Goal: Complete application form: Complete application form

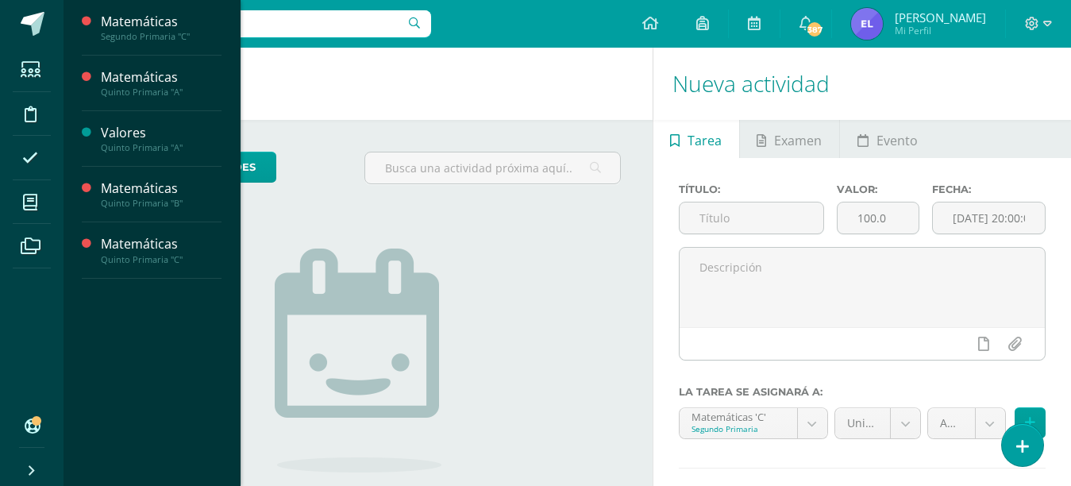
click at [39, 212] on span at bounding box center [31, 202] width 36 height 36
click at [183, 36] on div "Segundo Primaria "C"" at bounding box center [161, 36] width 121 height 11
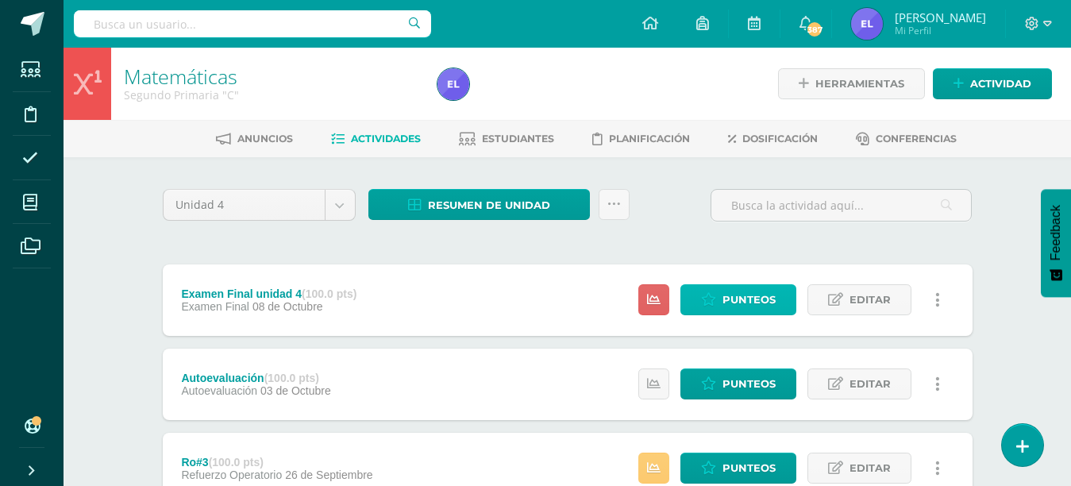
click at [744, 301] on span "Punteos" at bounding box center [748, 299] width 53 height 29
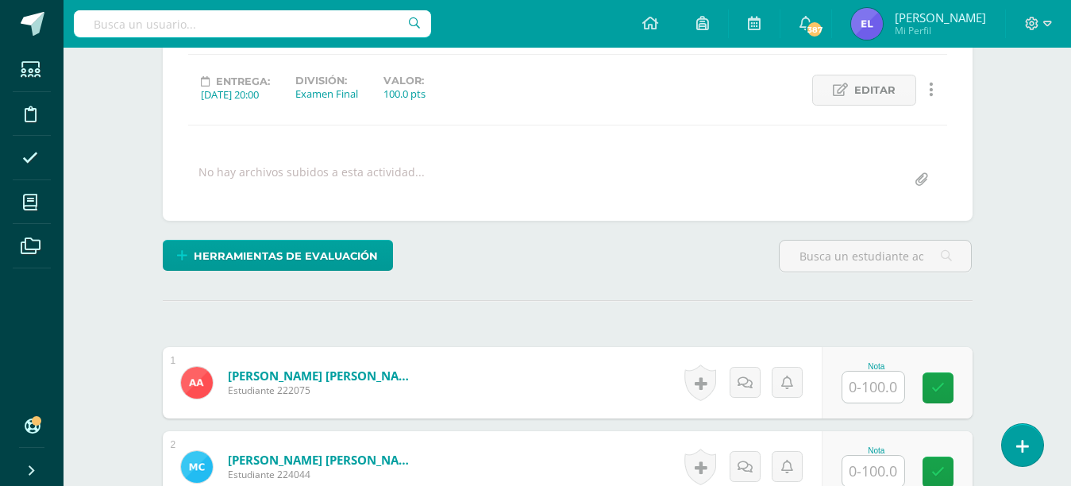
scroll to position [206, 0]
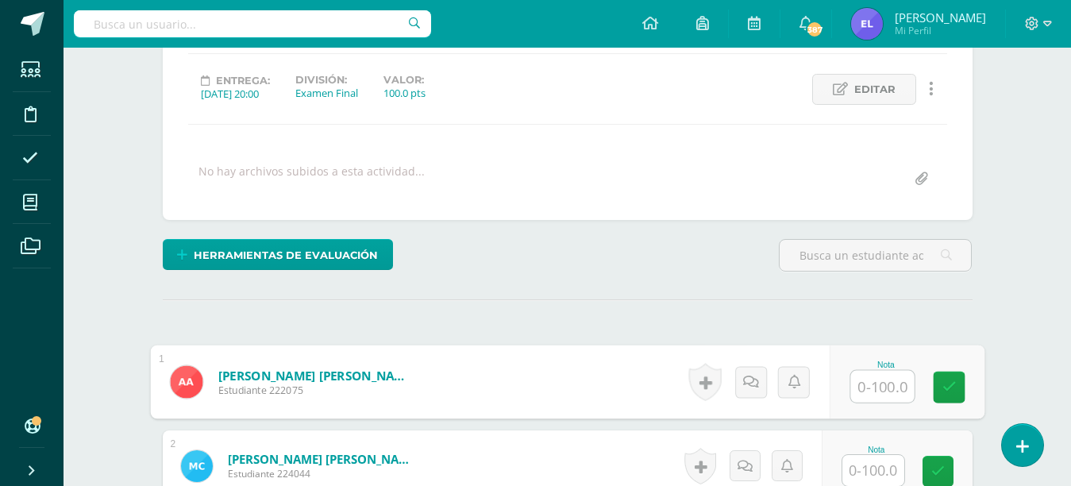
click at [867, 389] on input "text" at bounding box center [881, 387] width 63 height 32
type input "48"
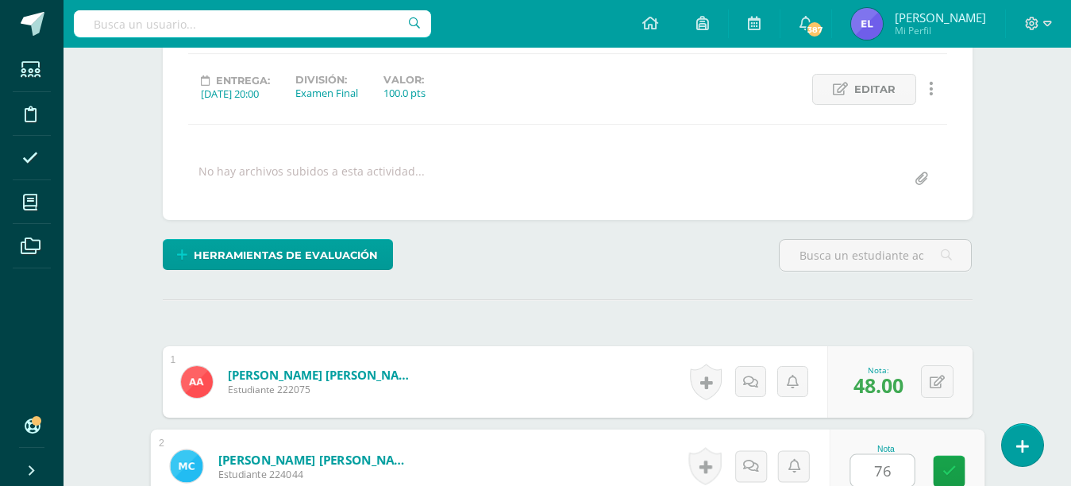
type input "76"
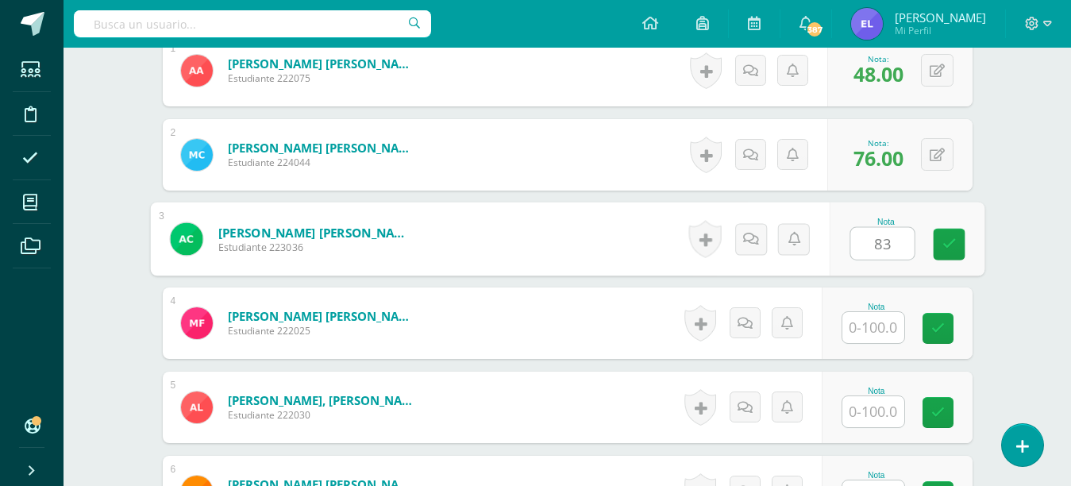
type input "83"
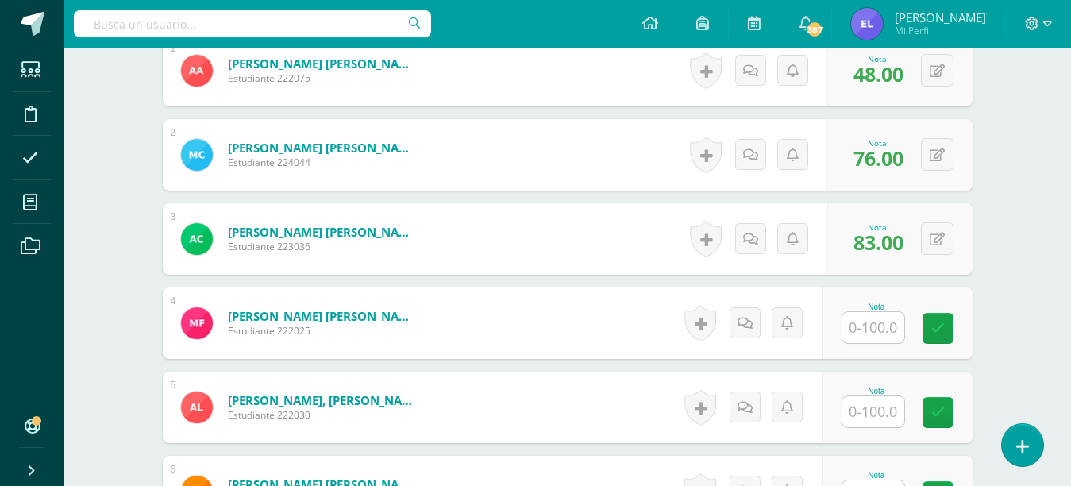
click at [883, 67] on span "48.00" at bounding box center [878, 73] width 50 height 27
click at [875, 325] on input "text" at bounding box center [873, 327] width 62 height 31
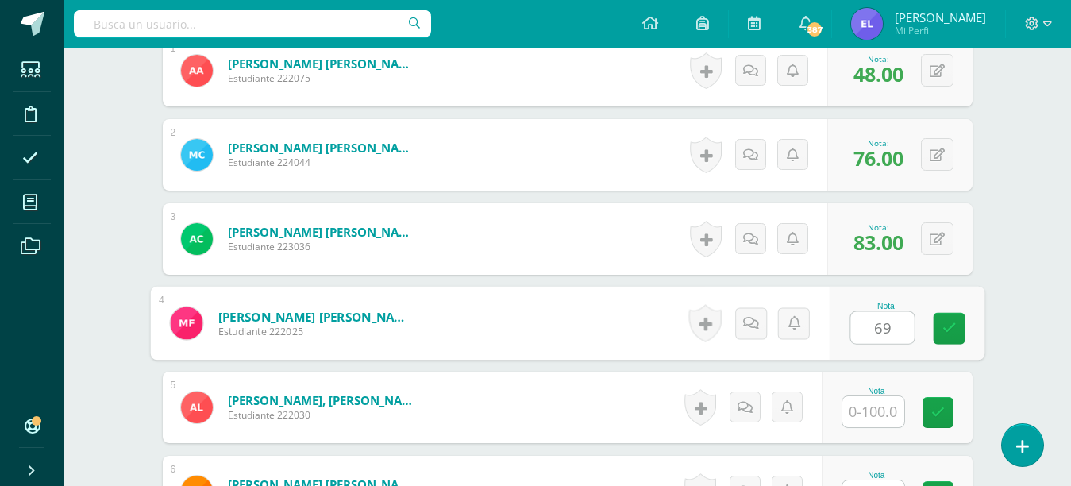
type input "69"
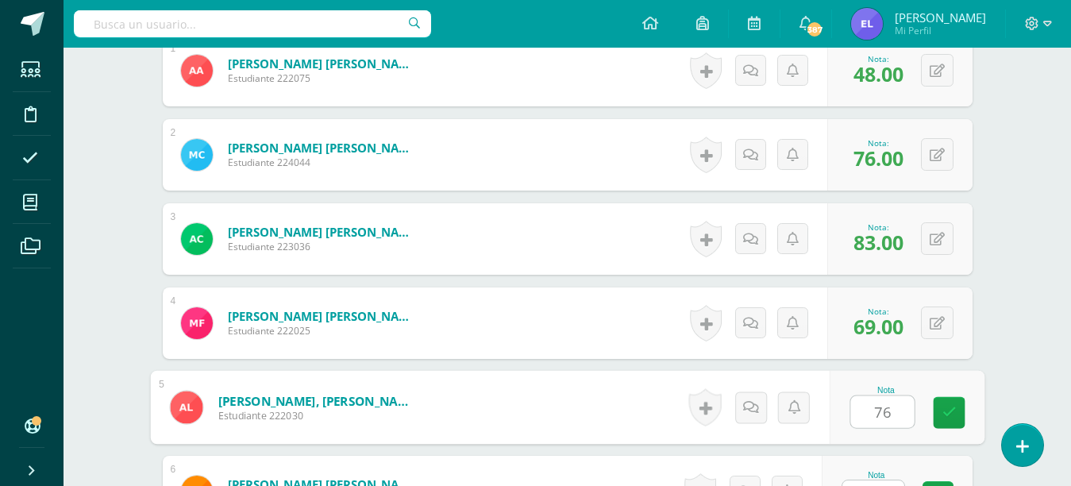
type input "76"
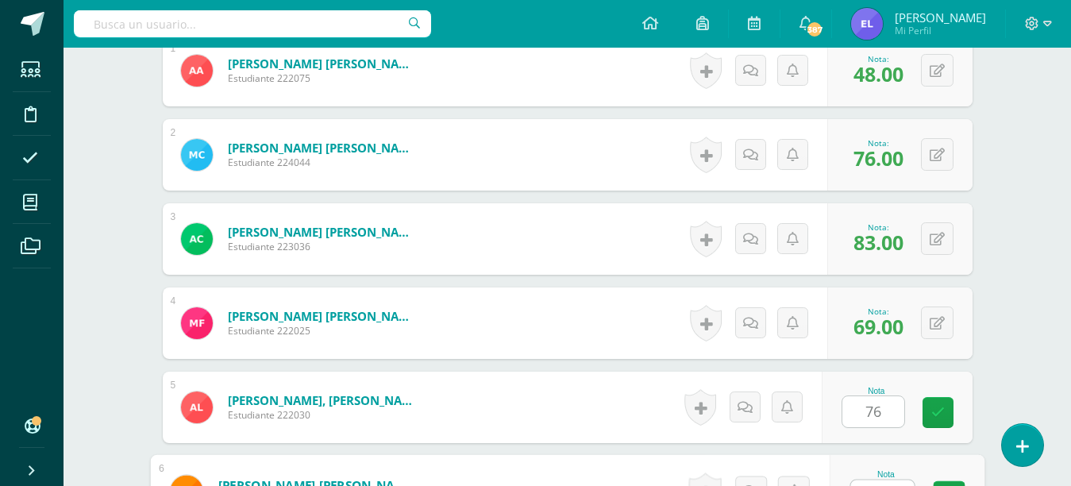
scroll to position [541, 0]
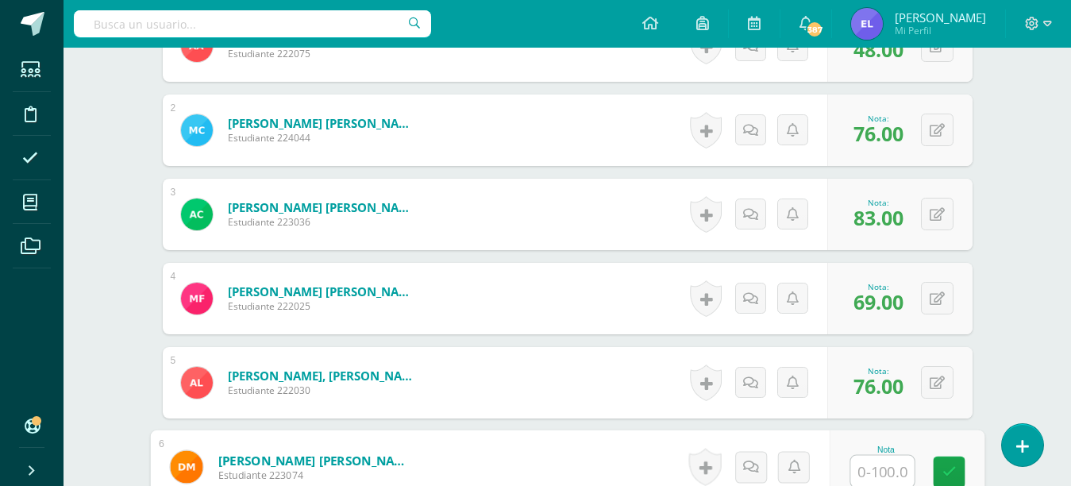
click at [875, 326] on div "0 Logros Logros obtenidos Aún no hay logros agregados Nota: 69.00" at bounding box center [899, 298] width 145 height 71
click at [867, 471] on input "text" at bounding box center [881, 472] width 63 height 32
type input "87"
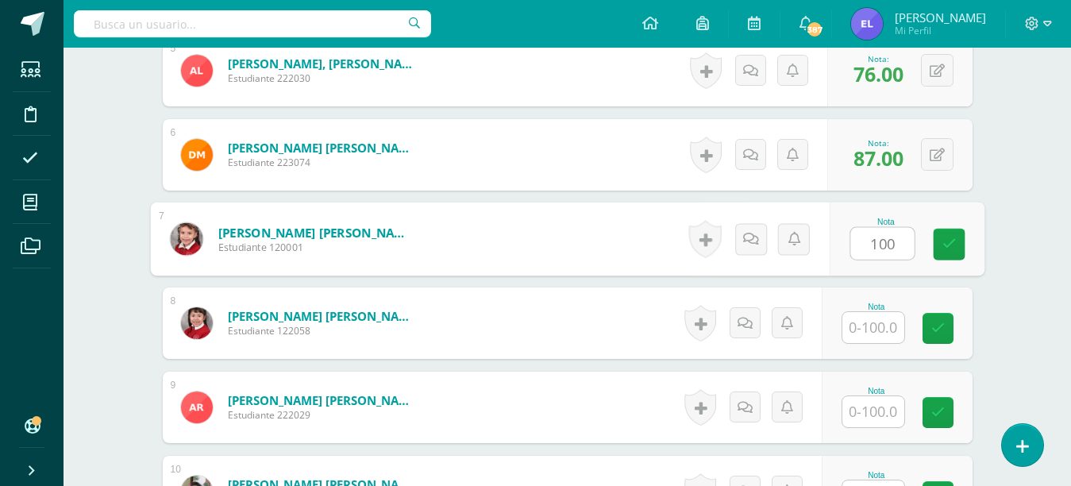
type input "100"
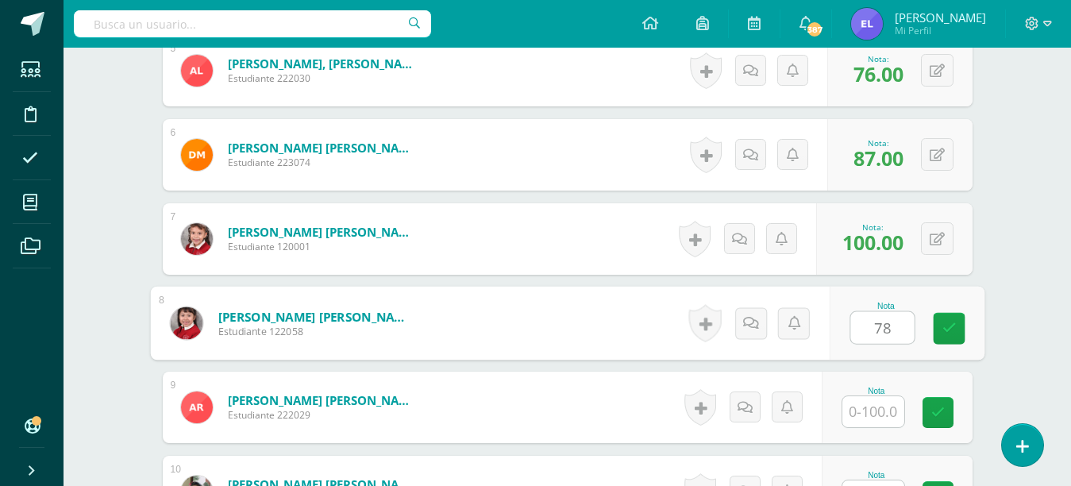
type input "78"
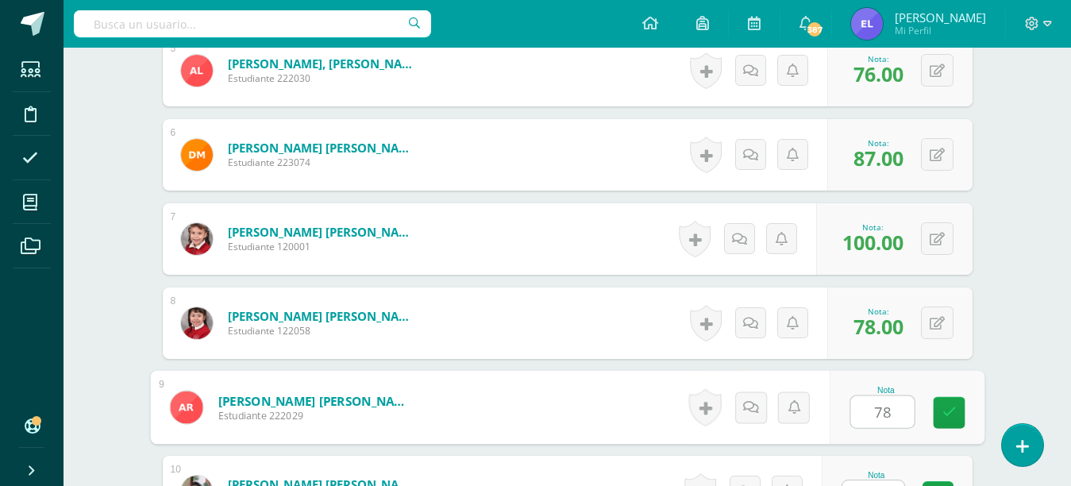
type input "78"
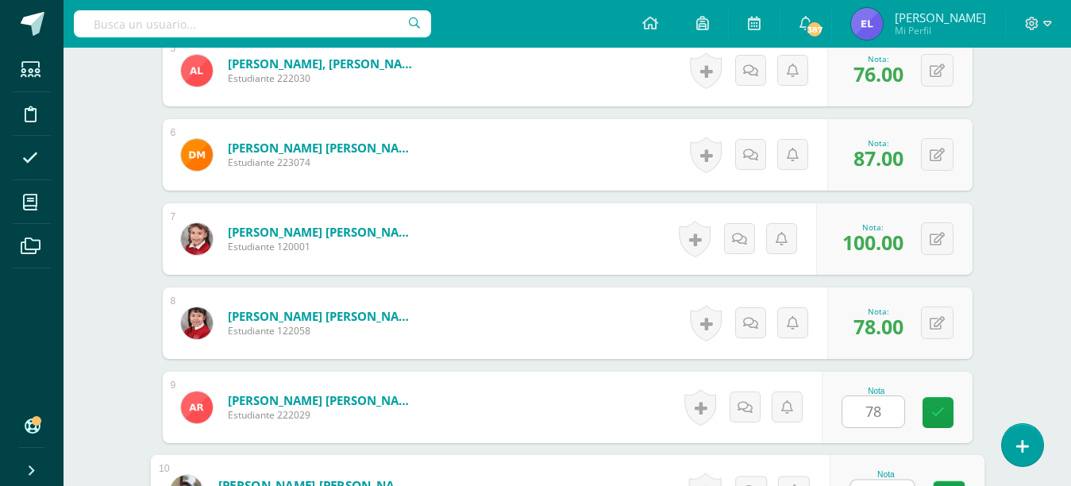
scroll to position [878, 0]
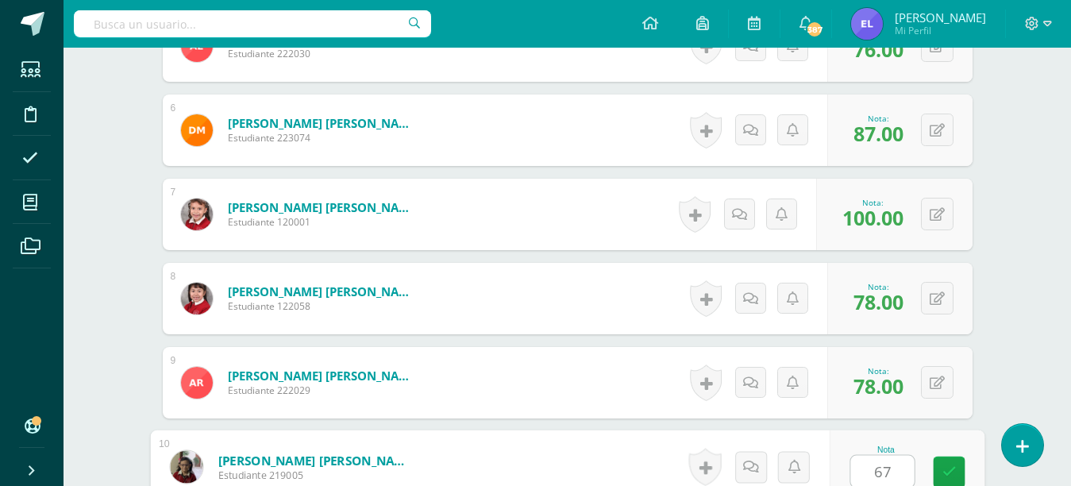
type input "67"
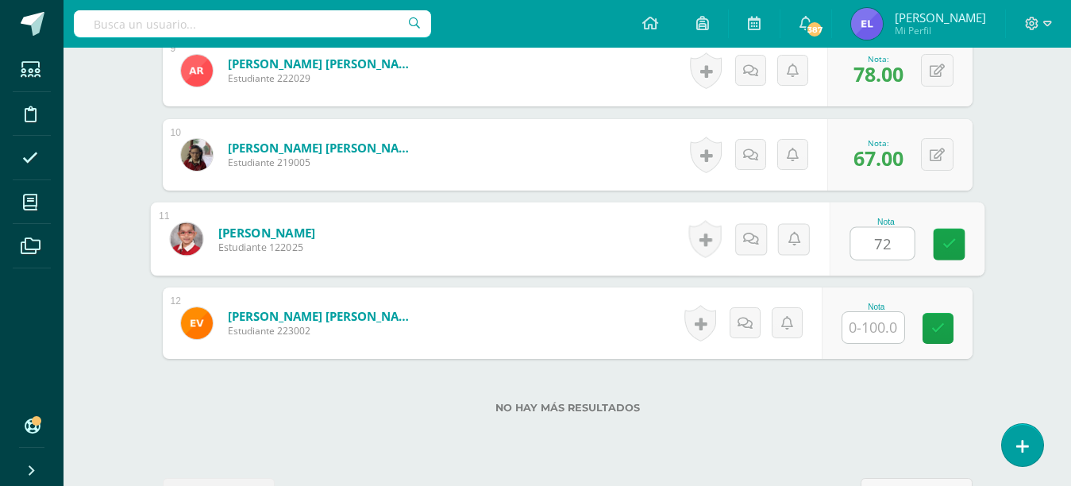
type input "72"
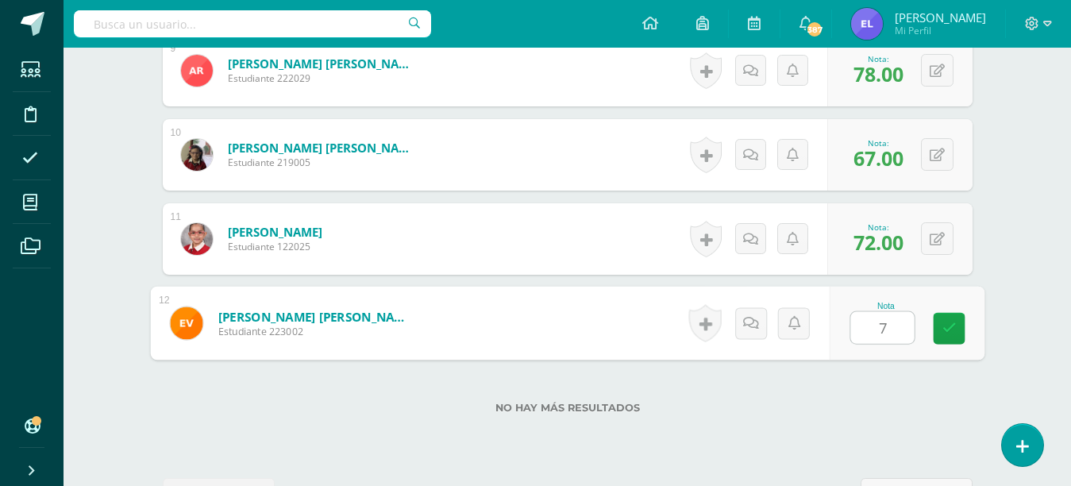
type input "71"
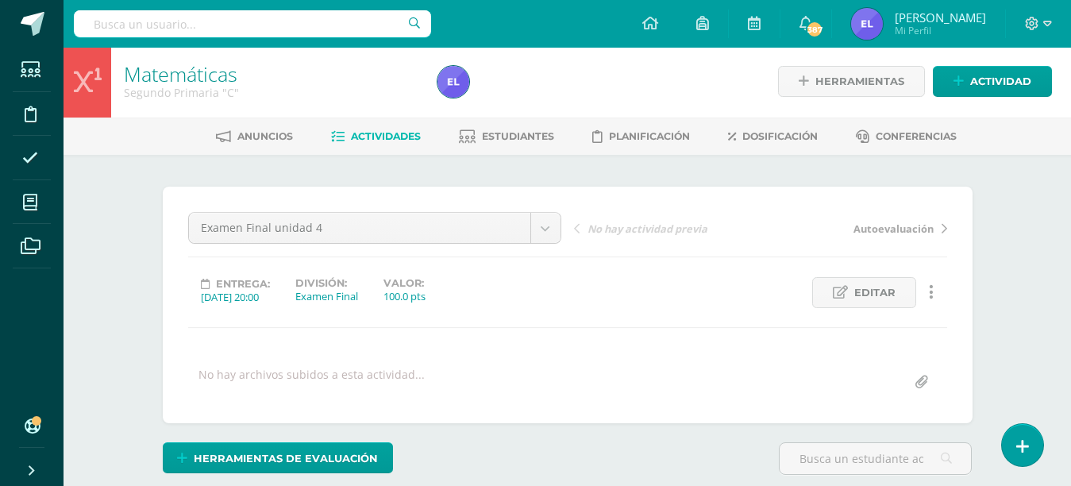
scroll to position [0, 0]
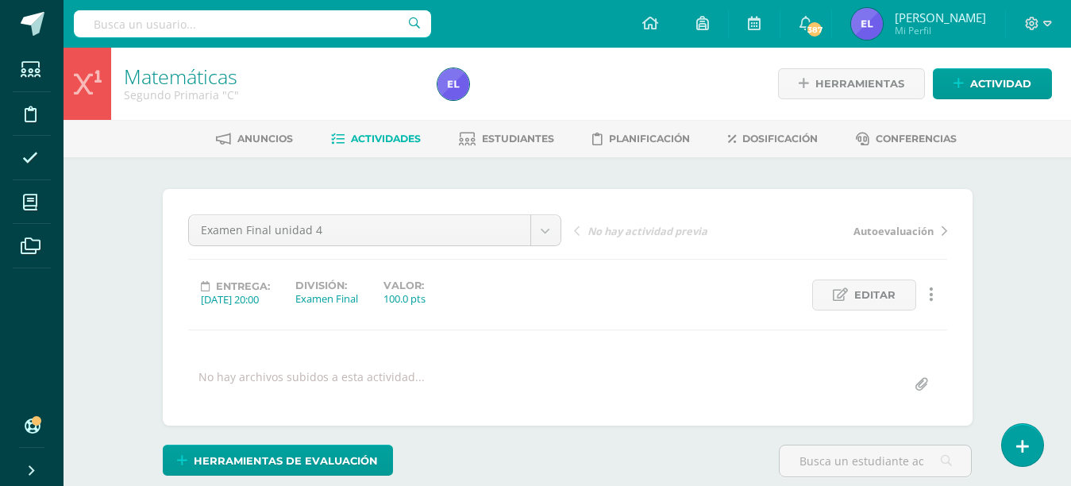
click at [533, 139] on span "Estudiantes" at bounding box center [518, 139] width 72 height 12
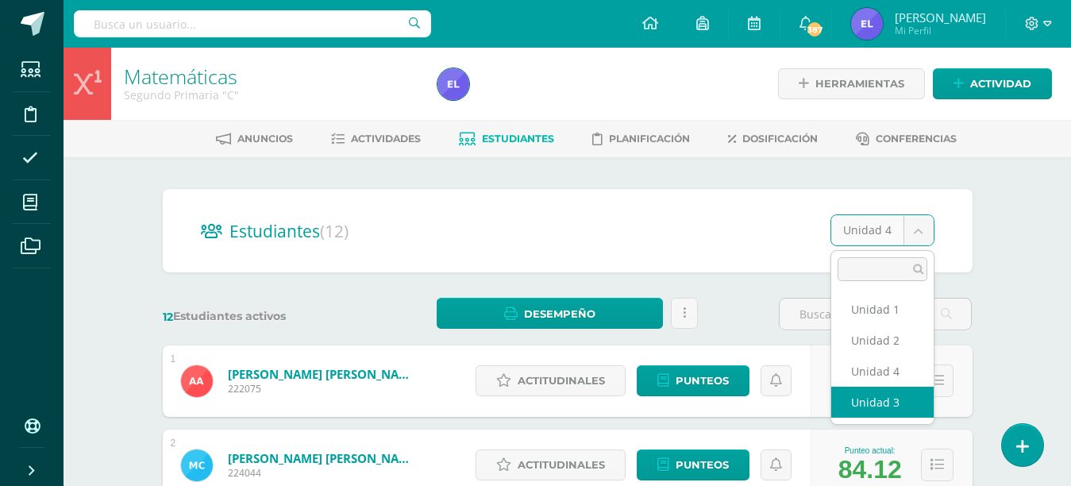
select select "/dashboard/teacher/section/3070/students/?unit=176831"
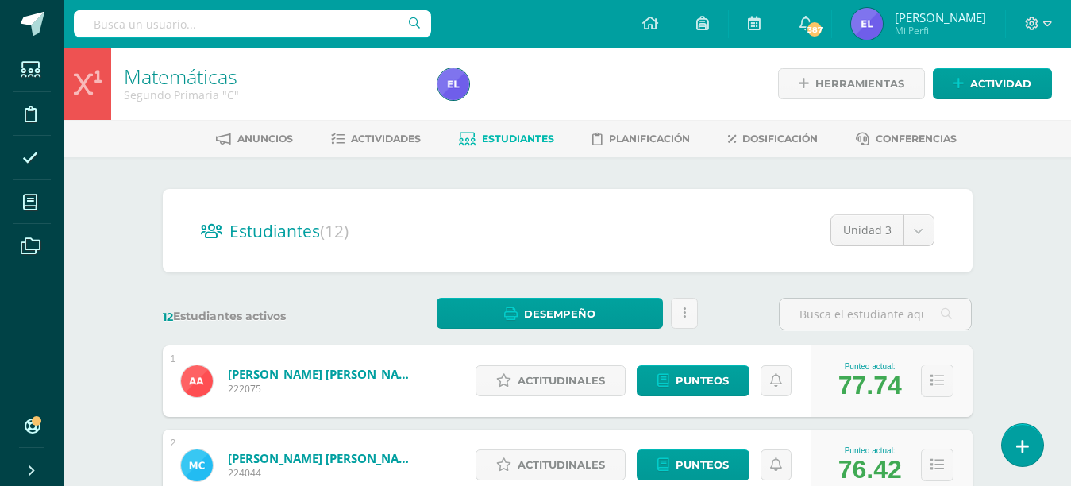
click at [503, 136] on span "Estudiantes" at bounding box center [518, 139] width 72 height 12
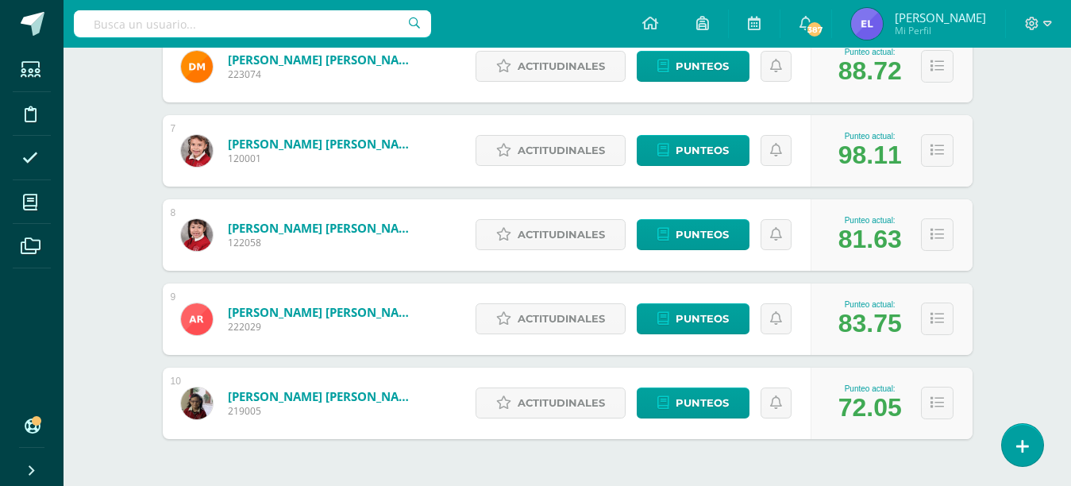
scroll to position [788, 0]
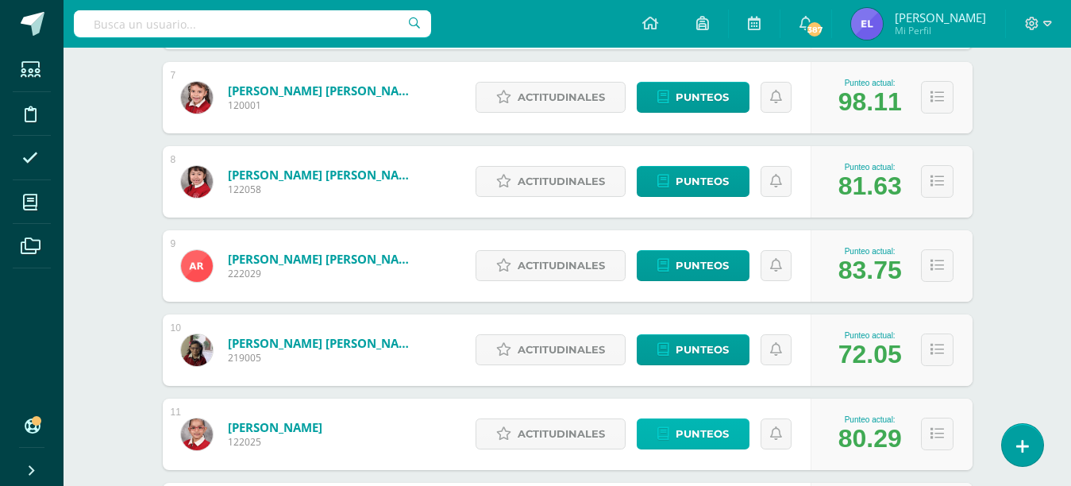
click at [695, 428] on span "Punteos" at bounding box center [701, 433] width 53 height 29
click at [695, 431] on span "Punteos" at bounding box center [701, 433] width 53 height 29
click at [695, 427] on span "Punteos" at bounding box center [701, 433] width 53 height 29
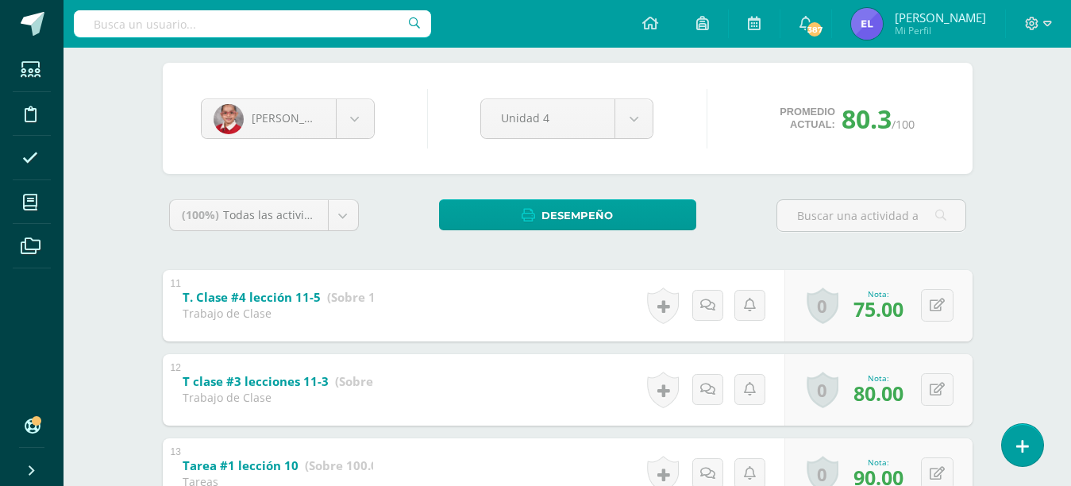
scroll to position [118, 0]
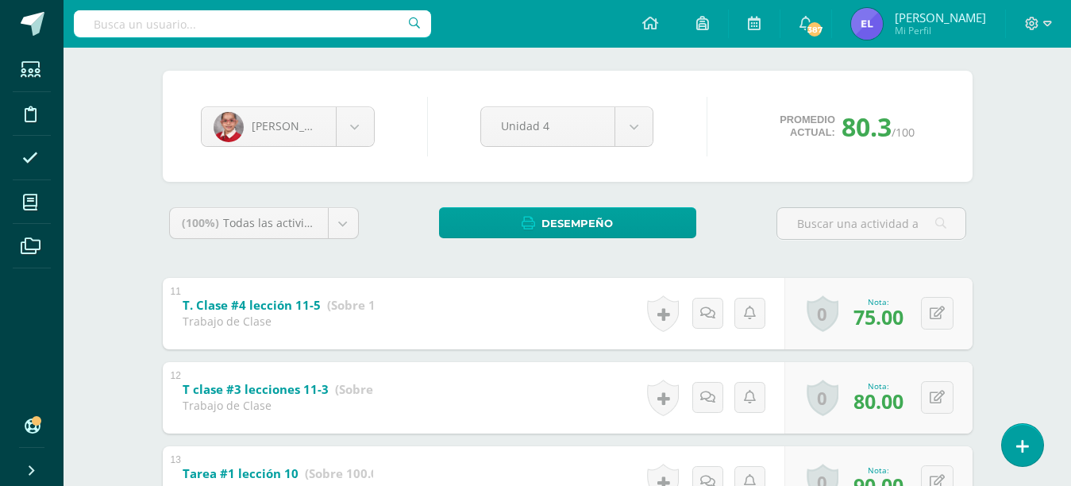
click at [300, 115] on body "Estudiantes Disciplina Asistencia Mis cursos Archivos Soporte Ayuda Reportar un…" at bounding box center [535, 336] width 1071 height 909
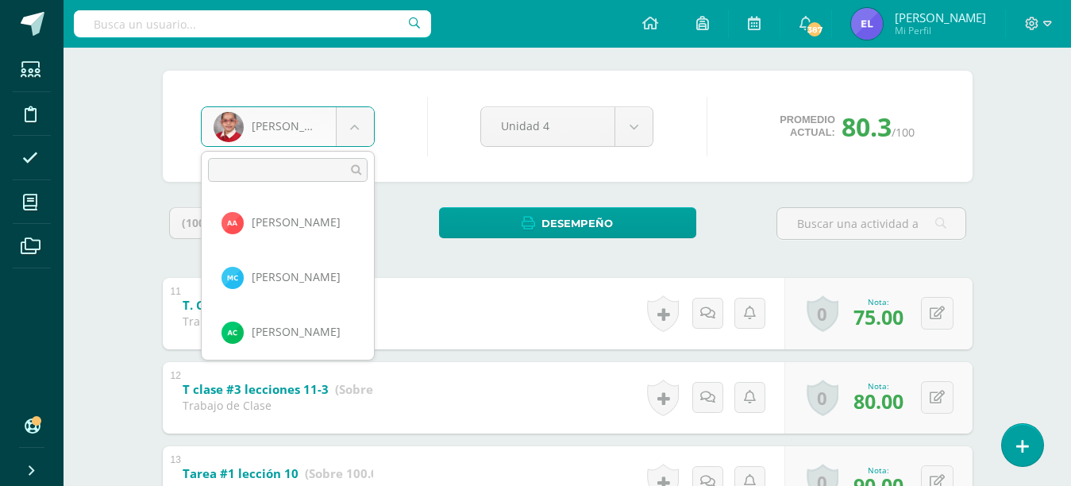
scroll to position [437, 0]
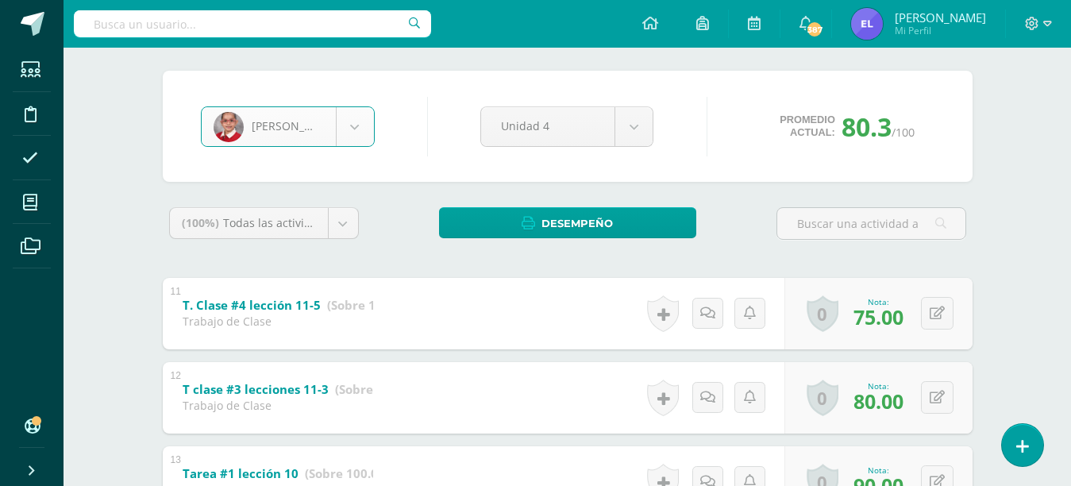
click at [360, 119] on body "Estudiantes Disciplina Asistencia Mis cursos Archivos Soporte Ayuda Reportar un…" at bounding box center [535, 336] width 1071 height 909
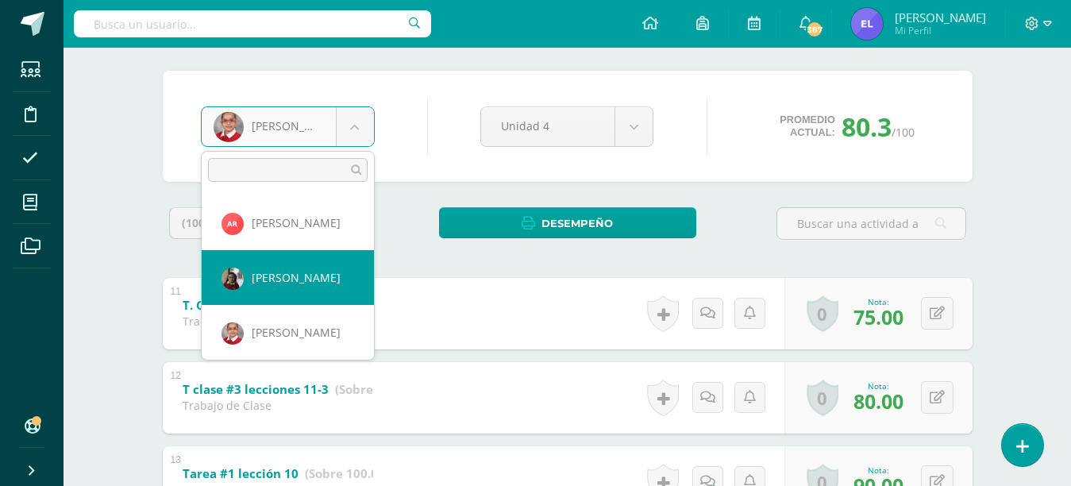
select select "11"
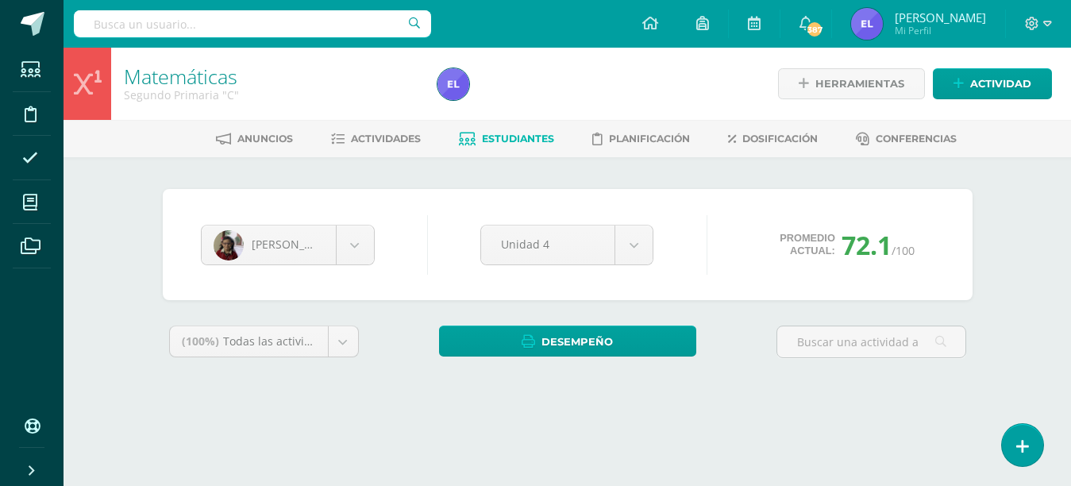
click at [360, 240] on body "Estudiantes Disciplina Asistencia Mis cursos Archivos Soporte Ayuda Reportar un…" at bounding box center [535, 214] width 1071 height 428
click at [642, 244] on body "Estudiantes Disciplina Asistencia Mis cursos Archivos Soporte Ayuda Reportar un…" at bounding box center [535, 214] width 1071 height 428
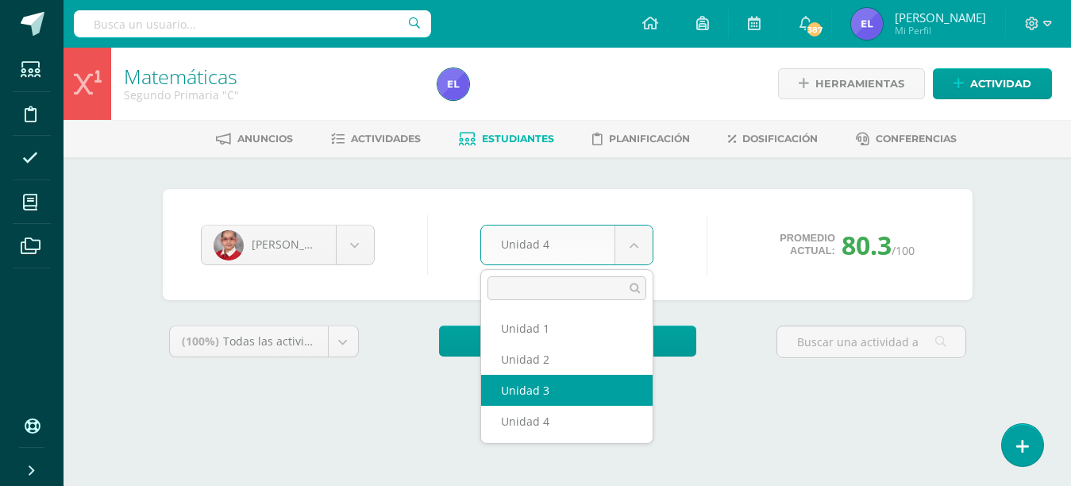
select select "Unidad 3"
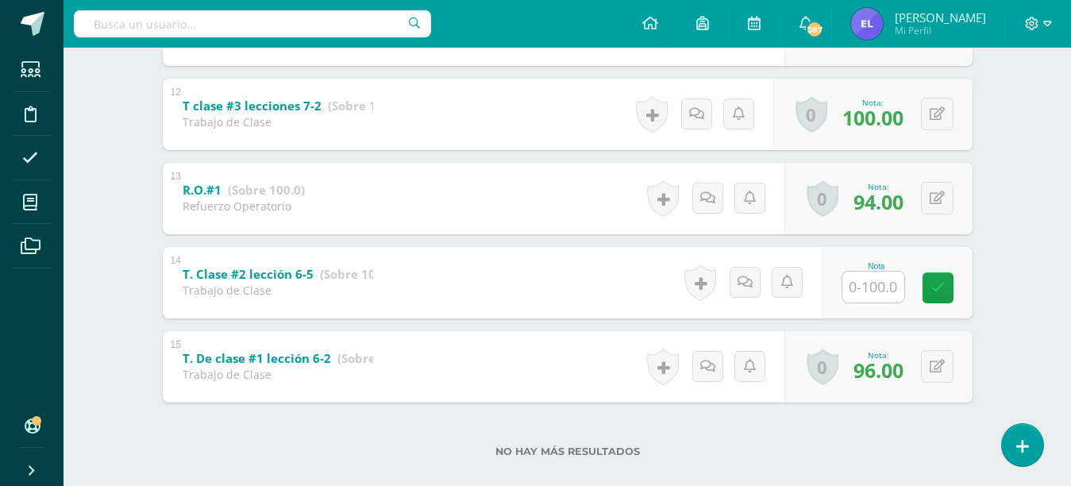
scroll to position [1265, 0]
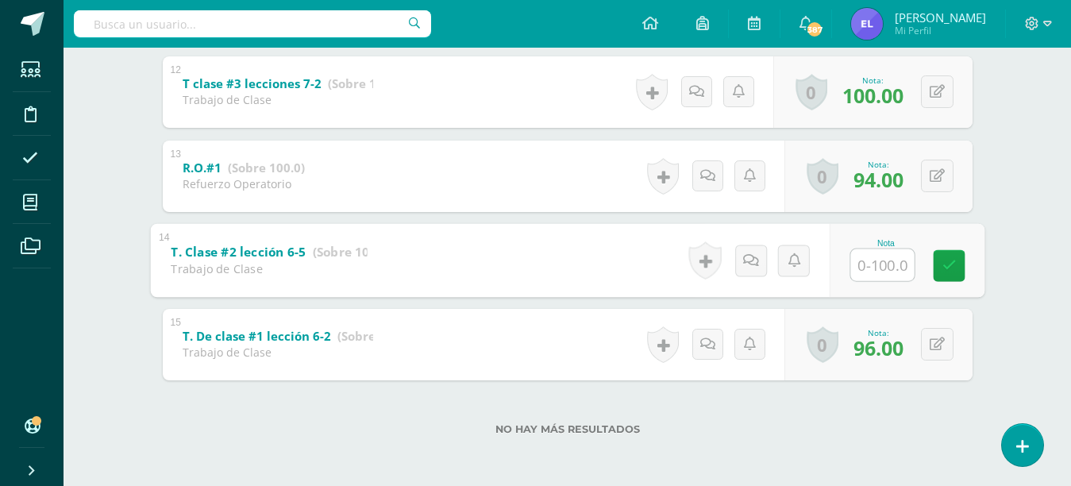
click at [868, 262] on input "text" at bounding box center [881, 264] width 63 height 32
type input "100"
click at [944, 272] on icon at bounding box center [948, 265] width 14 height 13
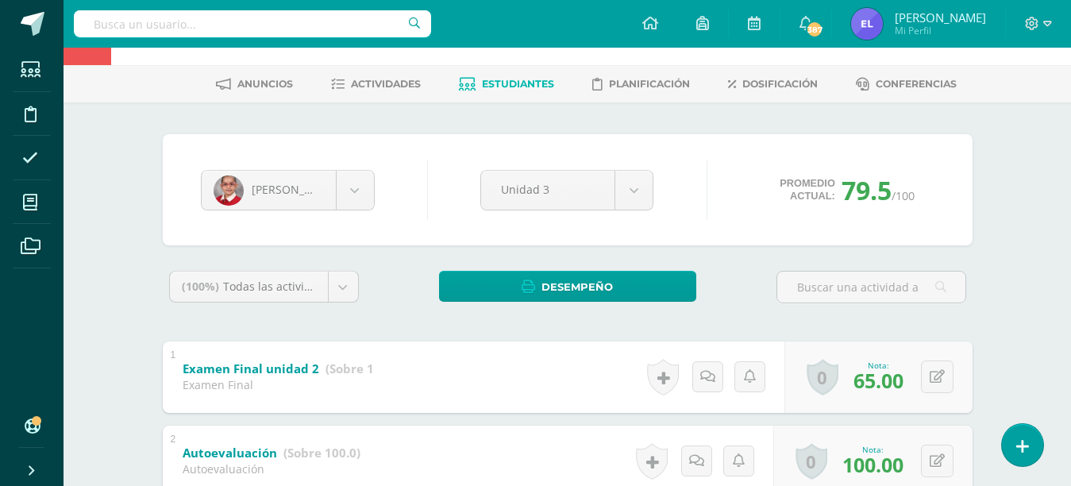
scroll to position [0, 0]
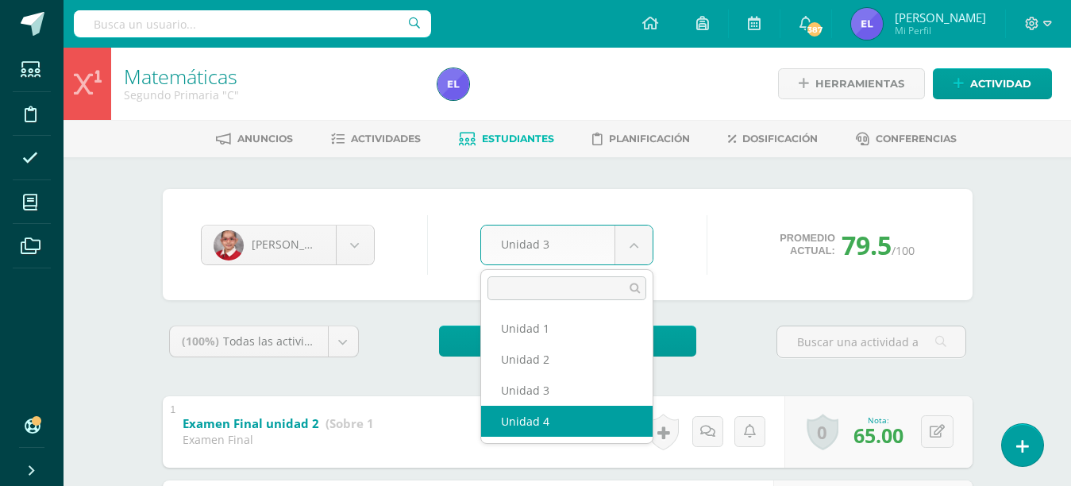
select select "Unidad 4"
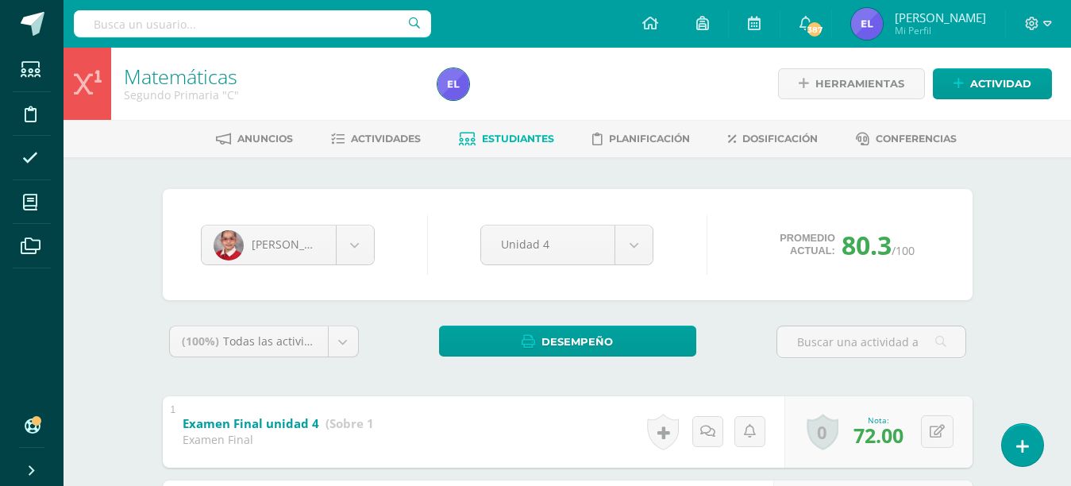
drag, startPoint x: 1062, startPoint y: 78, endPoint x: 1049, endPoint y: -55, distance: 133.1
click at [531, 135] on span "Estudiantes" at bounding box center [518, 139] width 72 height 12
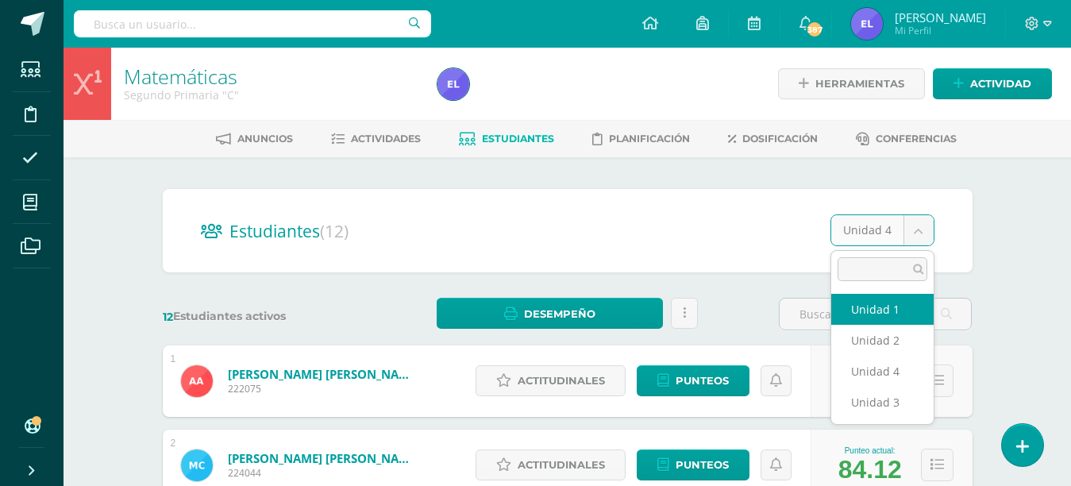
select select "/dashboard/teacher/section/3070/students/?unit=176827"
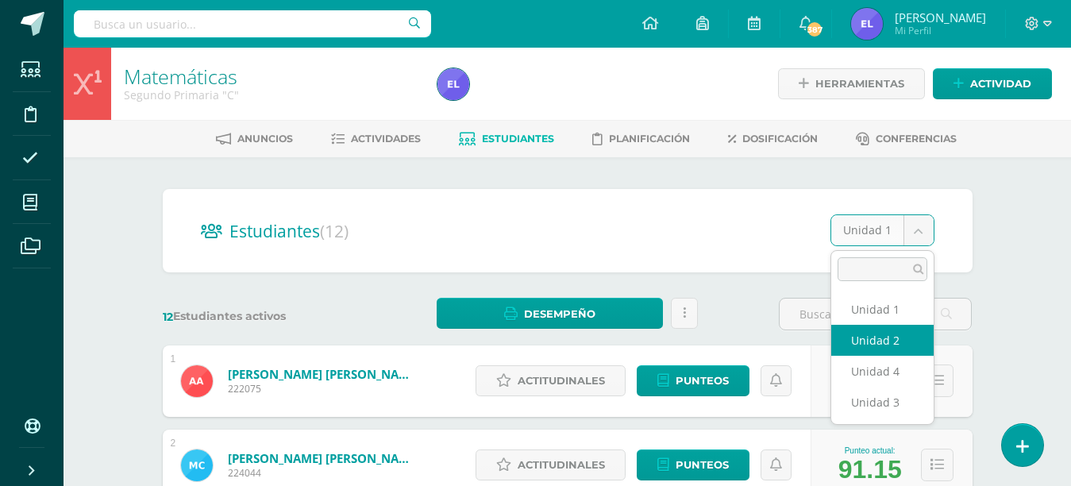
select select "/dashboard/teacher/section/3070/students/?unit=176830"
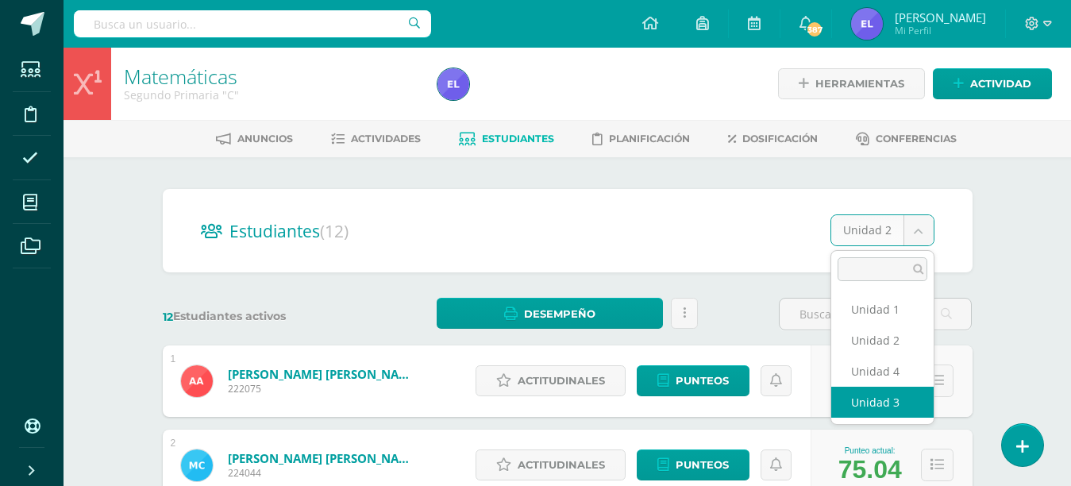
select select "/dashboard/teacher/section/3070/students/?unit=176831"
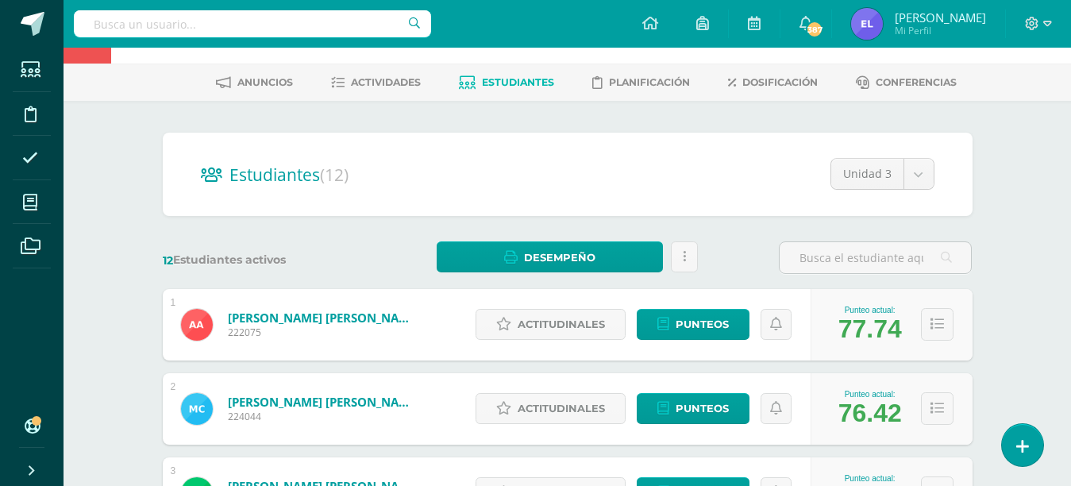
scroll to position [13, 0]
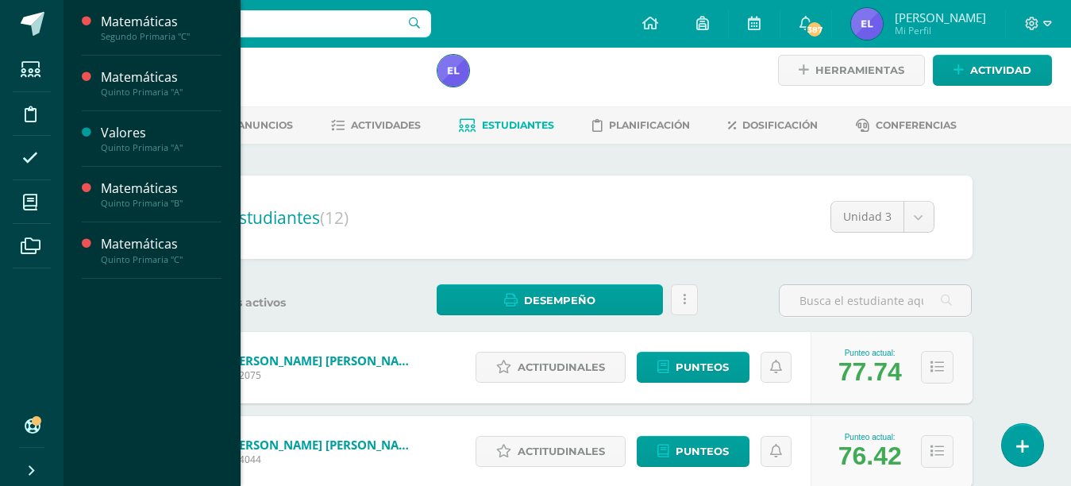
click at [122, 115] on span "Actividades" at bounding box center [148, 119] width 61 height 15
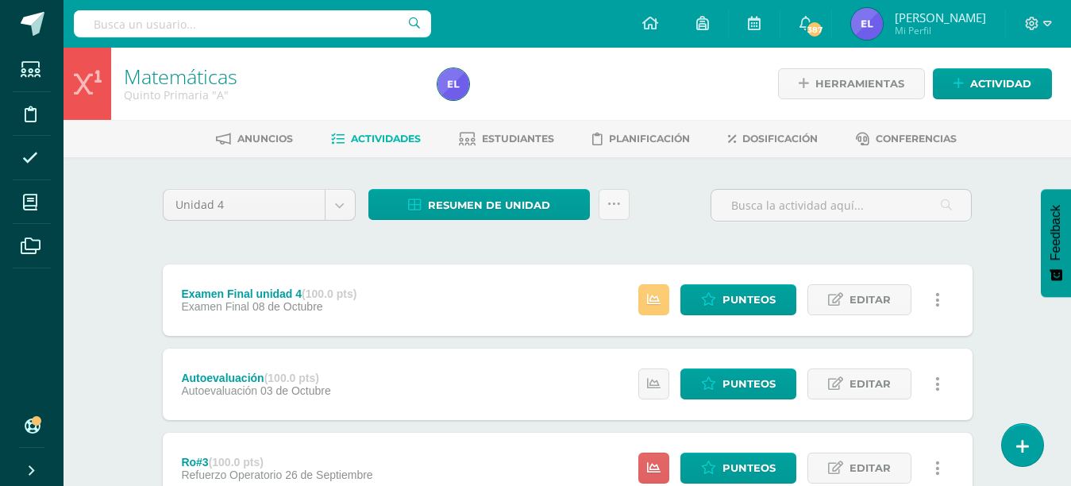
click at [525, 138] on span "Estudiantes" at bounding box center [518, 139] width 72 height 12
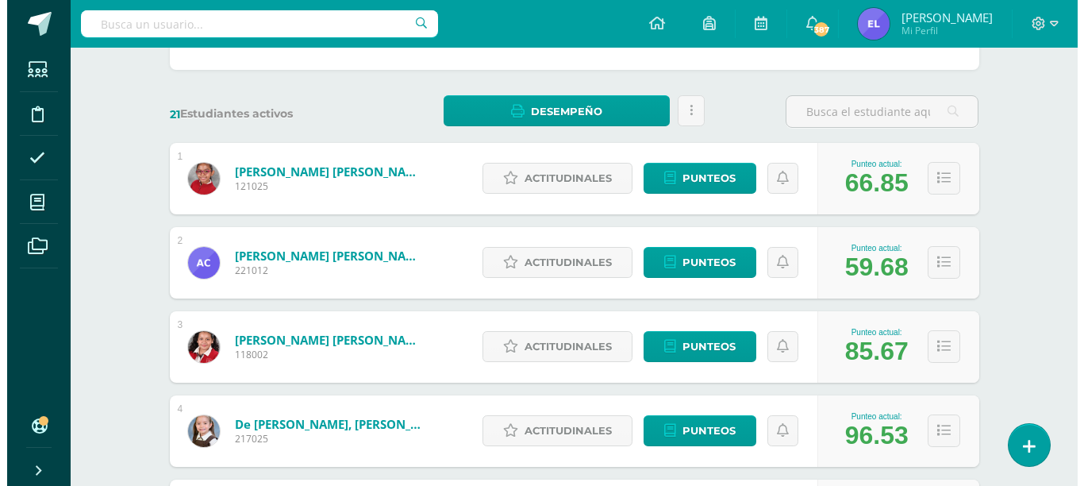
scroll to position [220, 0]
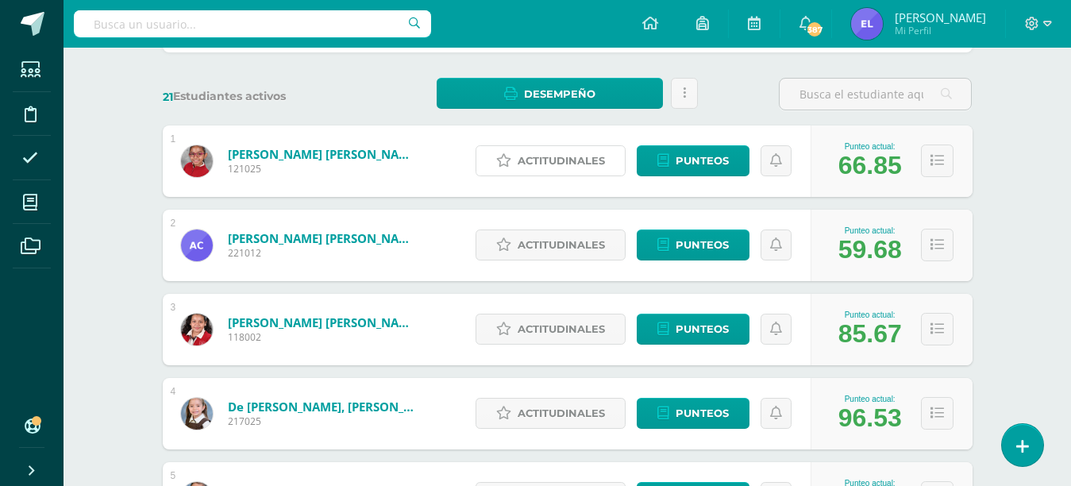
click at [593, 156] on span "Actitudinales" at bounding box center [560, 160] width 87 height 29
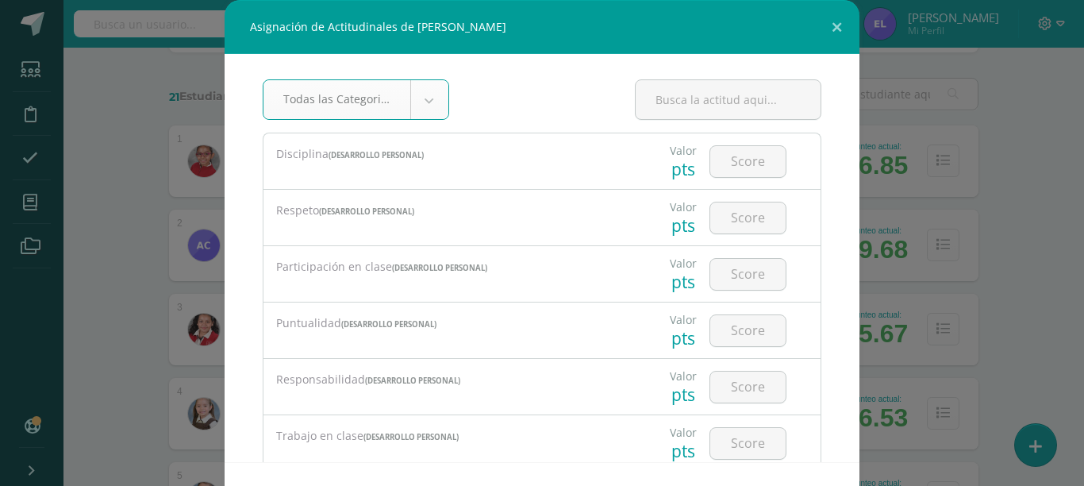
click at [748, 160] on input "number" at bounding box center [747, 161] width 75 height 31
click at [737, 166] on input "number" at bounding box center [747, 161] width 75 height 31
click at [736, 166] on input "number" at bounding box center [747, 161] width 75 height 31
type input "2"
type input "4"
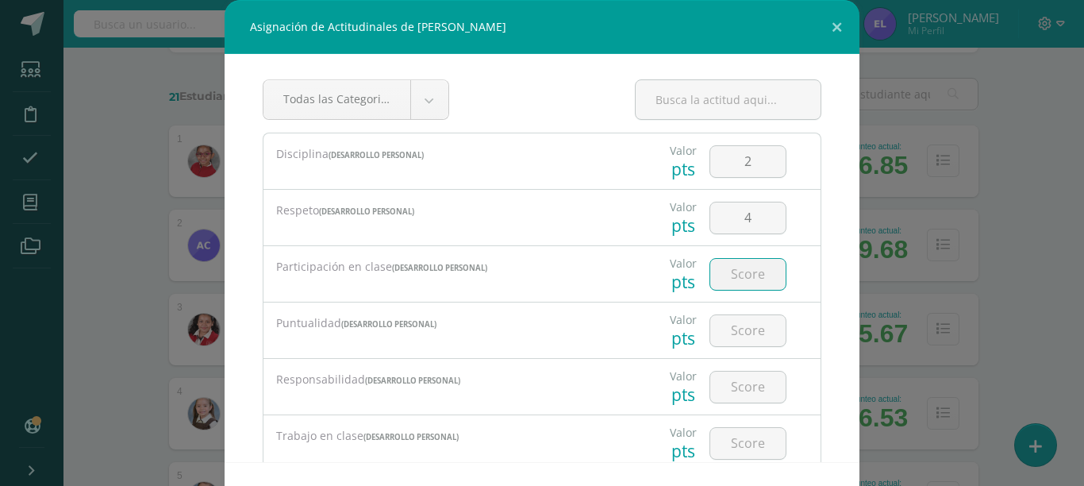
type input "3"
type input "2"
click at [756, 279] on input "2" at bounding box center [747, 274] width 75 height 31
type input "3"
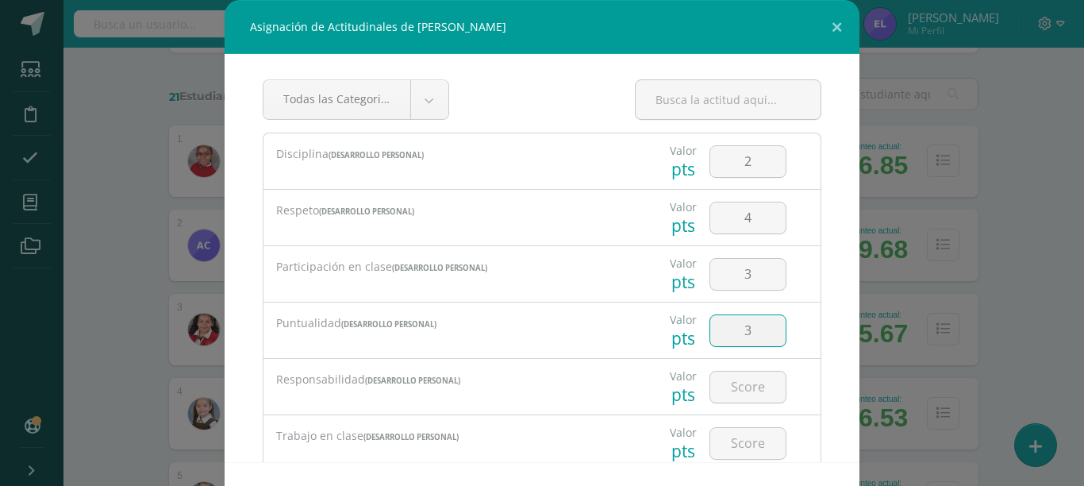
type input "3"
type input "2"
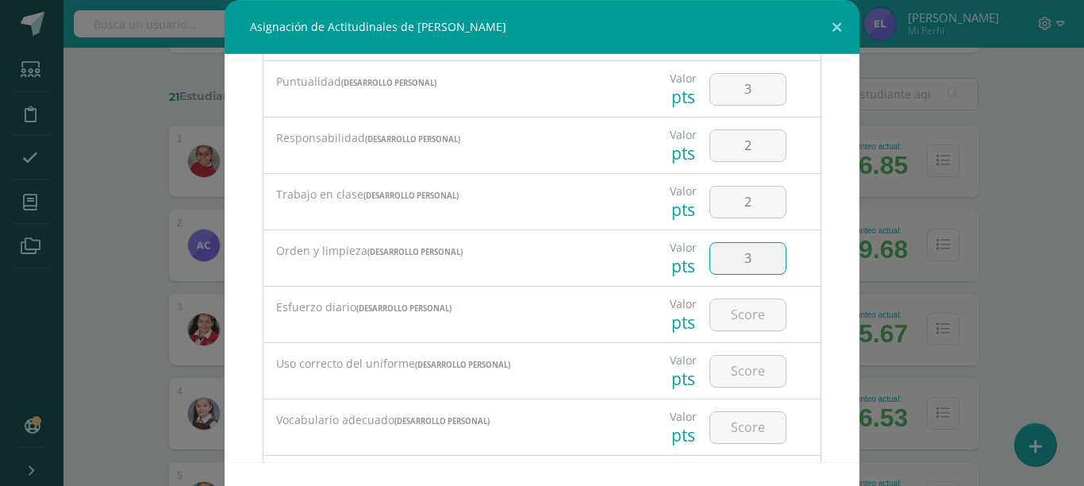
type input "3"
type input "4"
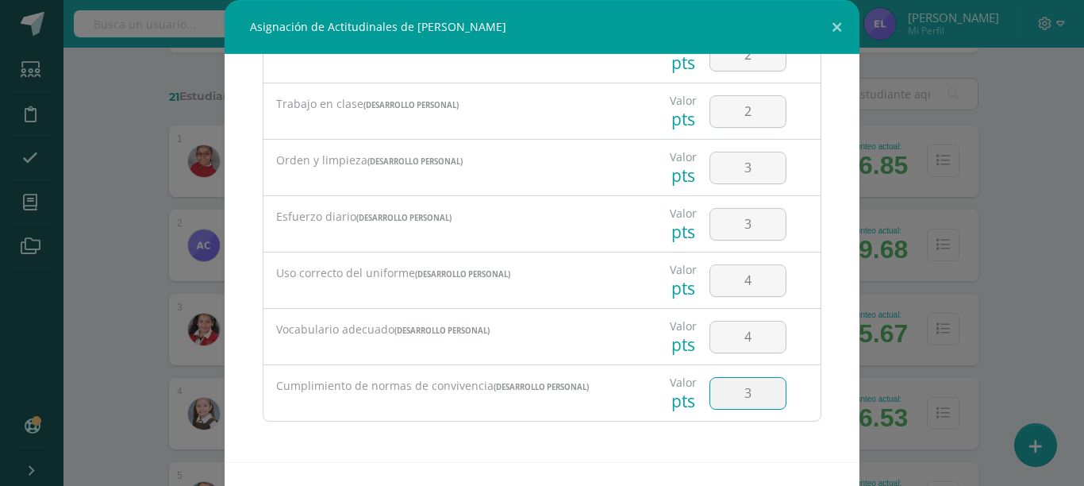
scroll to position [58, 0]
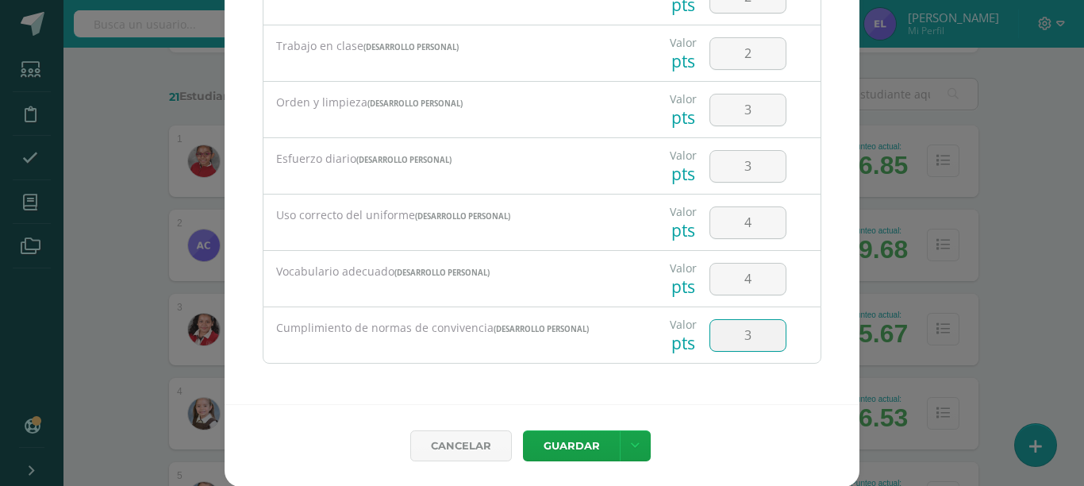
type input "3"
click at [579, 449] on button "Guardar" at bounding box center [571, 445] width 97 height 31
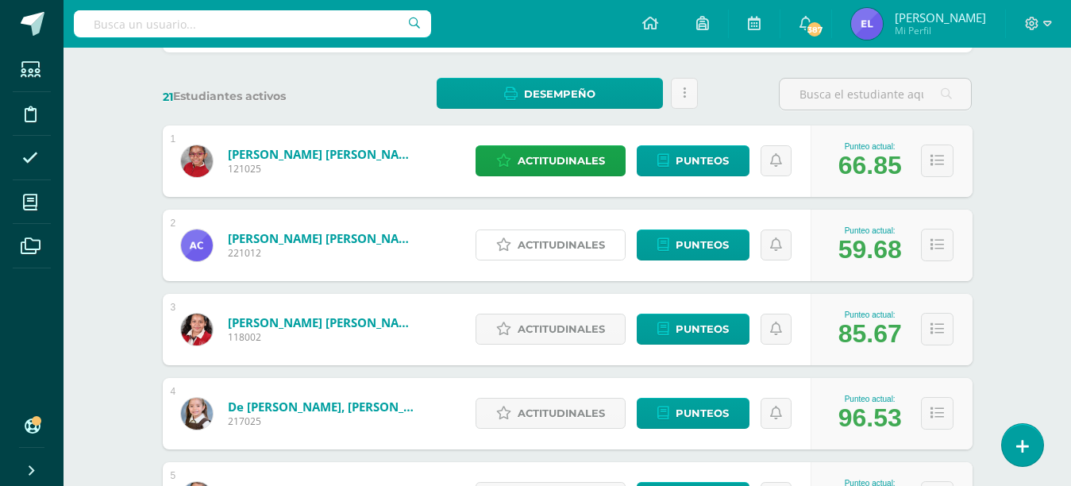
click at [581, 249] on span "Actitudinales" at bounding box center [560, 244] width 87 height 29
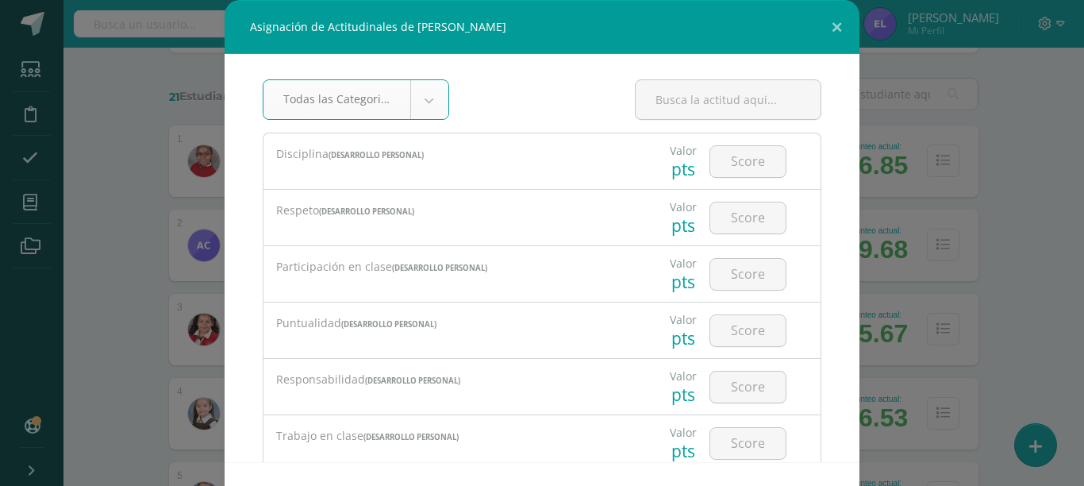
click at [721, 164] on input "number" at bounding box center [747, 161] width 75 height 31
type input "4"
type input "2"
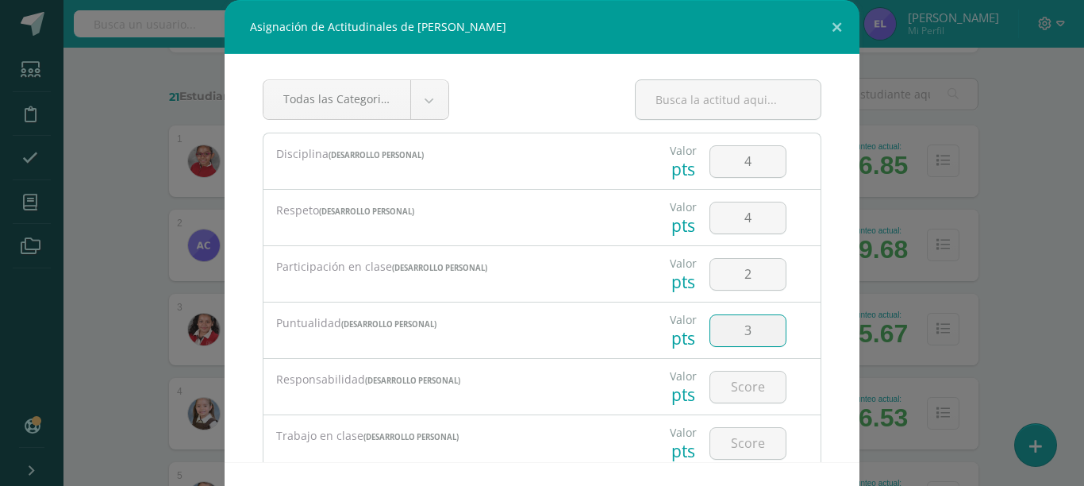
type input "3"
type input "2"
type input "3"
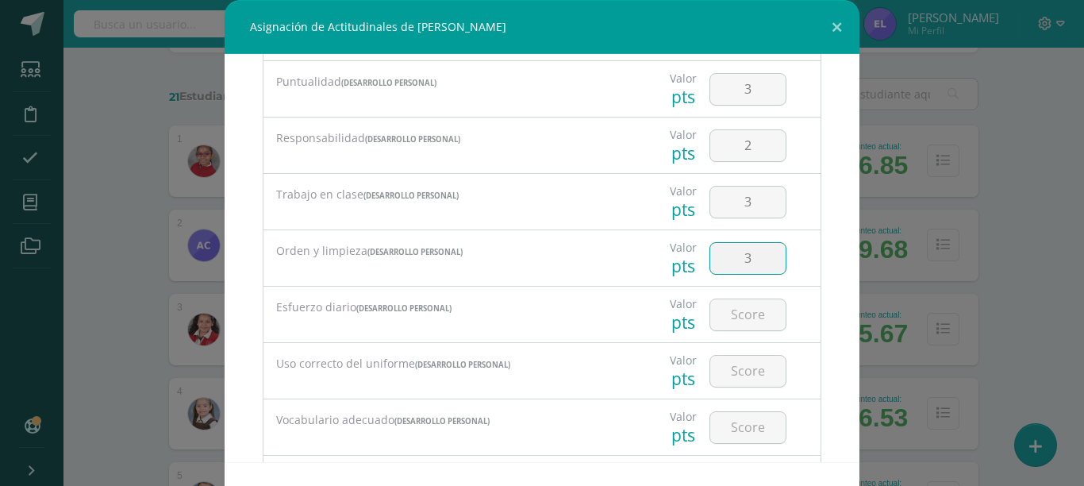
type input "3"
type input "2"
type input "3"
type input "2"
type input "4"
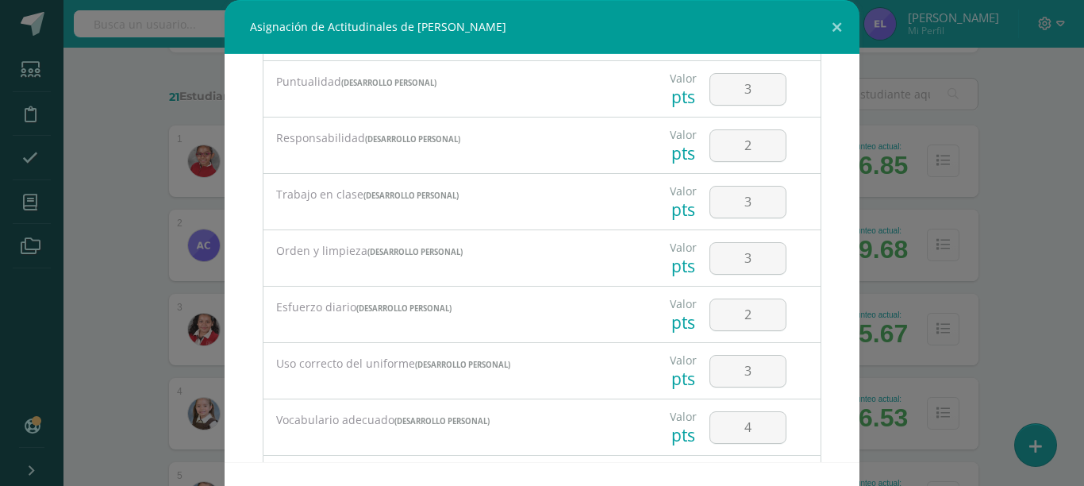
scroll to position [332, 0]
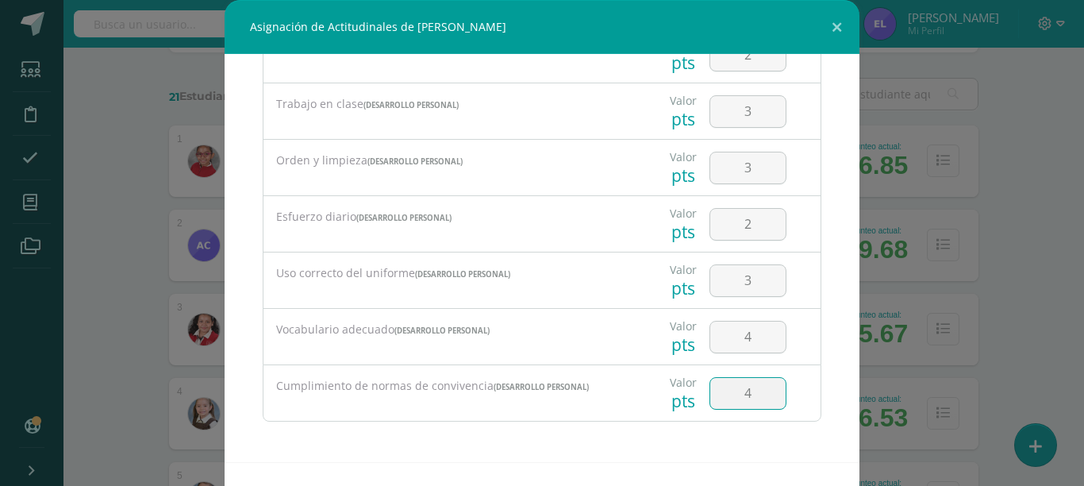
type input "4"
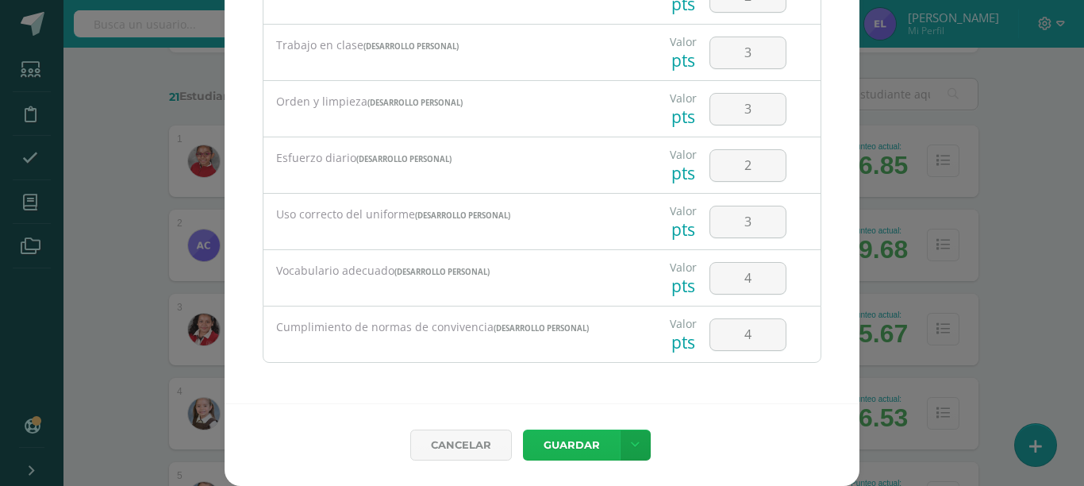
click at [523, 429] on button "Guardar" at bounding box center [571, 444] width 97 height 31
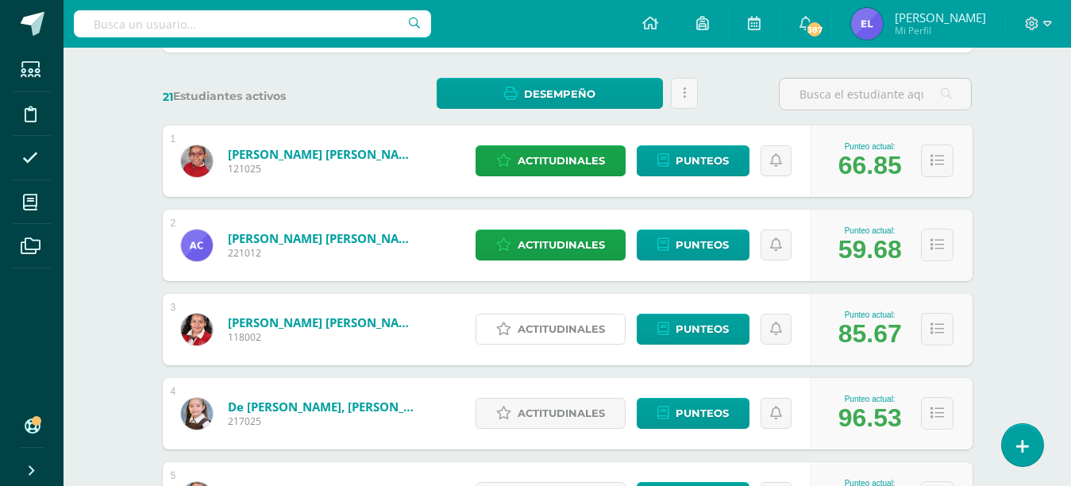
click at [543, 333] on span "Actitudinales" at bounding box center [560, 328] width 87 height 29
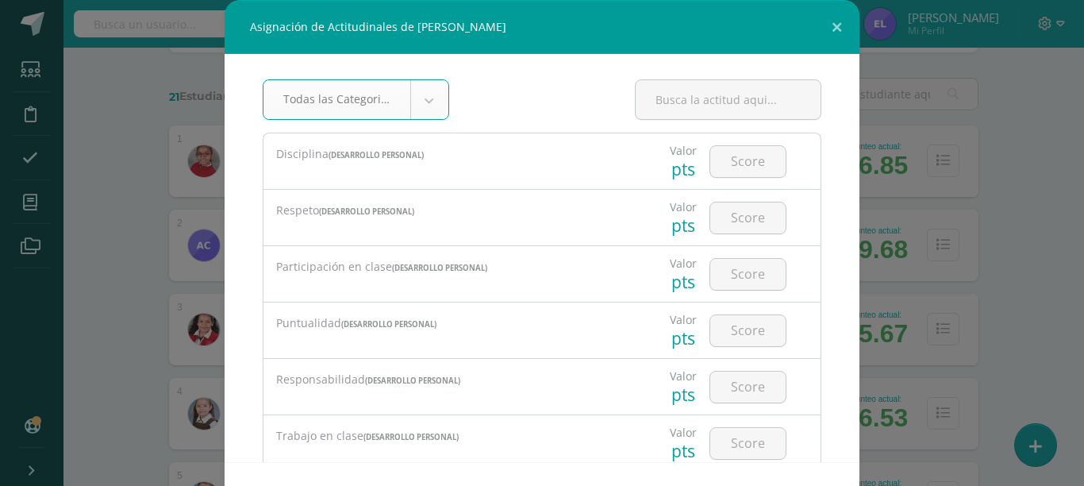
click at [753, 164] on input "number" at bounding box center [747, 161] width 75 height 31
type input "3"
type input "4"
type input "1"
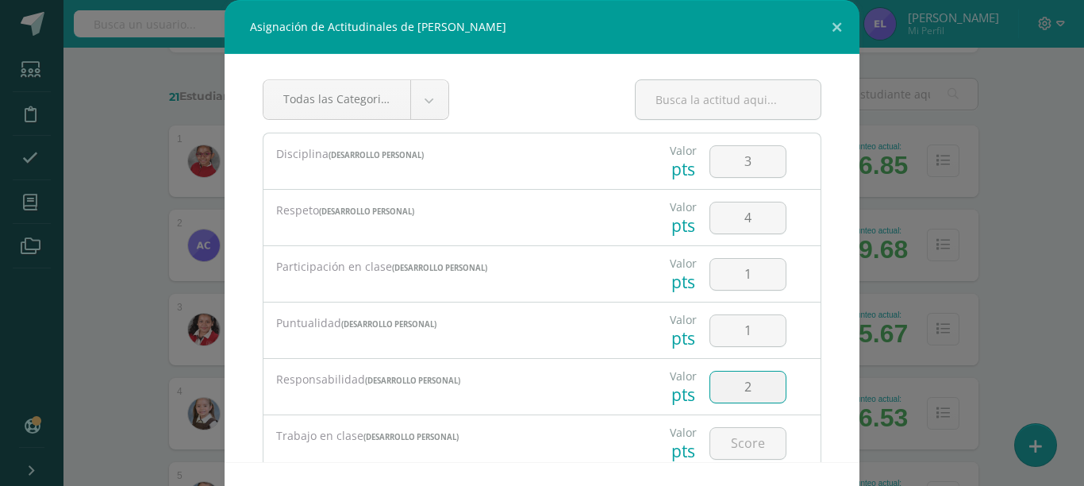
type input "2"
type input "1"
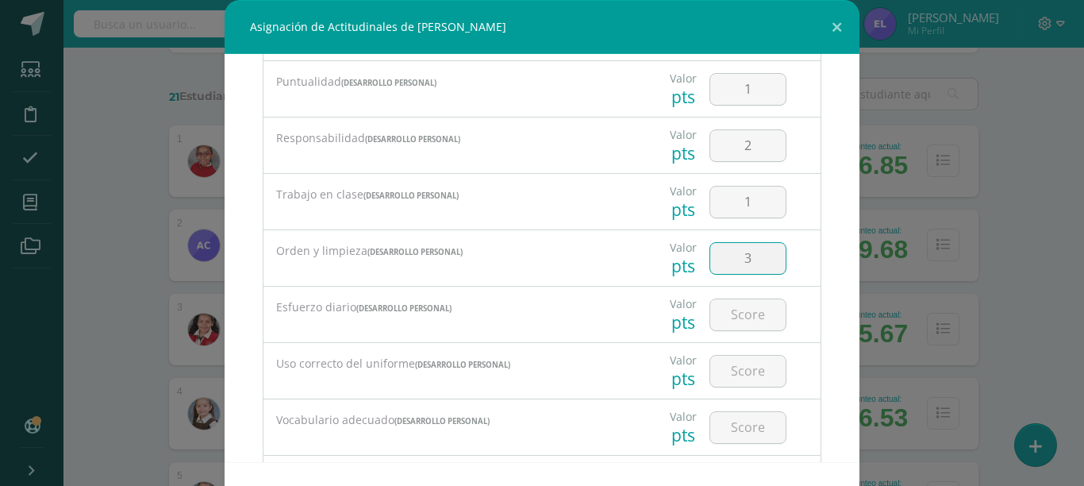
type input "3"
type input "2"
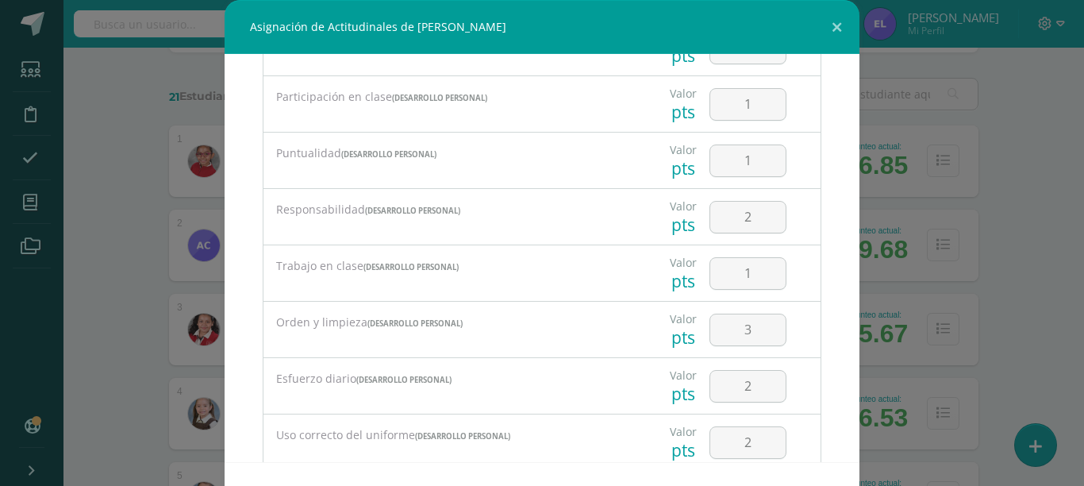
scroll to position [0, 0]
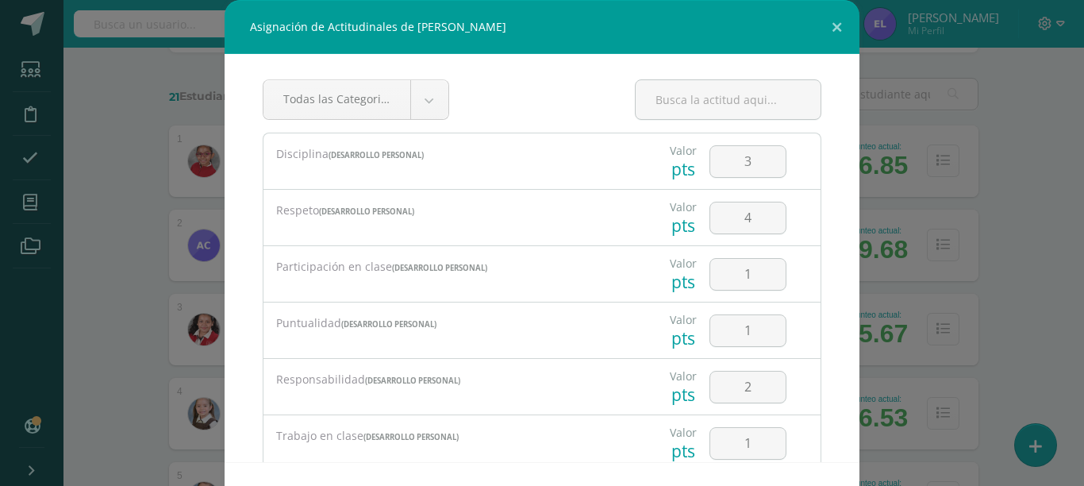
type input "2"
click at [733, 275] on input "1" at bounding box center [747, 274] width 75 height 31
click at [736, 327] on input "1" at bounding box center [747, 330] width 75 height 31
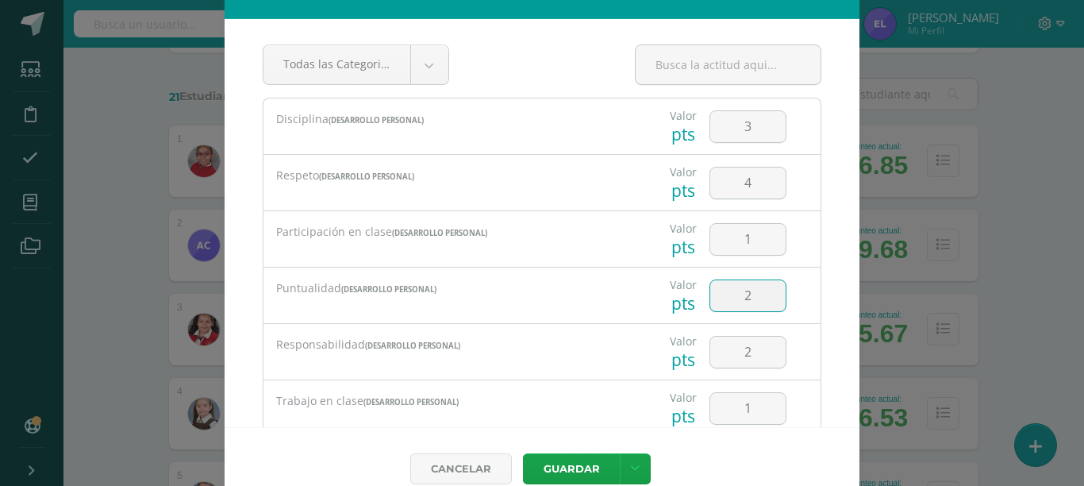
scroll to position [59, 0]
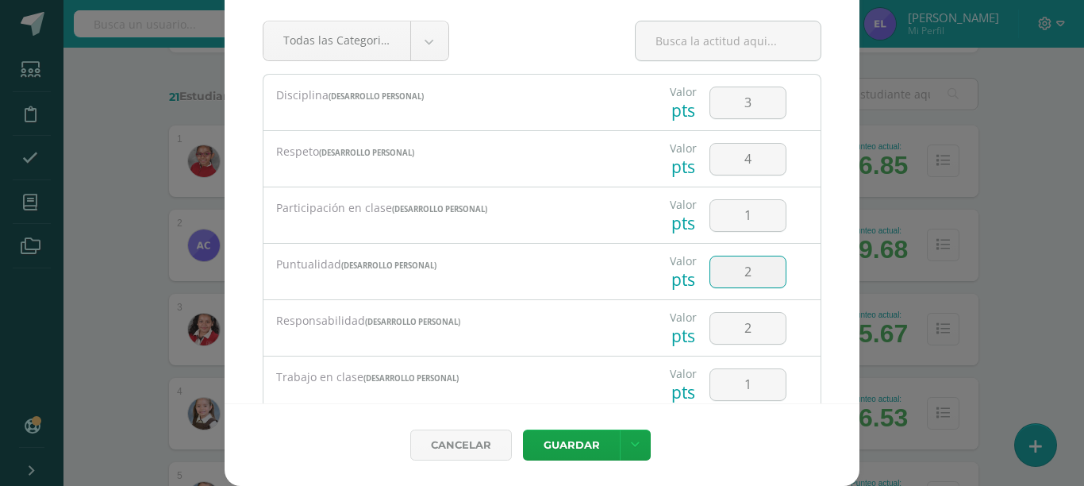
type input "2"
click at [605, 441] on button "Guardar" at bounding box center [571, 444] width 97 height 31
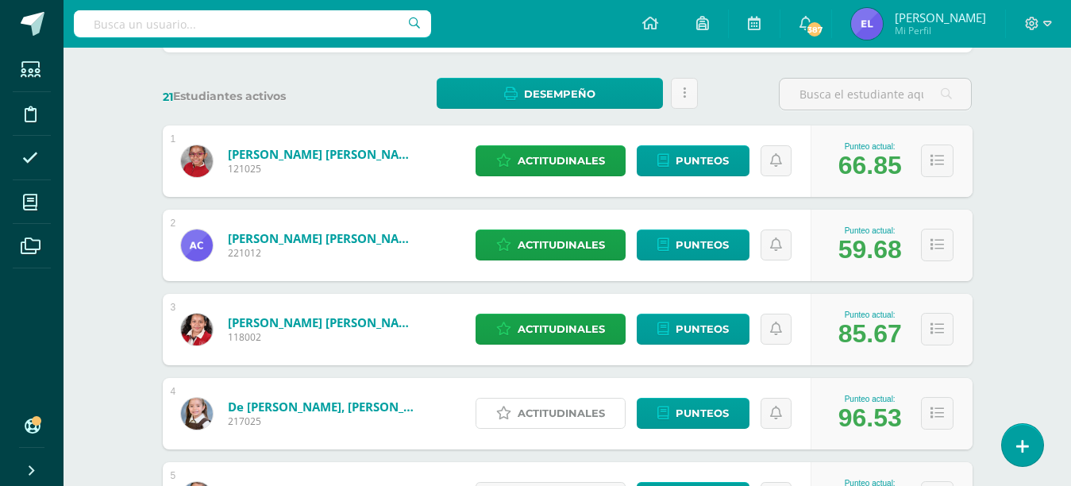
click at [563, 411] on span "Actitudinales" at bounding box center [560, 412] width 87 height 29
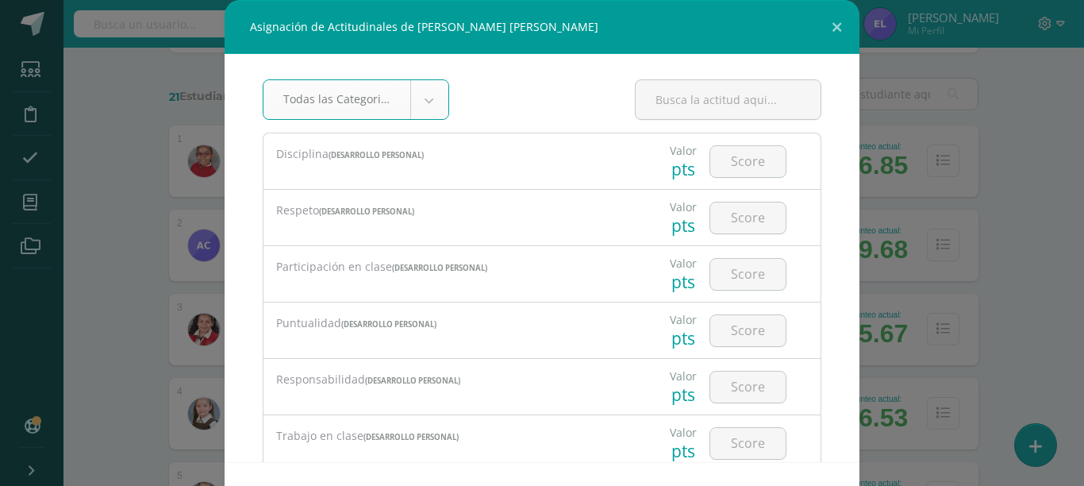
click at [727, 155] on input "number" at bounding box center [747, 161] width 75 height 31
type input "4"
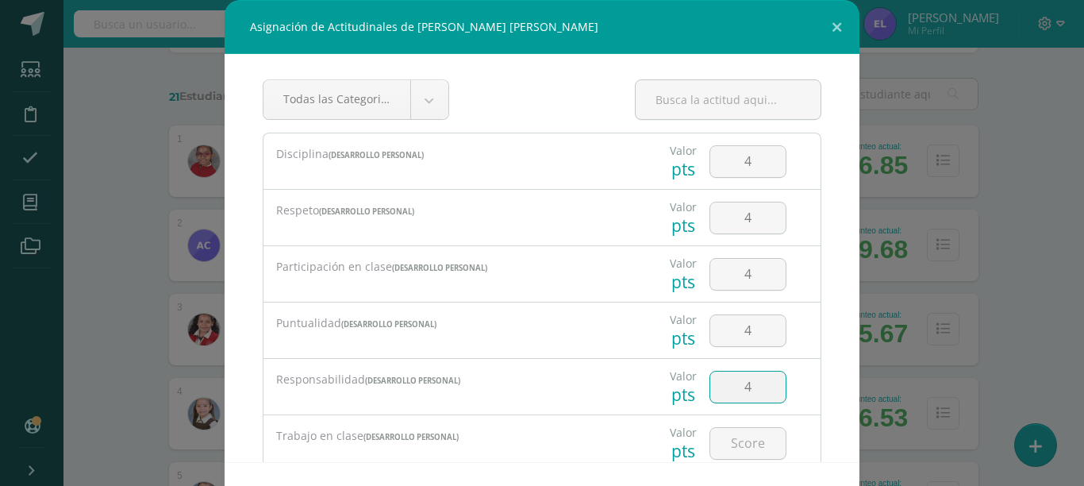
type input "4"
type input "3"
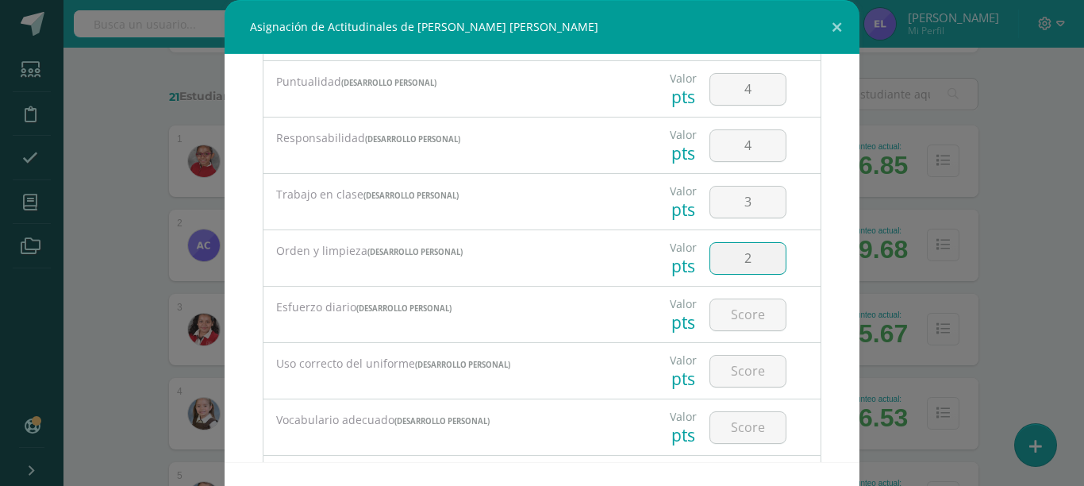
type input "2"
type input "4"
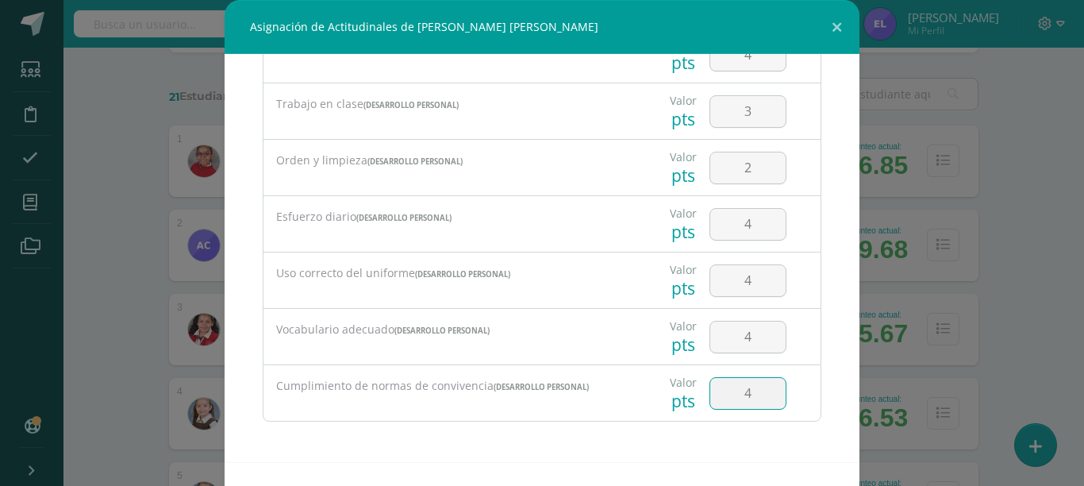
type input "4"
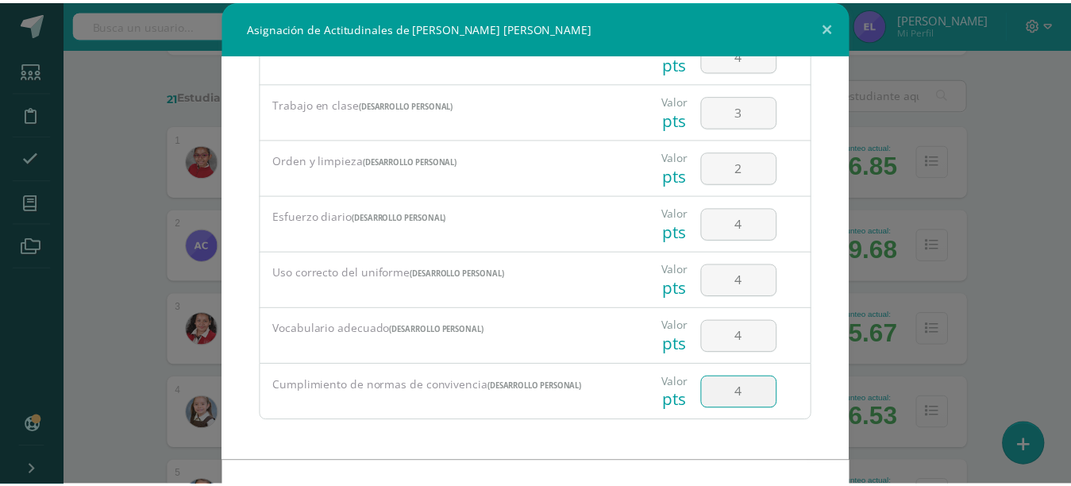
scroll to position [59, 0]
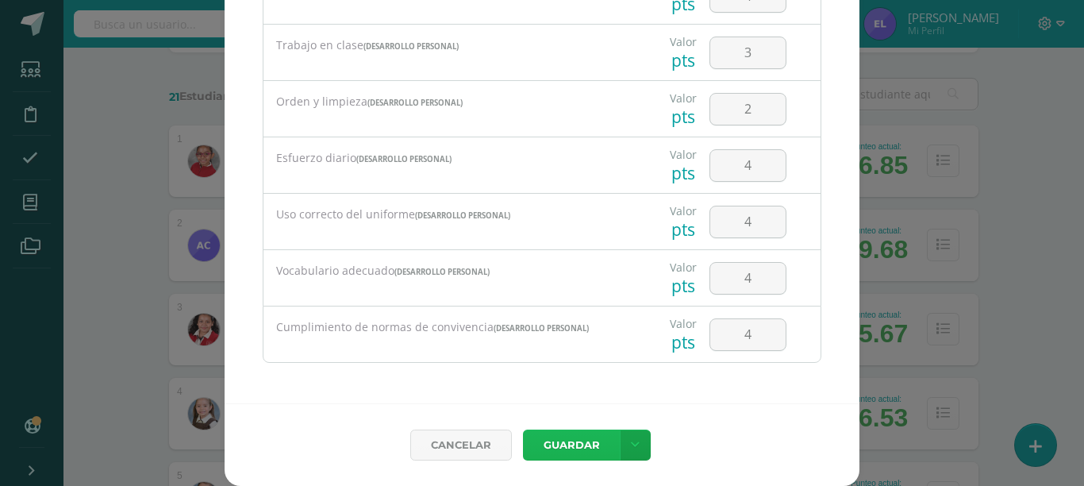
click at [523, 429] on button "Guardar" at bounding box center [571, 444] width 97 height 31
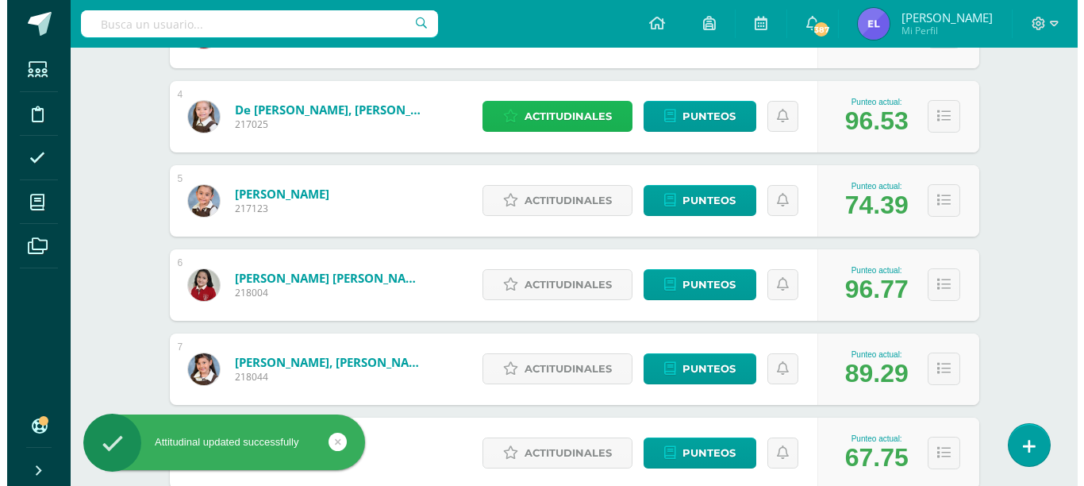
scroll to position [502, 0]
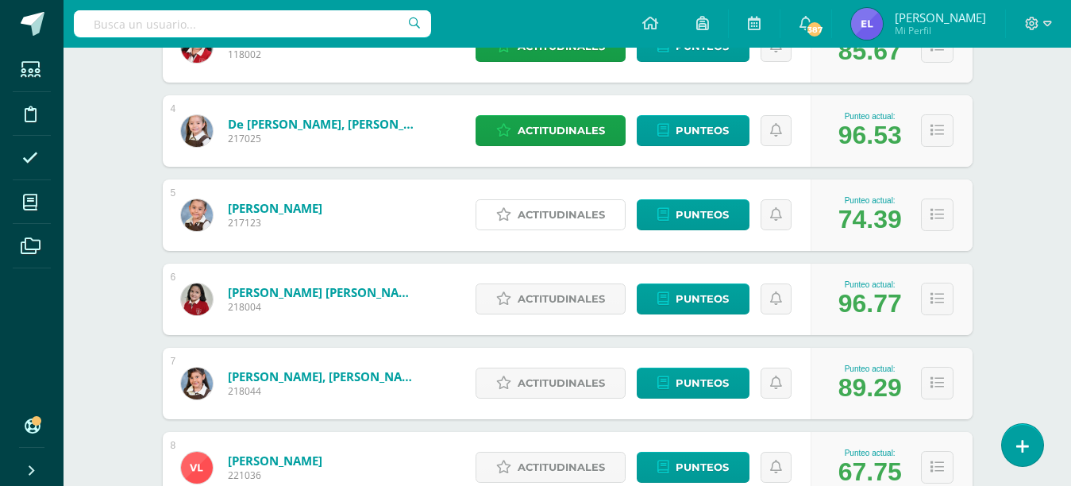
click at [575, 216] on span "Actitudinales" at bounding box center [560, 214] width 87 height 29
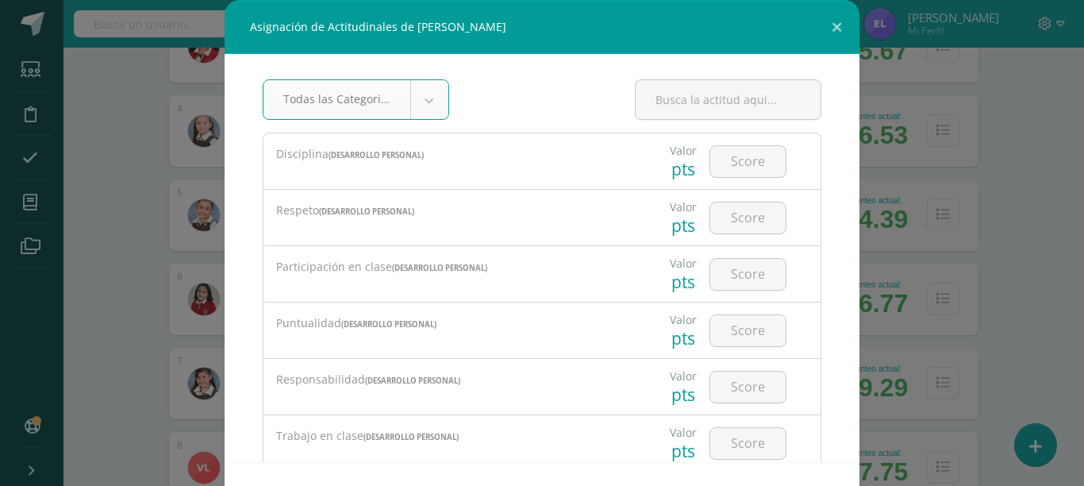
click at [710, 161] on input "number" at bounding box center [747, 161] width 75 height 31
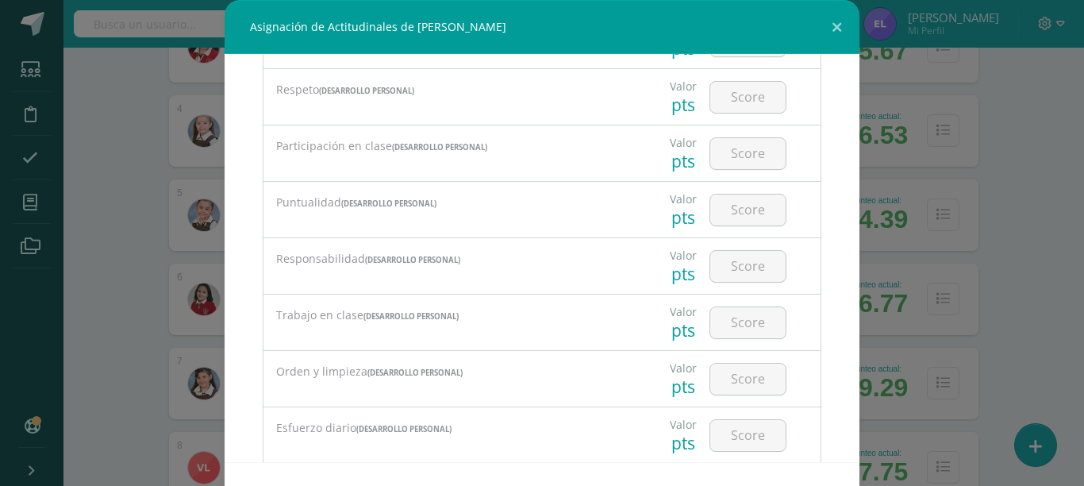
scroll to position [0, 0]
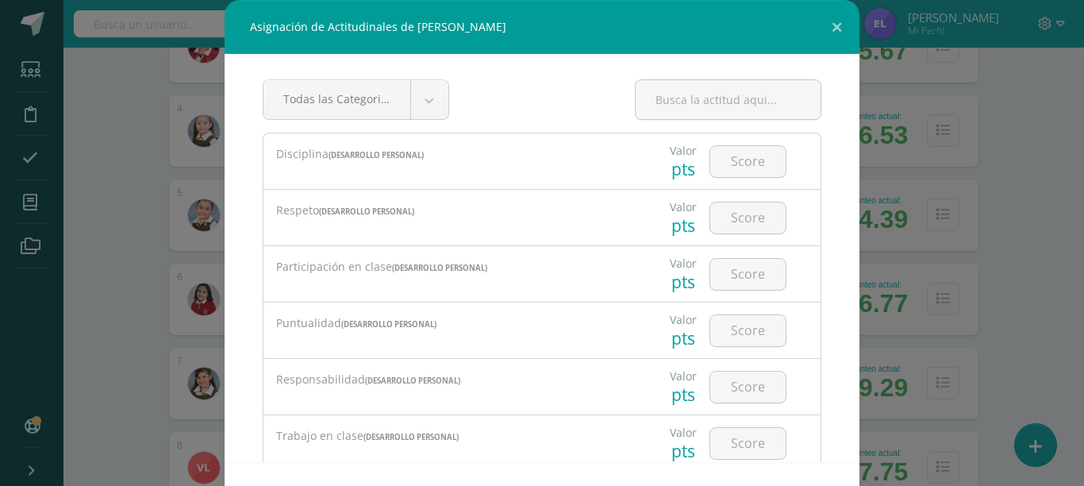
click at [731, 153] on input "number" at bounding box center [747, 161] width 75 height 31
type input "4"
type input "3"
type input "4"
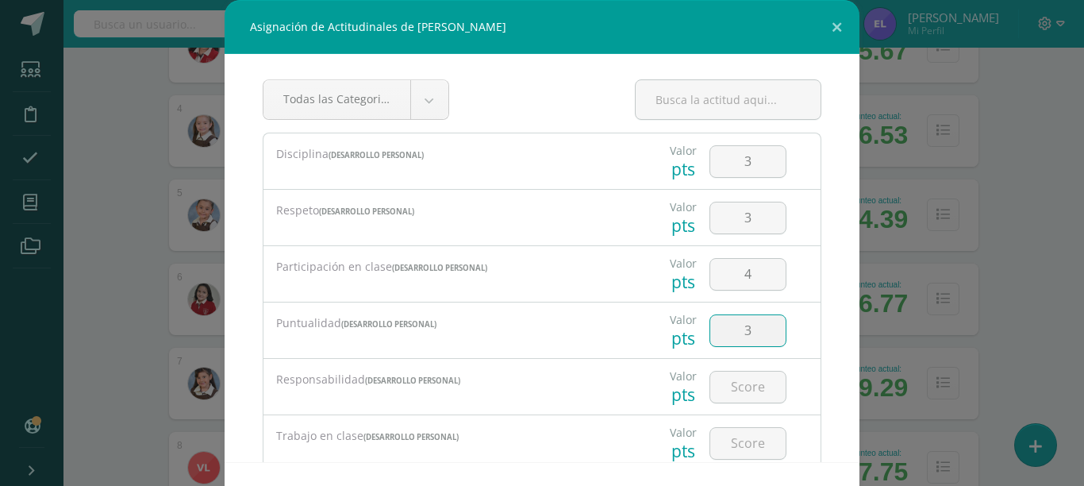
type input "3"
type input "4"
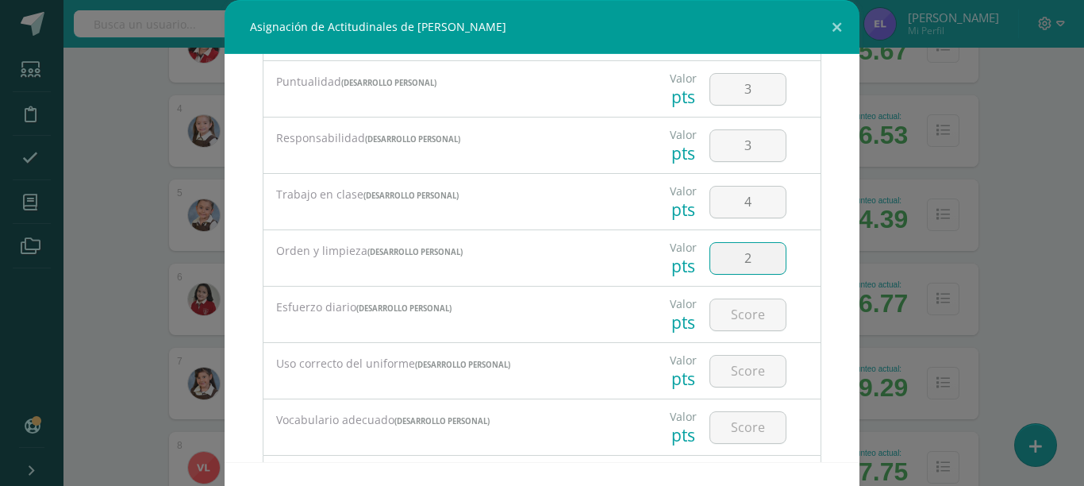
type input "2"
type input "4"
type input "2"
type input "3"
type input "4"
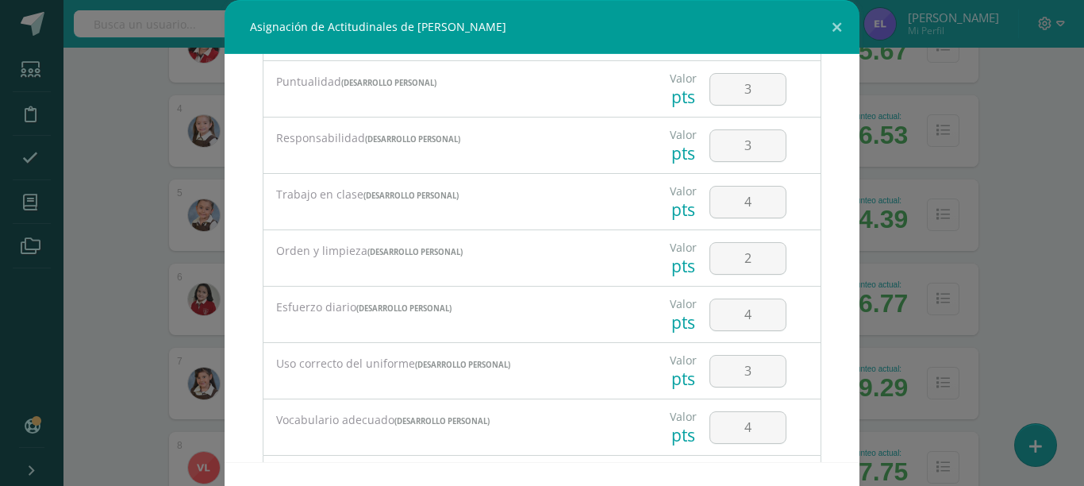
scroll to position [332, 0]
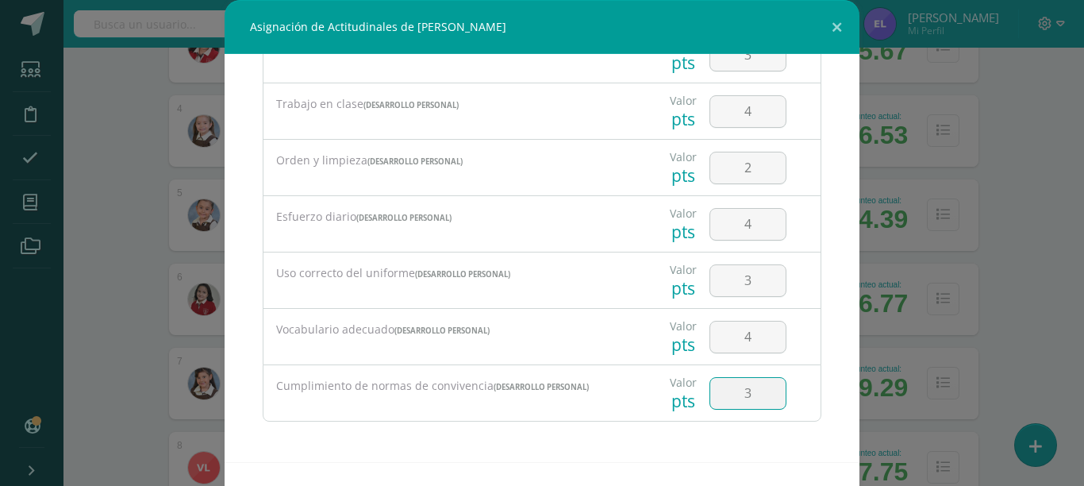
type input "3"
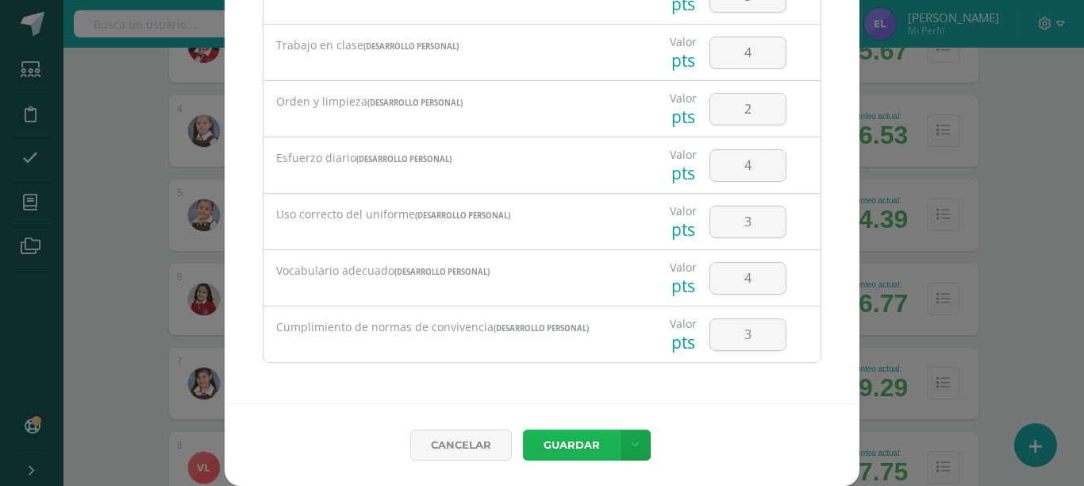
click at [523, 429] on button "Guardar" at bounding box center [571, 444] width 97 height 31
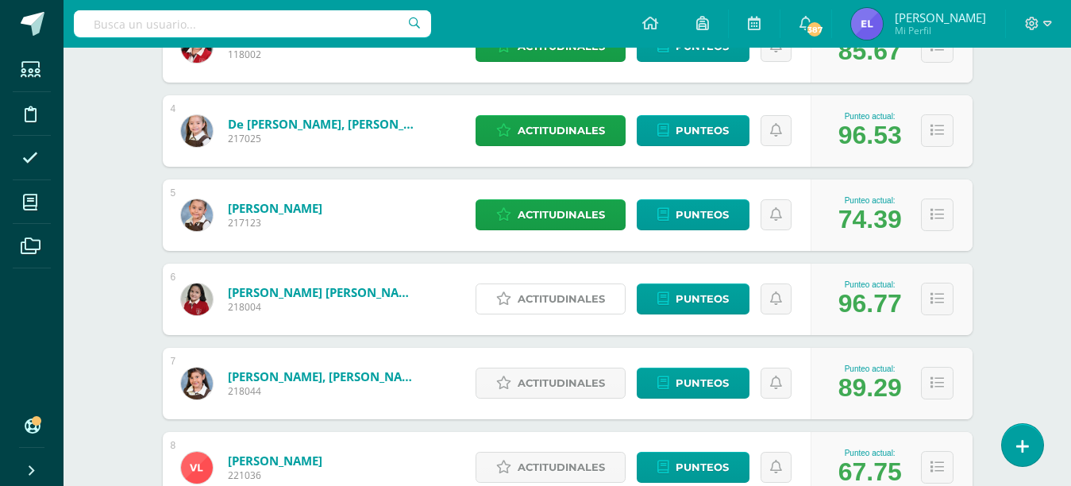
click at [533, 296] on span "Actitudinales" at bounding box center [560, 298] width 87 height 29
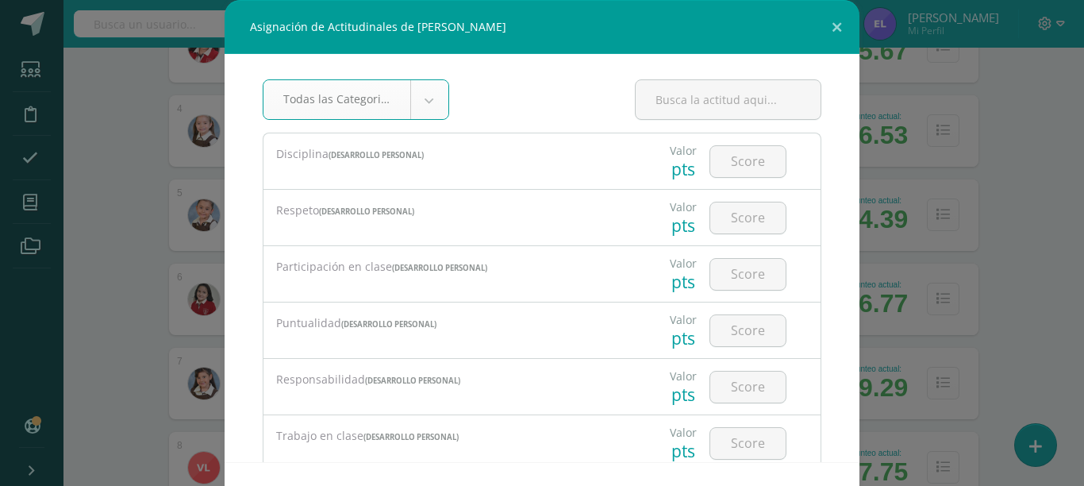
click at [736, 160] on input "number" at bounding box center [747, 161] width 75 height 31
type input "4"
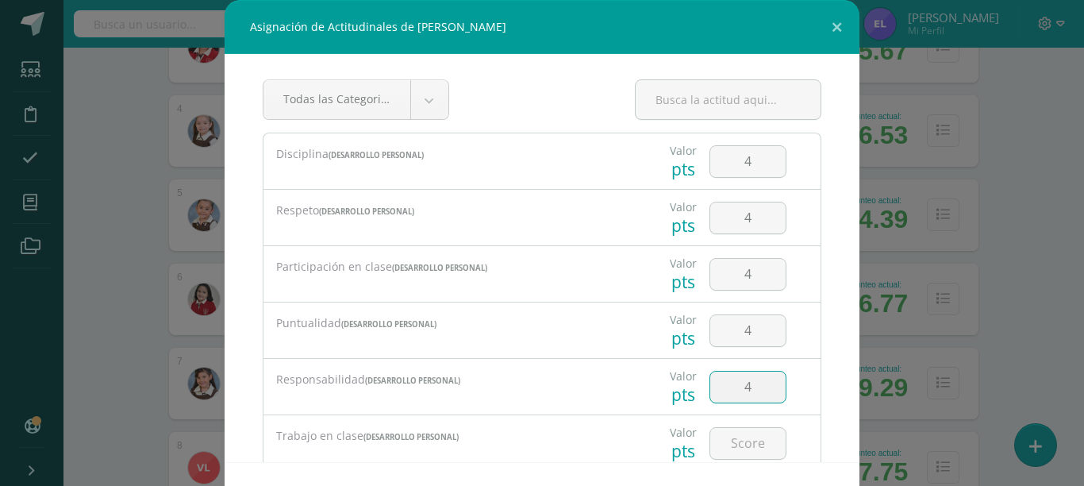
type input "4"
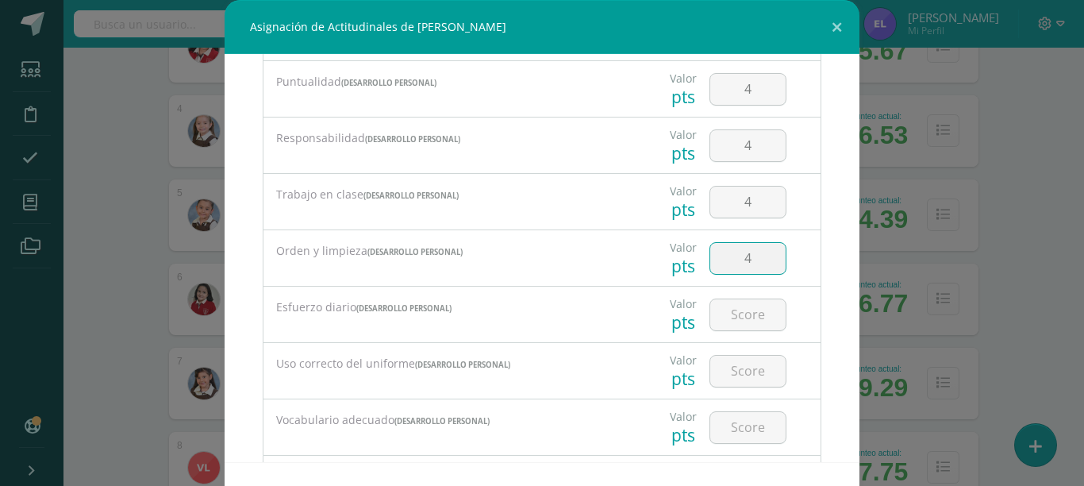
type input "4"
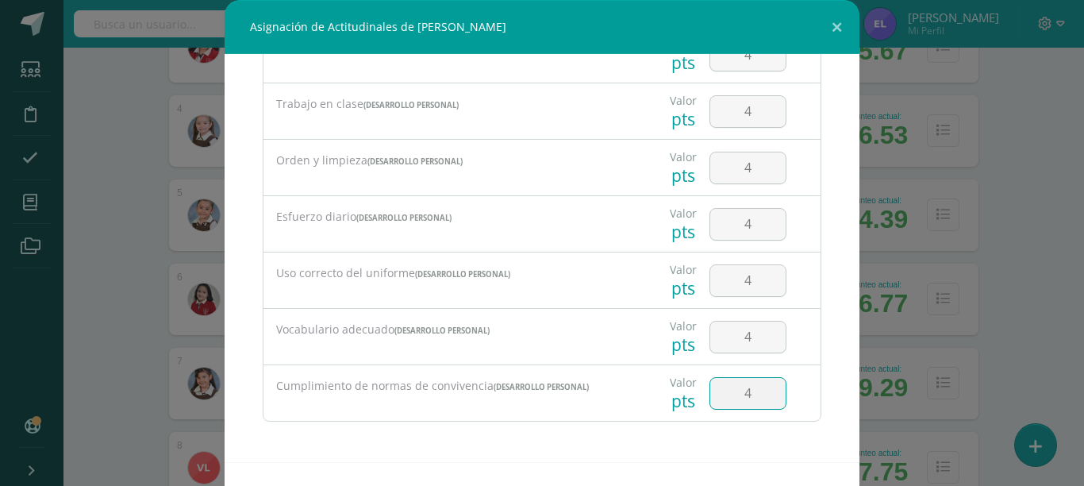
type input "4"
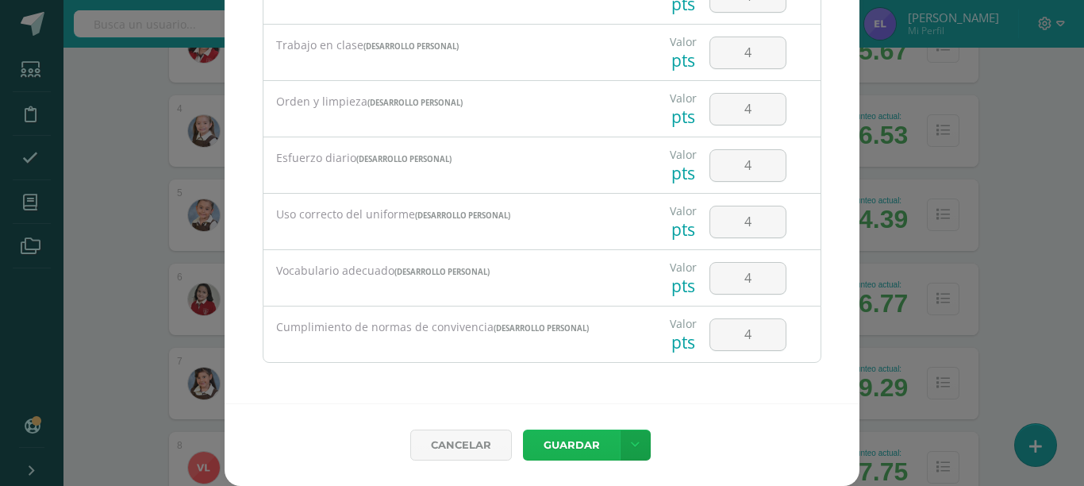
click at [523, 429] on button "Guardar" at bounding box center [571, 444] width 97 height 31
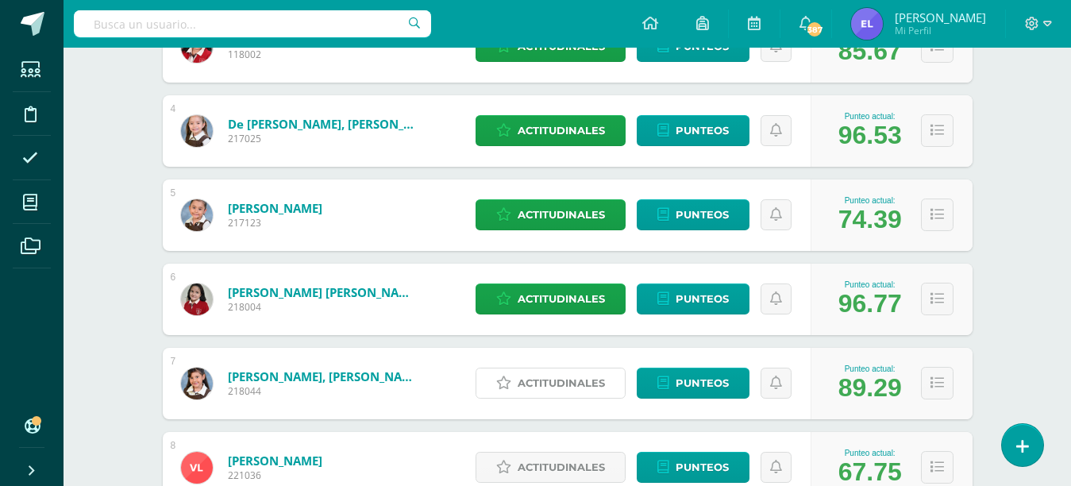
click at [580, 382] on span "Actitudinales" at bounding box center [560, 382] width 87 height 29
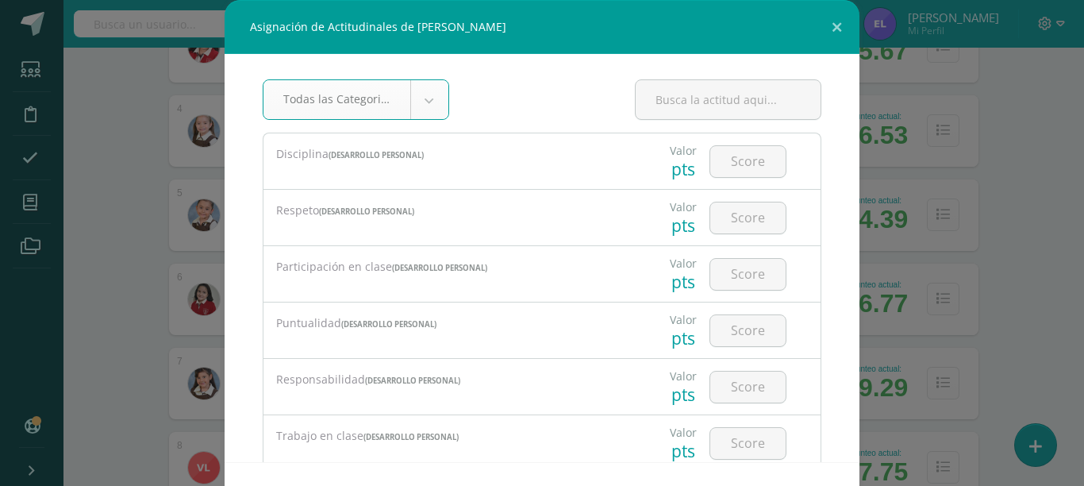
click at [737, 156] on input "number" at bounding box center [747, 161] width 75 height 31
type input "4"
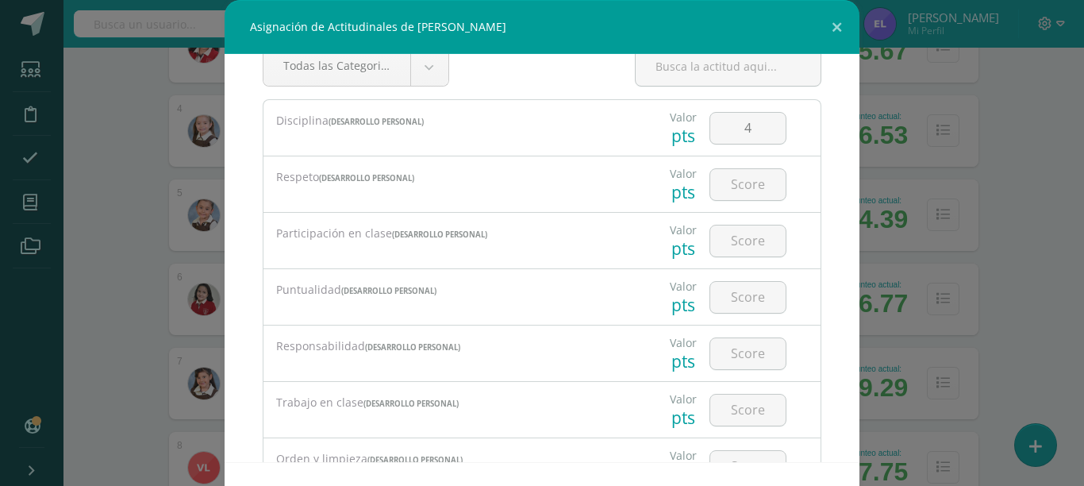
scroll to position [31, 0]
click at [729, 188] on input "number" at bounding box center [747, 186] width 75 height 31
type input "4"
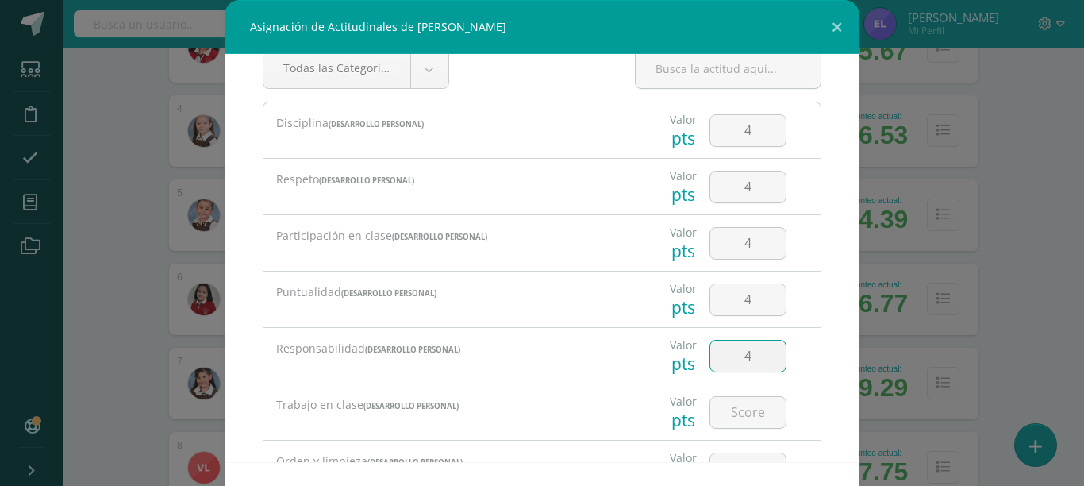
type input "4"
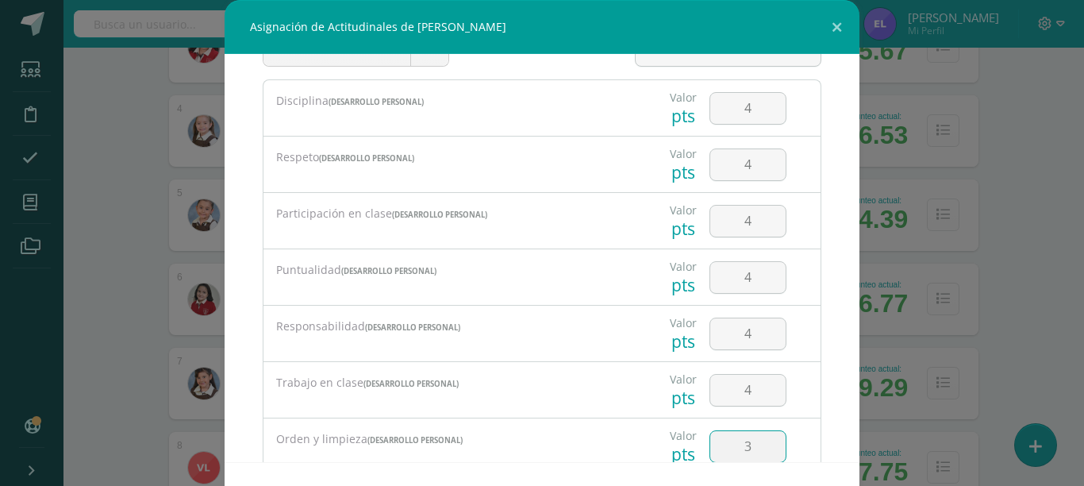
type input "3"
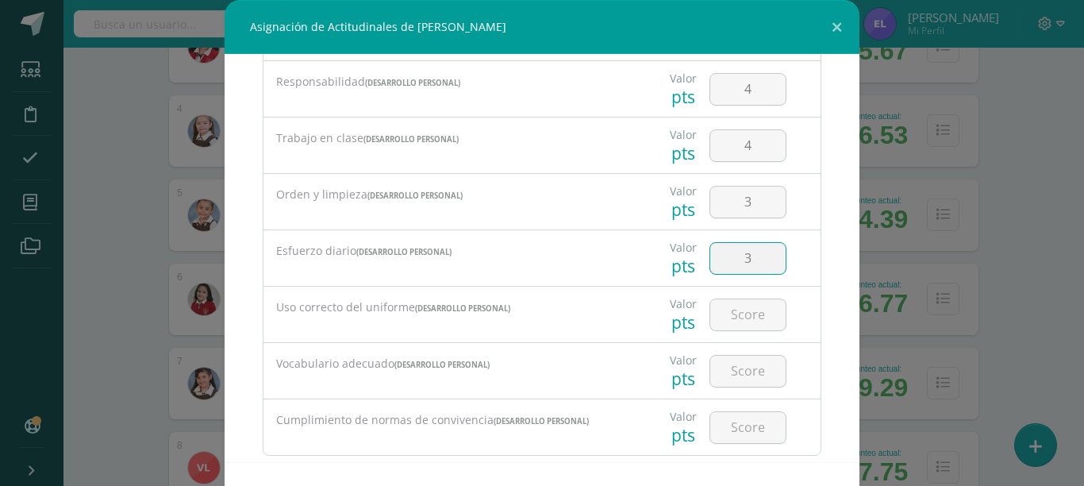
type input "3"
type input "4"
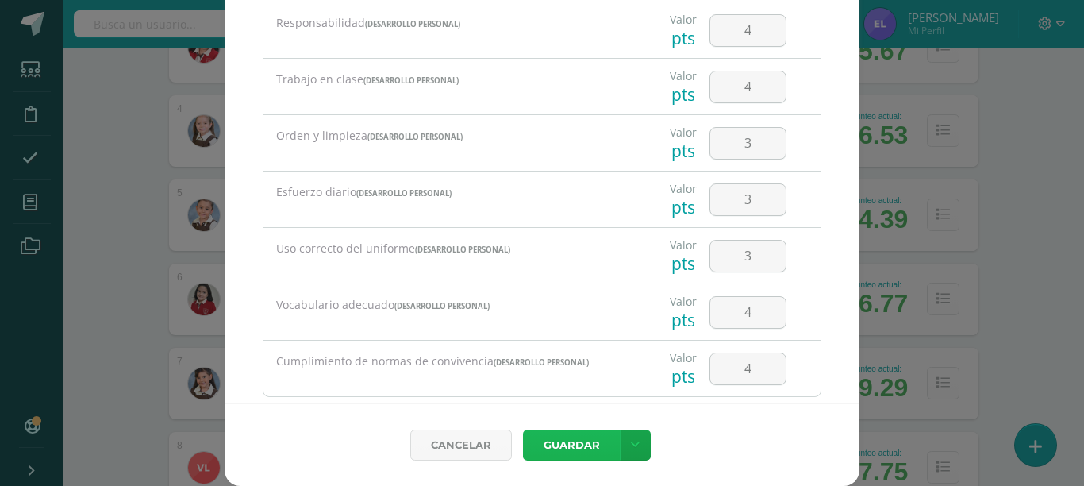
click at [523, 429] on button "Guardar" at bounding box center [571, 444] width 97 height 31
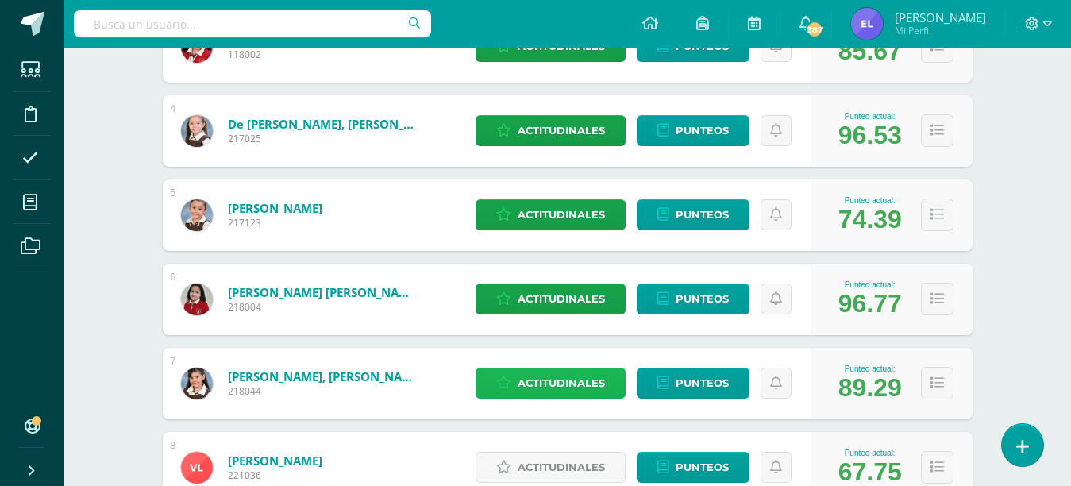
click at [552, 386] on span "Actitudinales" at bounding box center [560, 382] width 87 height 29
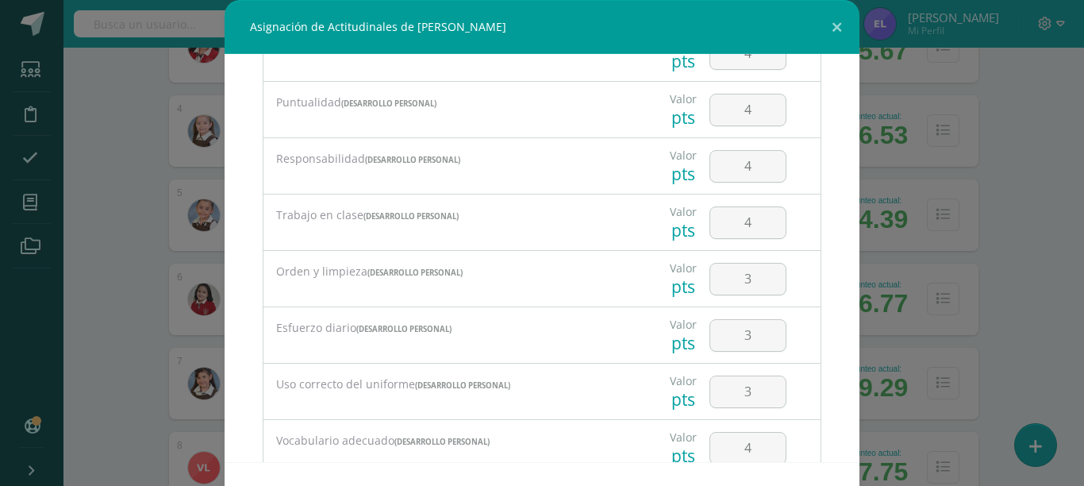
scroll to position [332, 0]
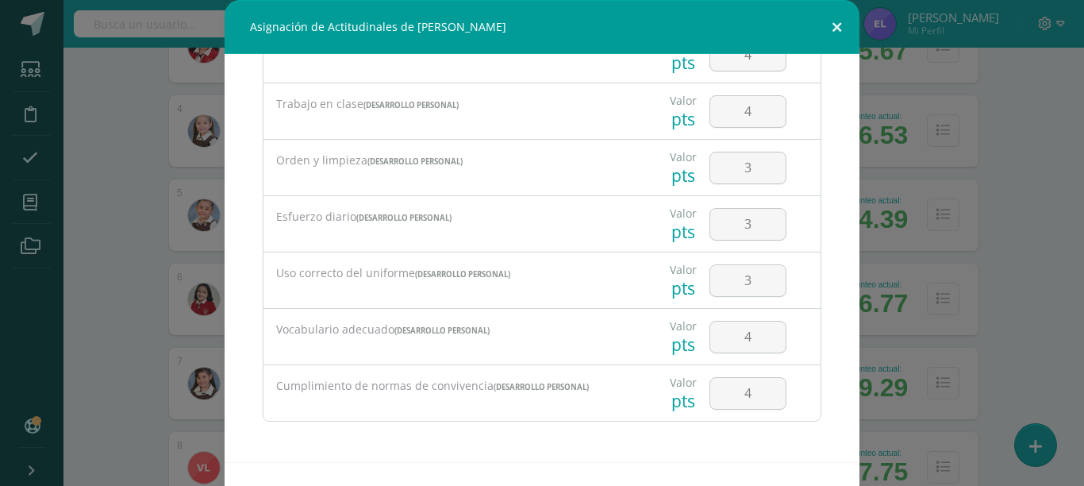
click at [836, 32] on button at bounding box center [836, 27] width 45 height 54
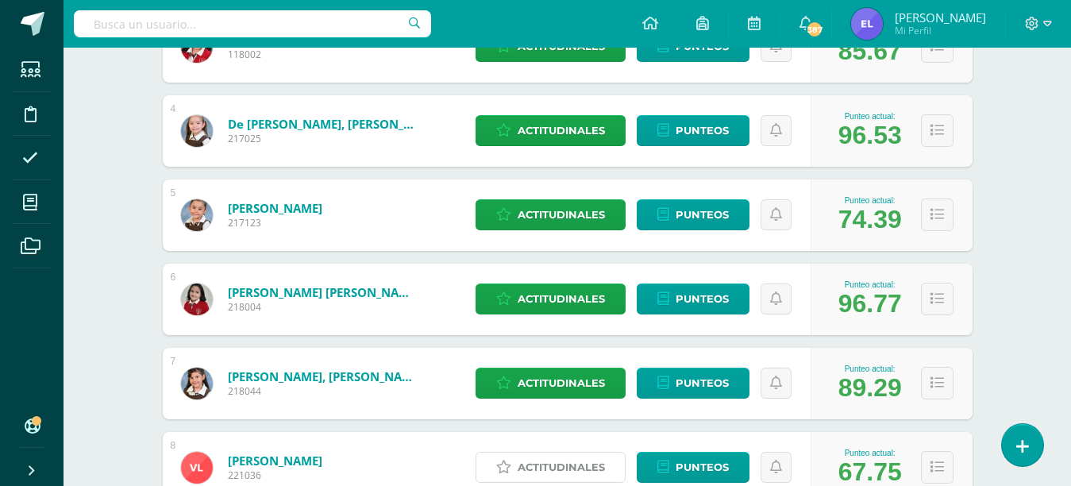
click at [592, 463] on span "Actitudinales" at bounding box center [560, 466] width 87 height 29
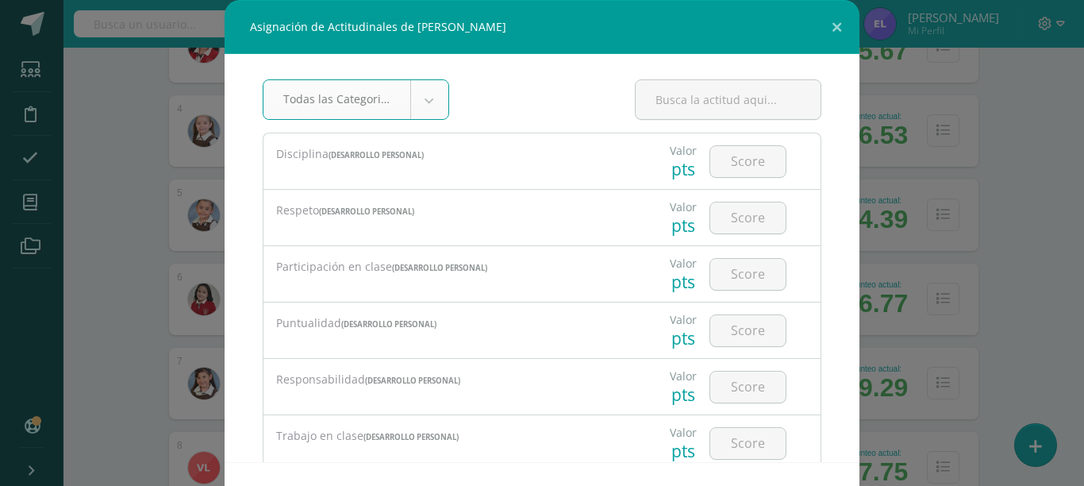
click at [717, 160] on input "number" at bounding box center [747, 161] width 75 height 31
type input "3"
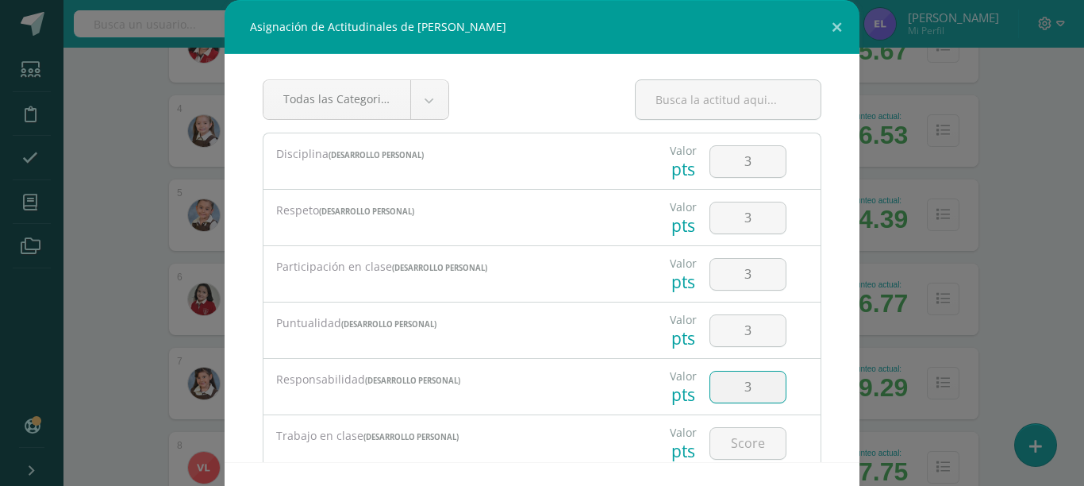
type input "3"
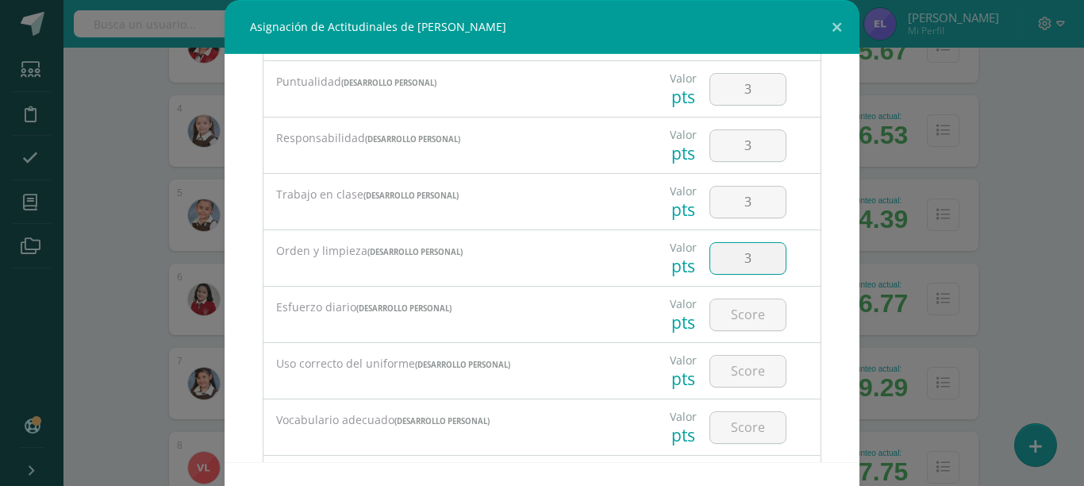
type input "3"
type input "2"
type input "3"
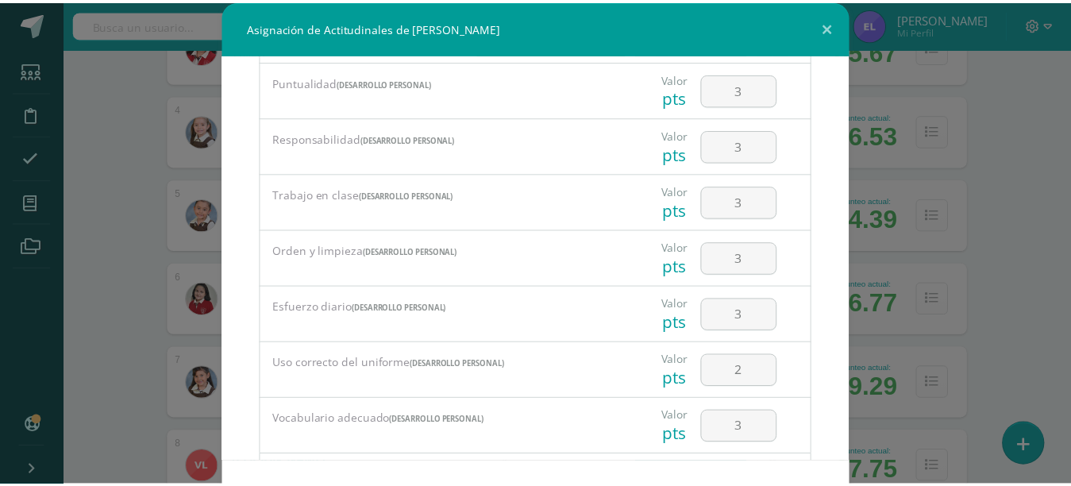
scroll to position [332, 0]
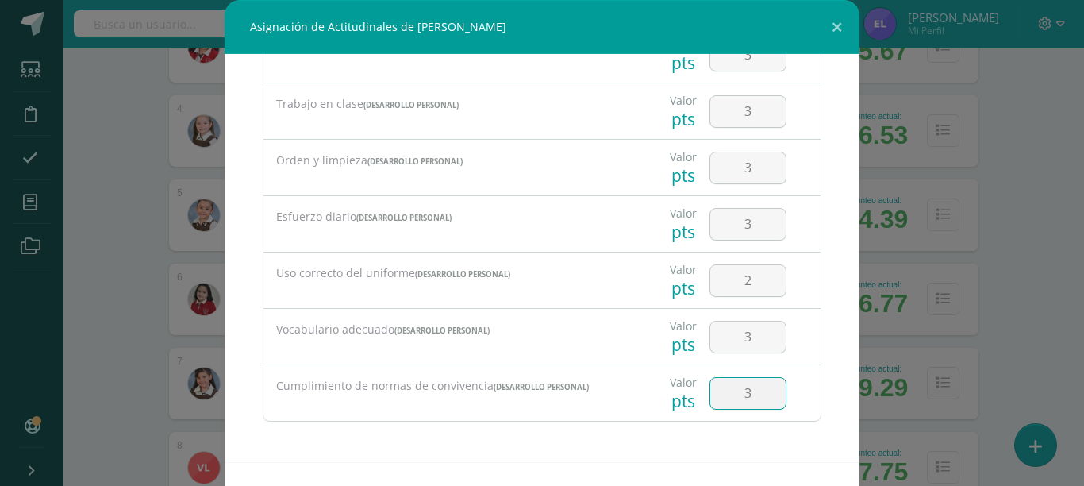
type input "3"
click at [735, 335] on input "3" at bounding box center [747, 336] width 75 height 31
type input "4"
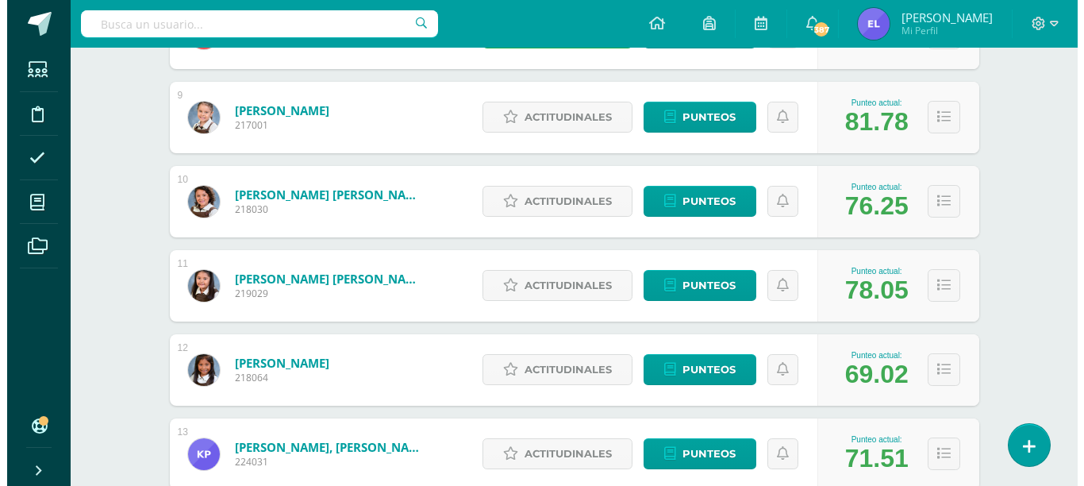
scroll to position [925, 0]
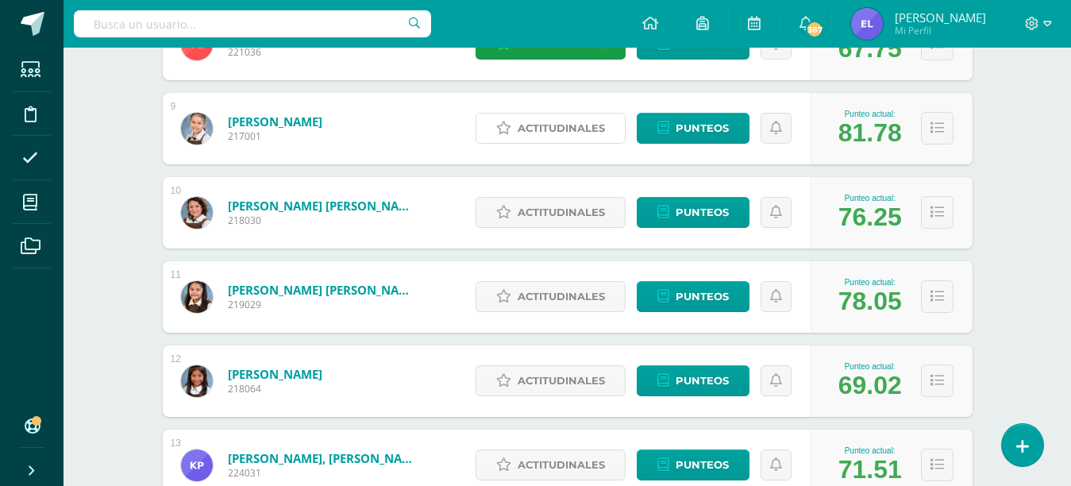
click at [580, 123] on span "Actitudinales" at bounding box center [560, 127] width 87 height 29
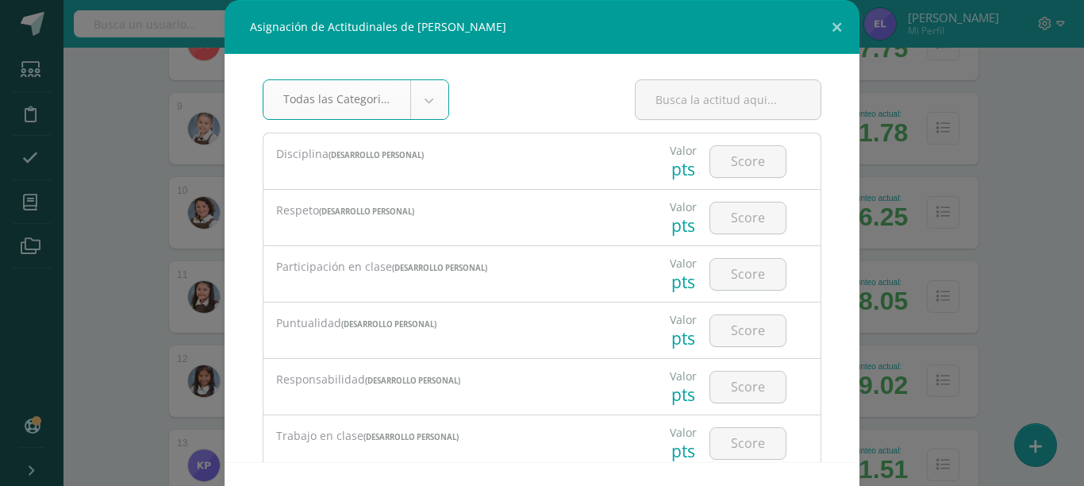
click at [717, 158] on input "number" at bounding box center [747, 161] width 75 height 31
type input "4"
type input "2"
type input "3"
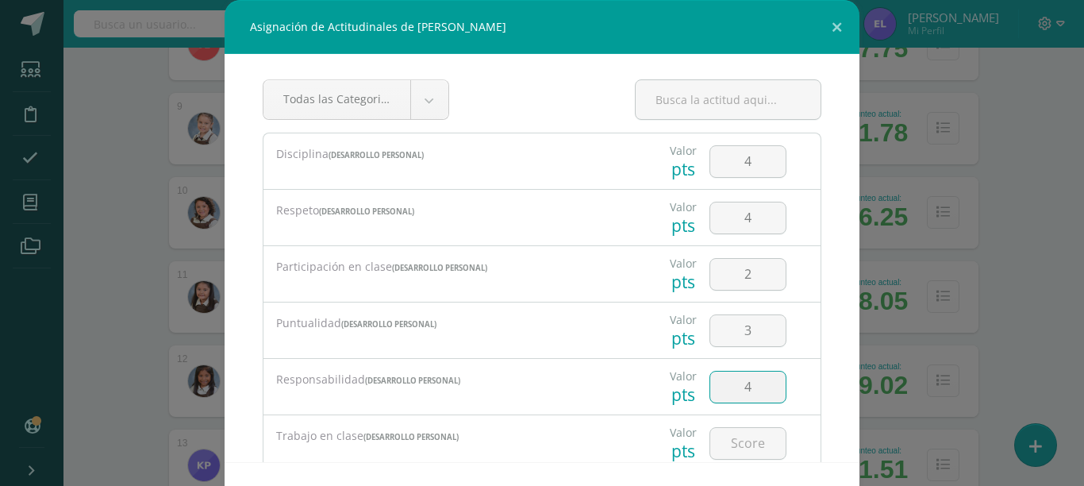
type input "4"
drag, startPoint x: 714, startPoint y: 159, endPoint x: 698, endPoint y: 158, distance: 16.7
click at [710, 158] on input "4" at bounding box center [747, 161] width 75 height 31
click at [717, 439] on input "number" at bounding box center [747, 443] width 75 height 31
click at [710, 445] on input "number" at bounding box center [747, 443] width 75 height 31
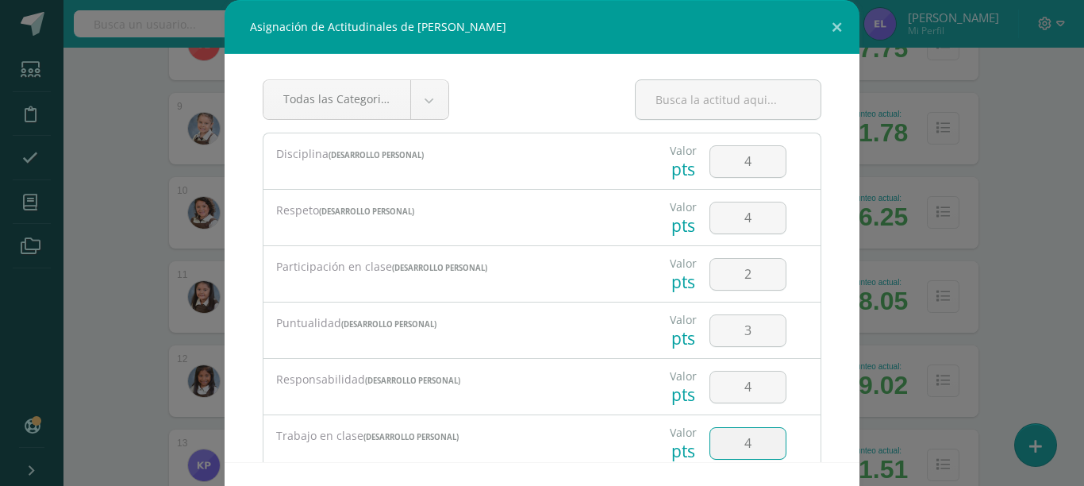
type input "4"
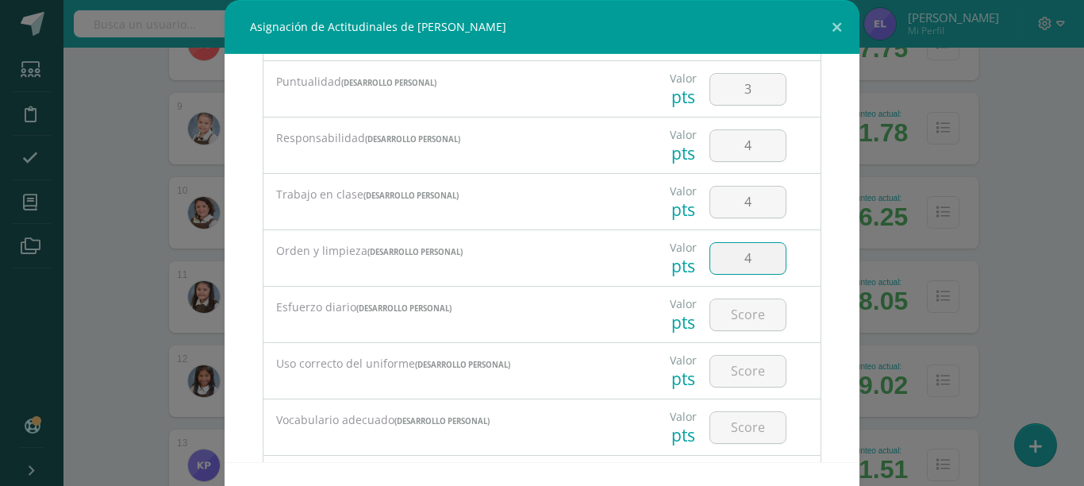
type input "4"
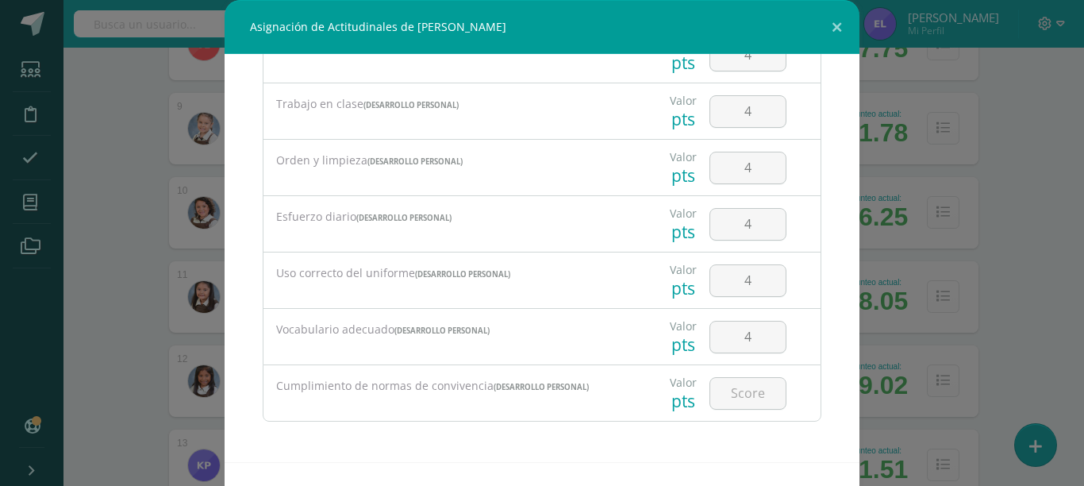
scroll to position [59, 0]
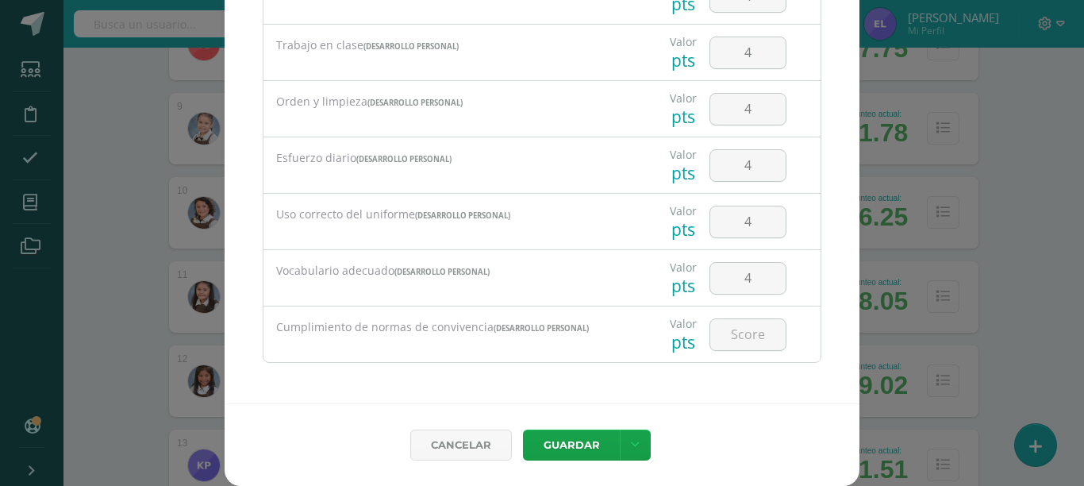
click at [710, 336] on input "number" at bounding box center [747, 334] width 75 height 31
type input "4"
click at [577, 448] on button "Guardar" at bounding box center [571, 444] width 97 height 31
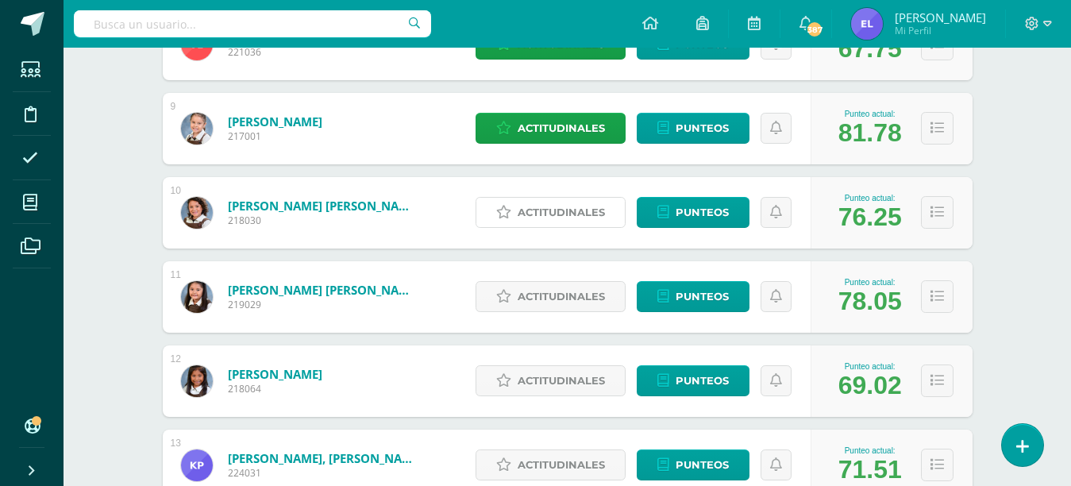
click at [544, 217] on span "Actitudinales" at bounding box center [560, 212] width 87 height 29
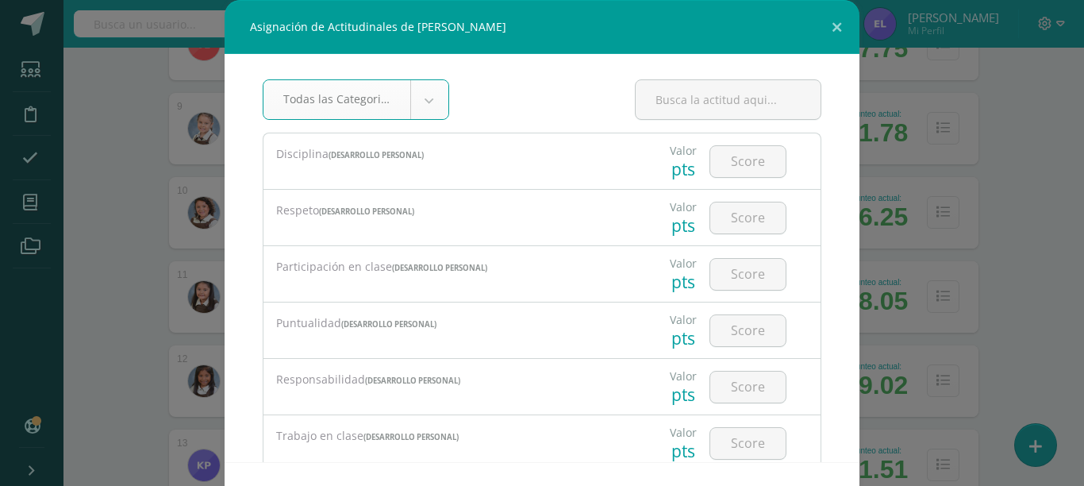
click at [733, 167] on input "number" at bounding box center [747, 161] width 75 height 31
click at [740, 163] on input "number" at bounding box center [747, 161] width 75 height 31
click at [736, 166] on input "number" at bounding box center [747, 161] width 75 height 31
type input "4"
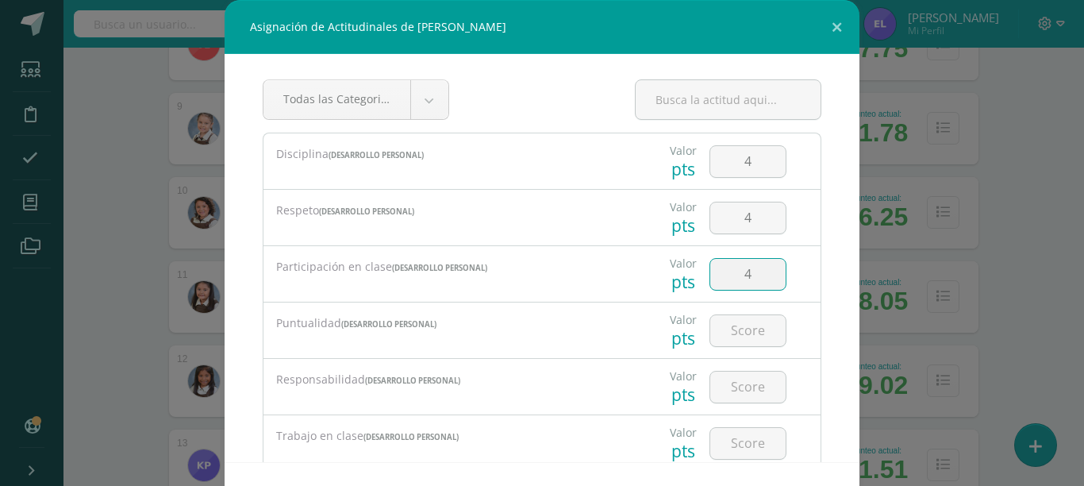
type input "4"
type input "3"
type input "4"
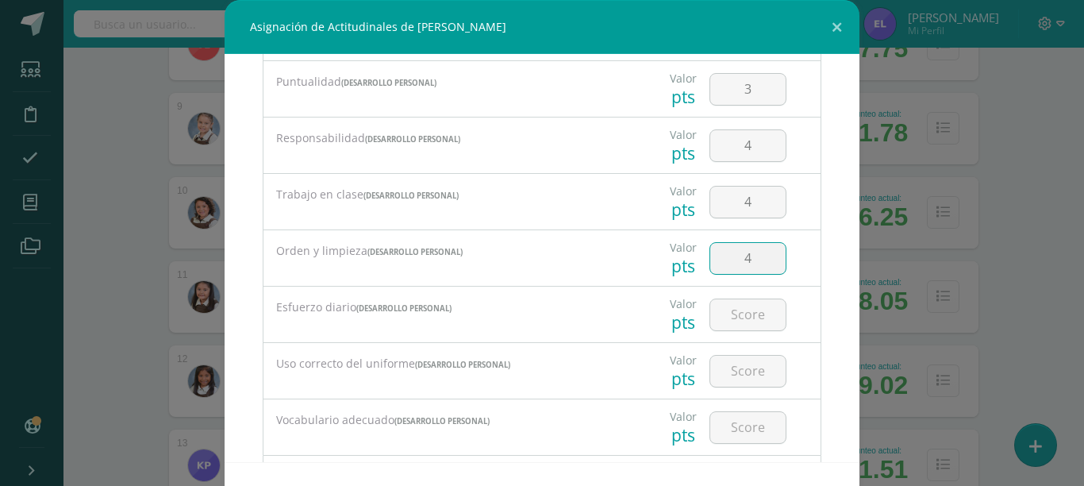
type input "4"
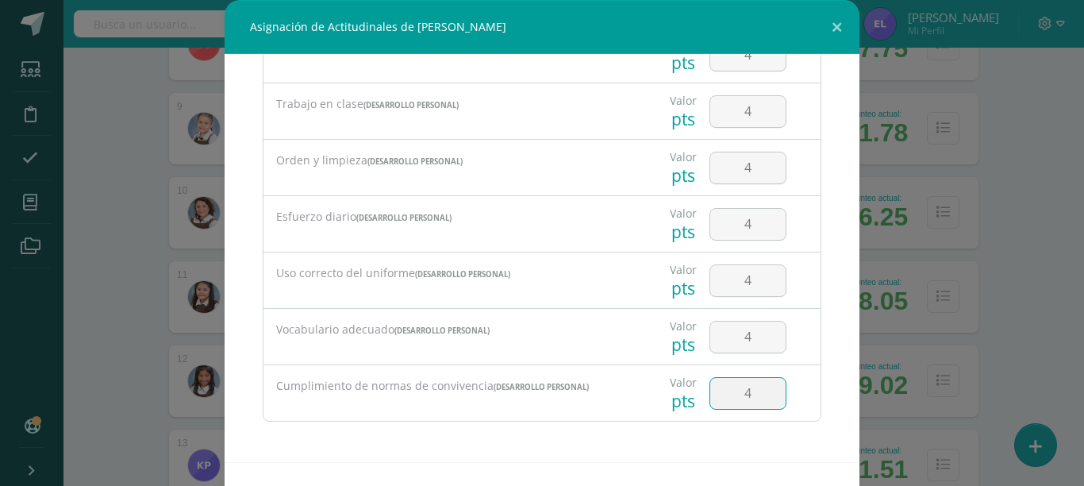
type input "4"
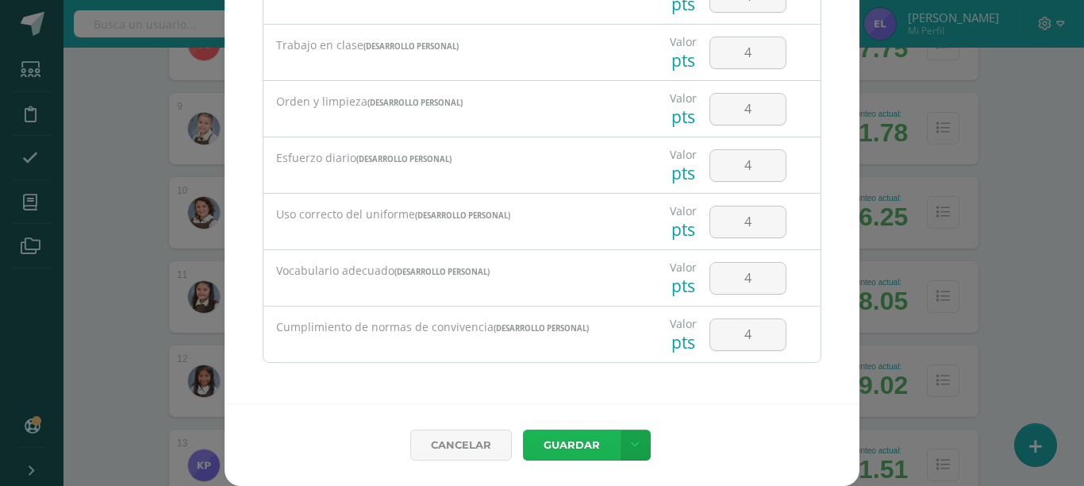
click at [523, 429] on button "Guardar" at bounding box center [571, 444] width 97 height 31
click at [560, 440] on button "Guardar" at bounding box center [571, 444] width 97 height 31
click at [561, 438] on button "Guardar" at bounding box center [571, 444] width 97 height 31
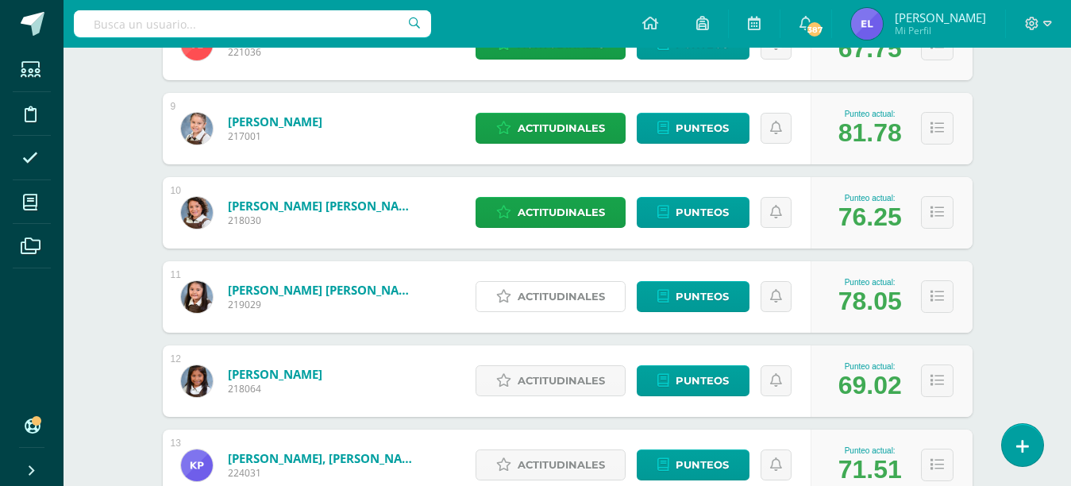
click at [559, 295] on span "Actitudinales" at bounding box center [560, 296] width 87 height 29
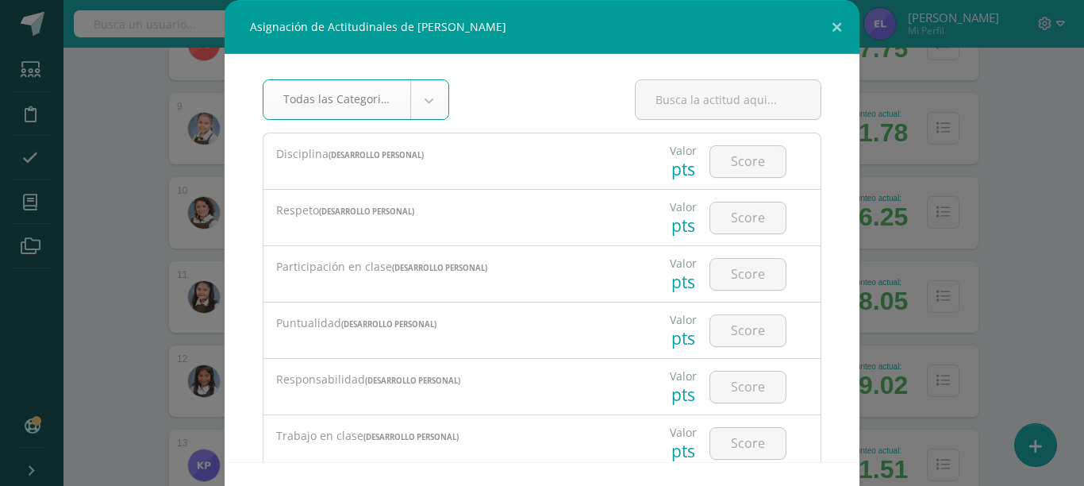
click at [731, 160] on input "number" at bounding box center [747, 161] width 75 height 31
type input "4"
type input "3"
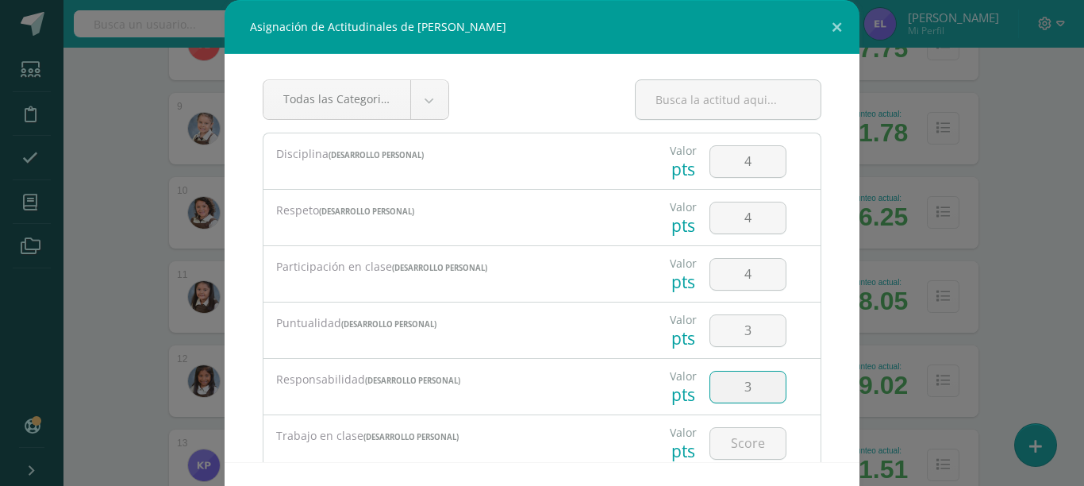
type input "3"
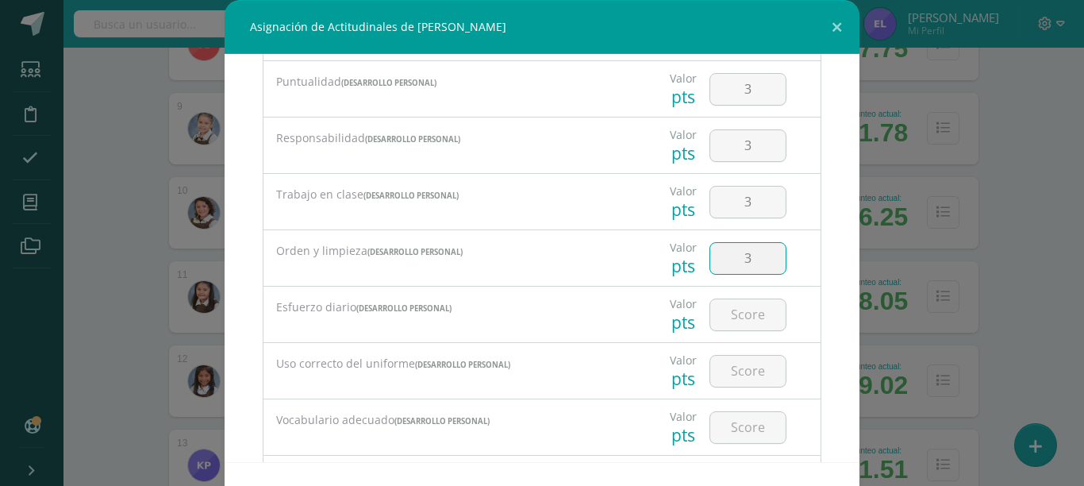
type input "3"
type input "4"
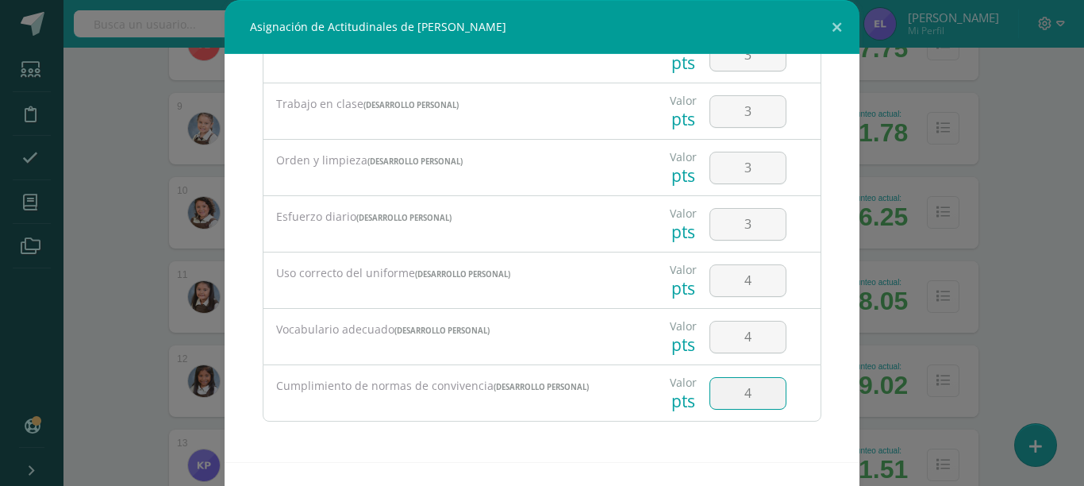
type input "4"
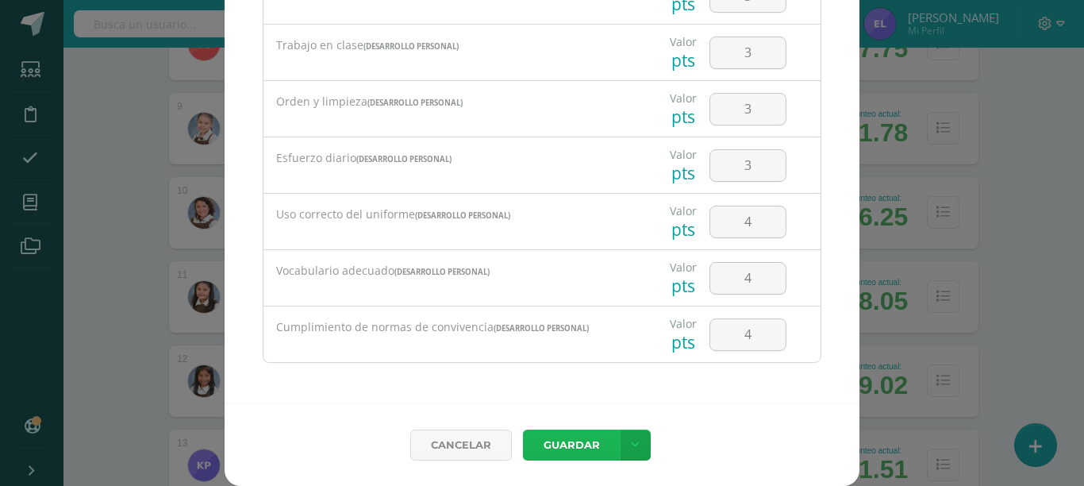
click at [523, 429] on button "Guardar" at bounding box center [571, 444] width 97 height 31
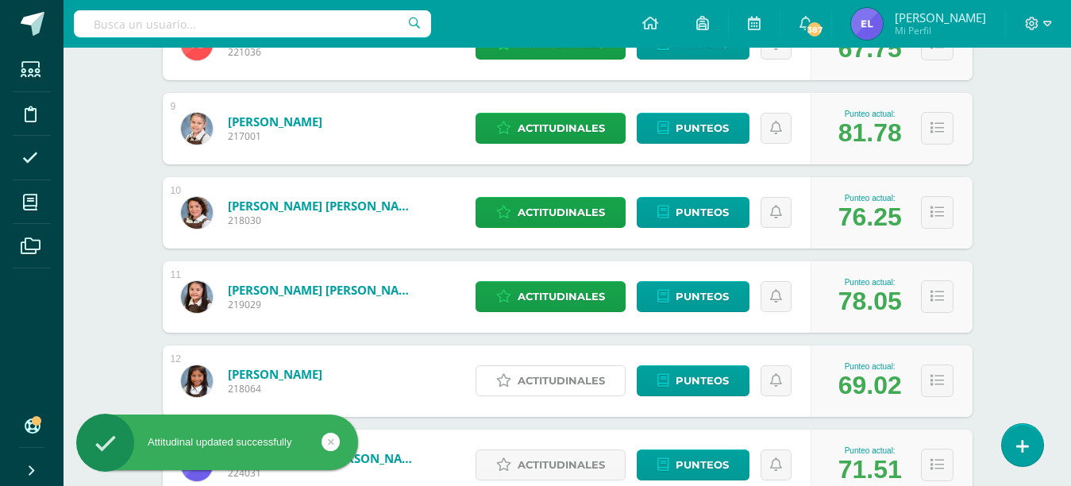
click at [549, 381] on span "Actitudinales" at bounding box center [560, 380] width 87 height 29
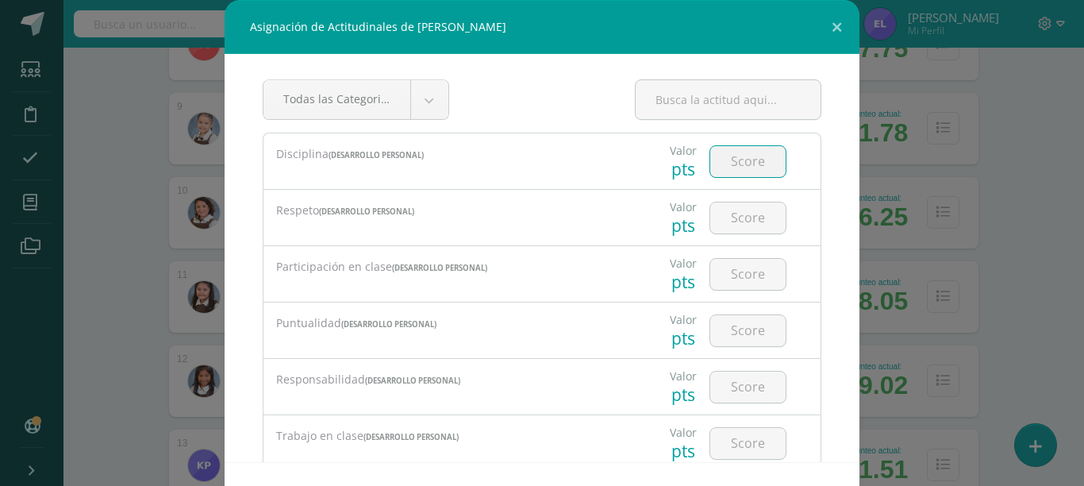
click at [710, 169] on input "number" at bounding box center [747, 161] width 75 height 31
type input "44"
type input "4"
click at [740, 163] on input "44" at bounding box center [747, 161] width 75 height 31
type input "4"
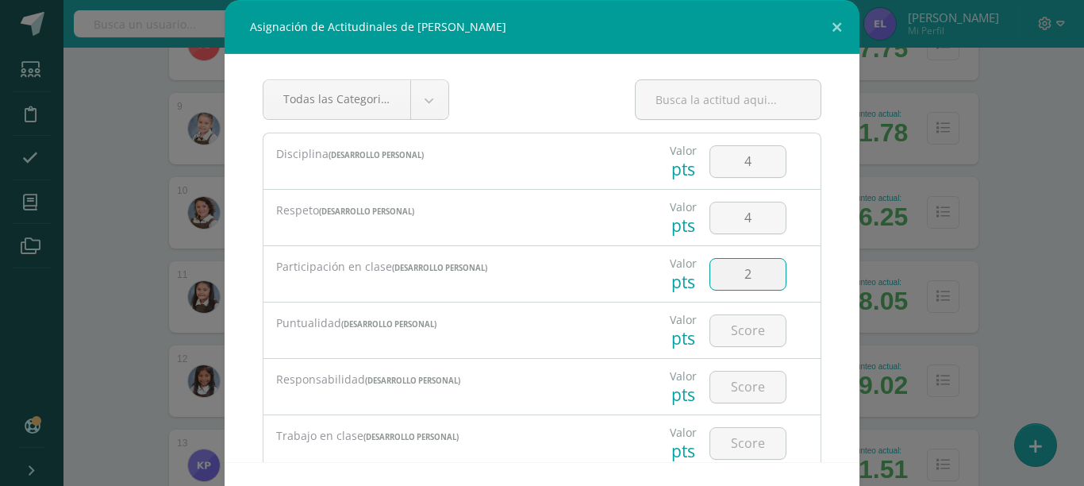
type input "2"
type input "3"
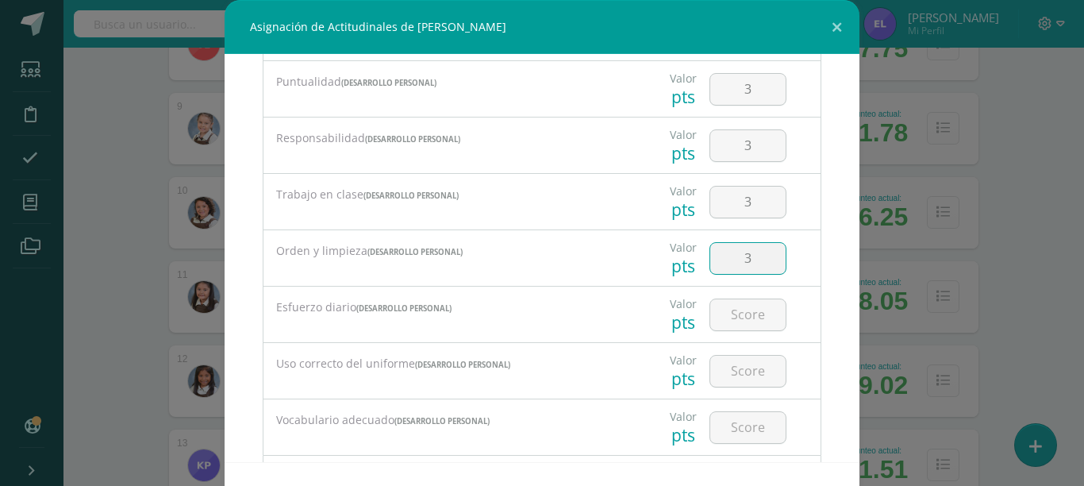
type input "3"
type input "4"
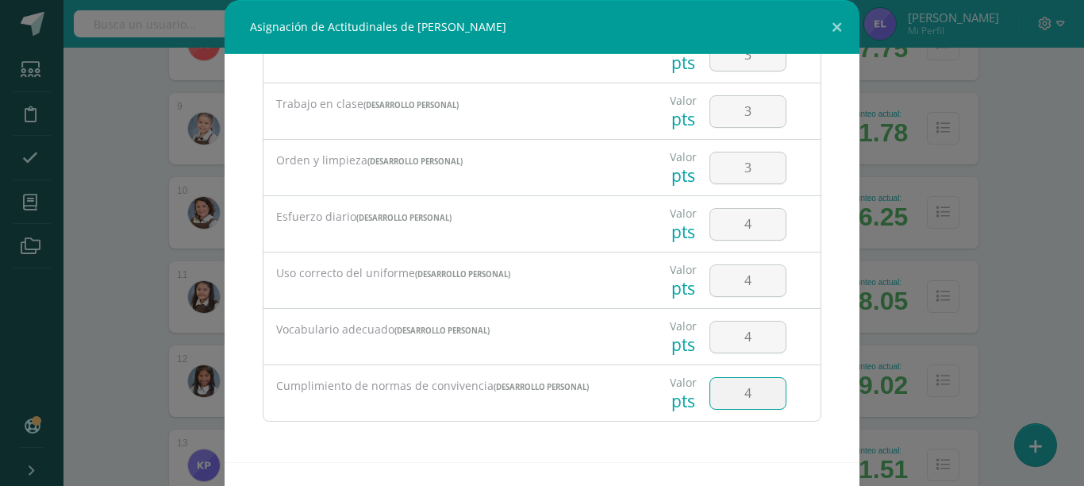
type input "4"
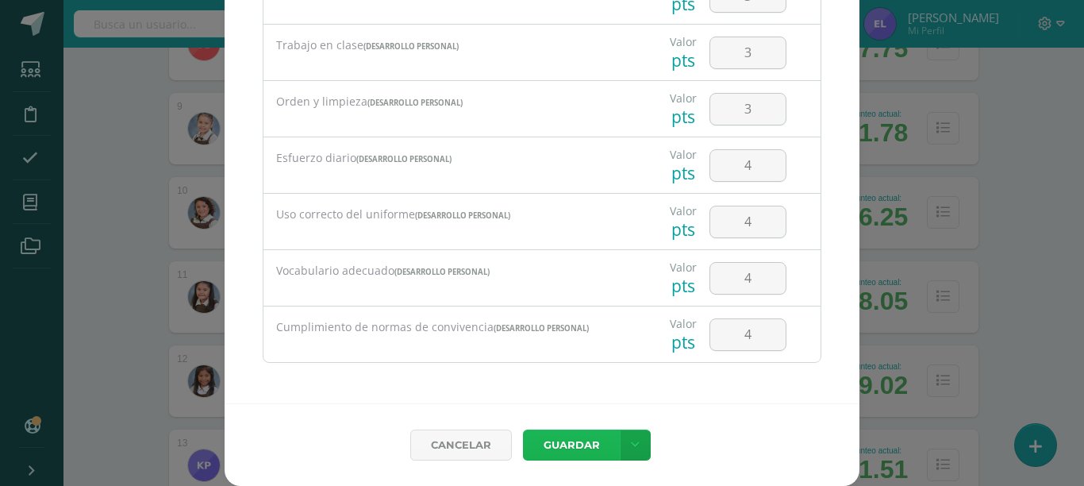
click at [523, 429] on button "Guardar" at bounding box center [571, 444] width 97 height 31
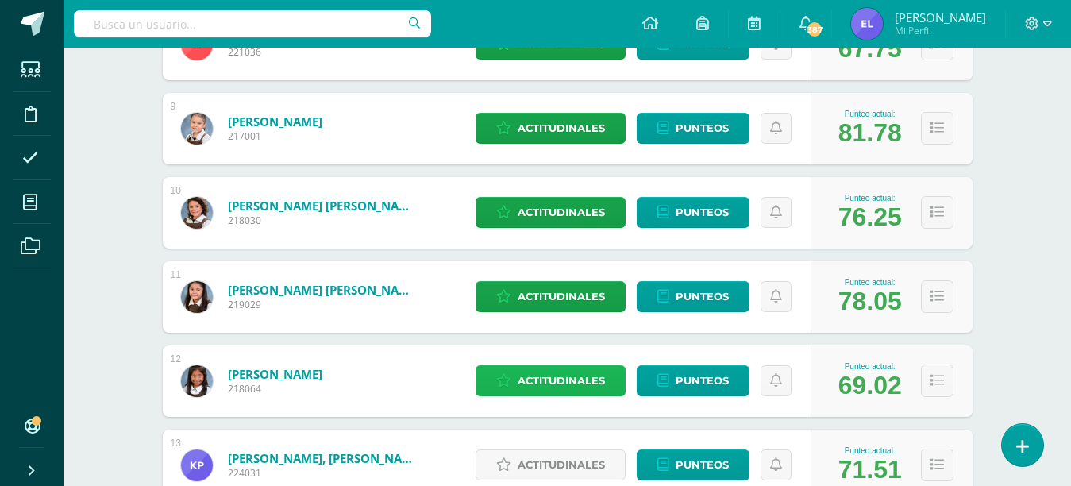
click at [475, 365] on link "Actitudinales" at bounding box center [550, 380] width 150 height 31
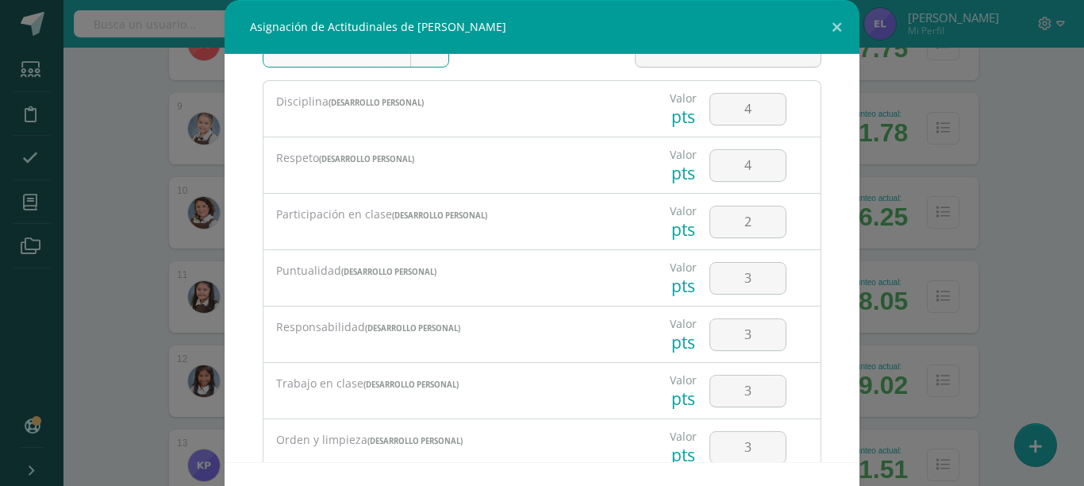
scroll to position [0, 0]
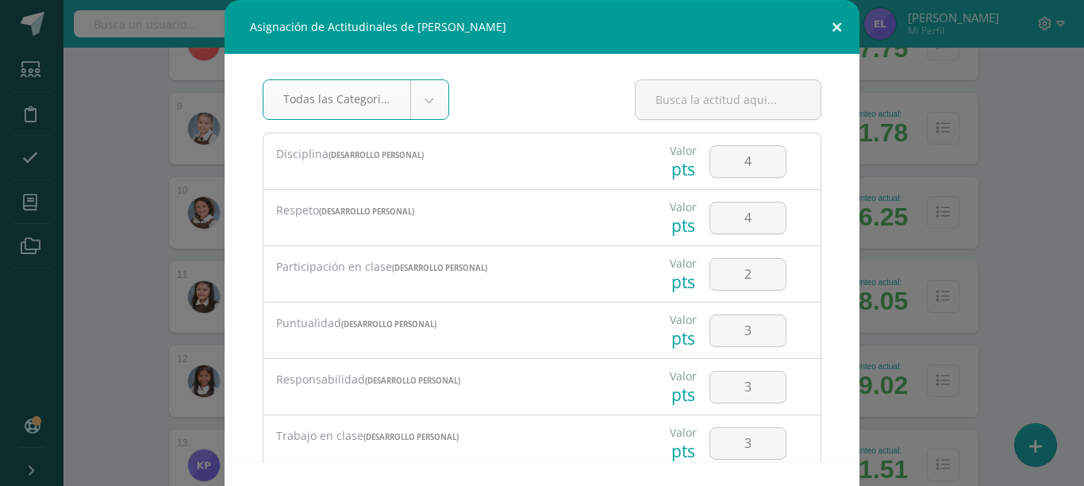
click at [828, 19] on button at bounding box center [836, 27] width 45 height 54
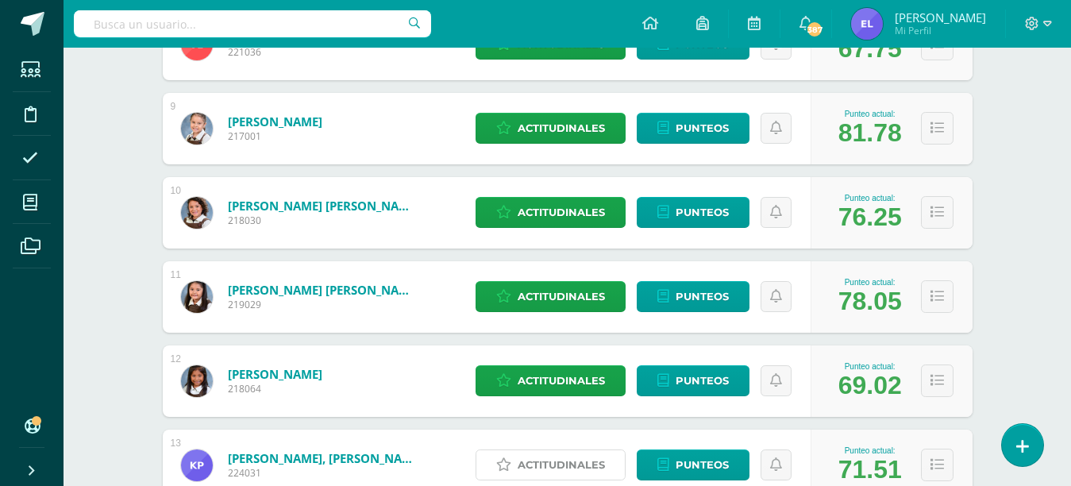
click at [557, 462] on span "Actitudinales" at bounding box center [560, 464] width 87 height 29
click at [0, 0] on div "Cancelar [GEOGRAPHIC_DATA] Guardar y poblar en todos mis cursos" at bounding box center [0, 0] width 0 height 0
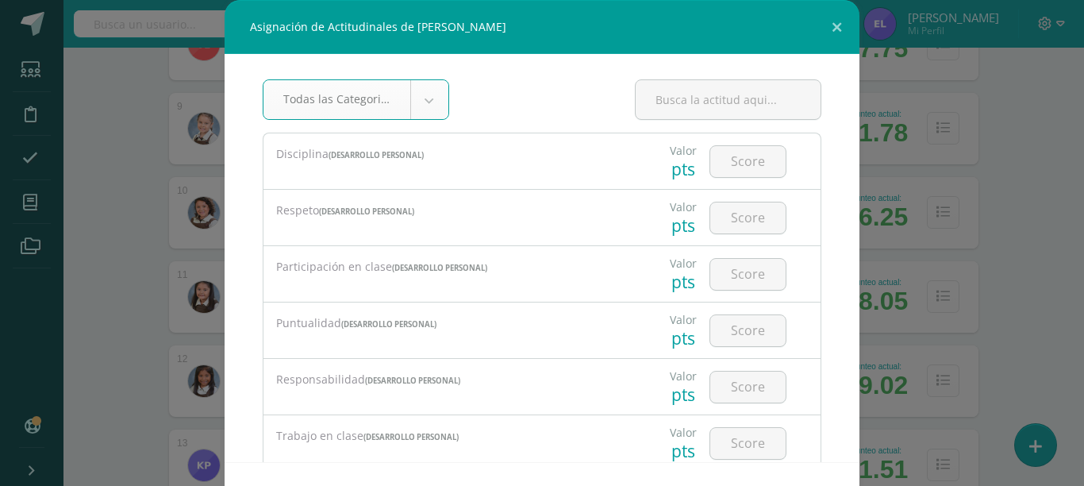
click at [716, 158] on input "number" at bounding box center [747, 161] width 75 height 31
type input "4"
type input "3"
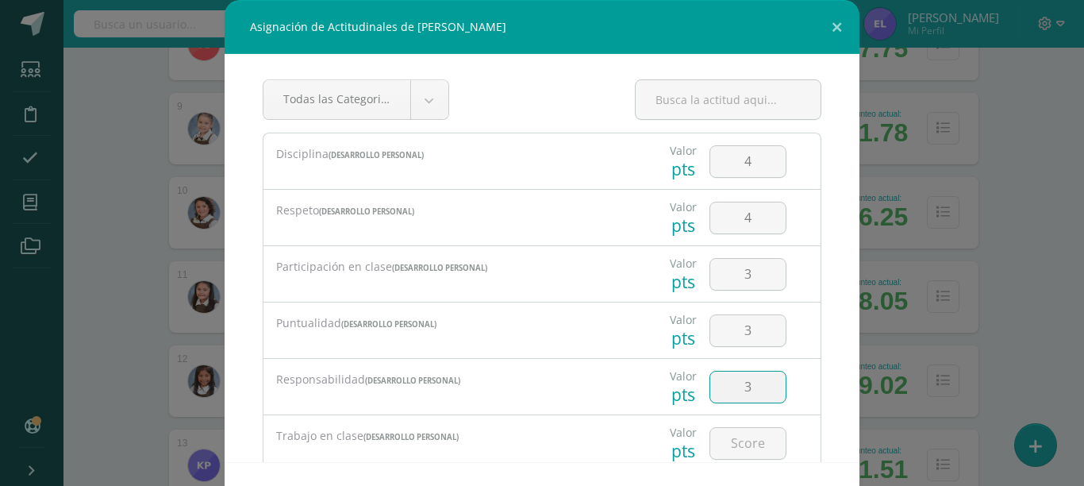
type input "3"
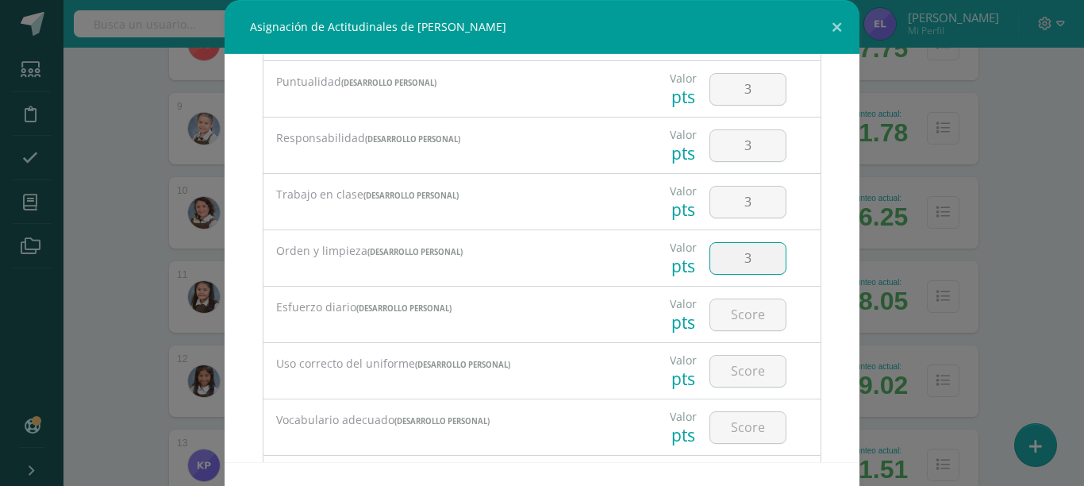
type input "3"
type input "4"
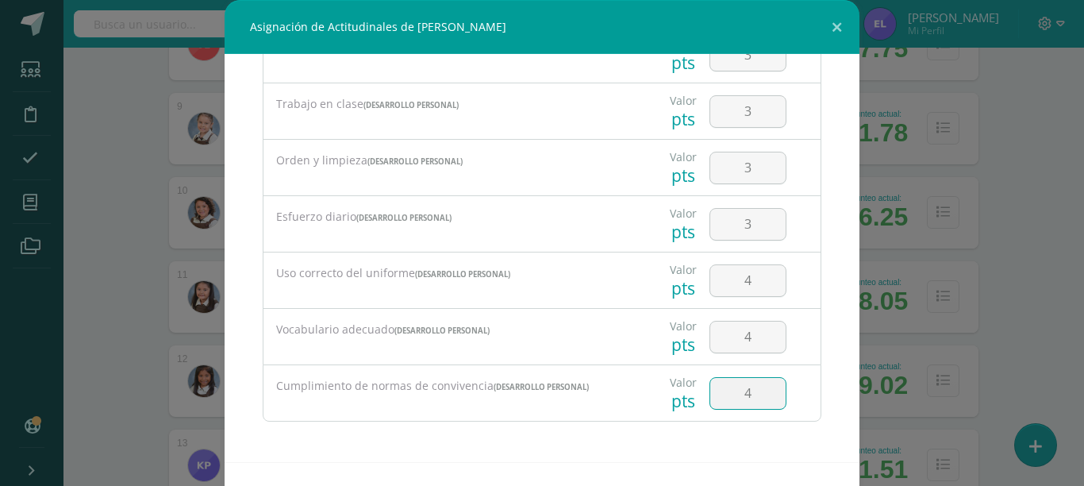
type input "4"
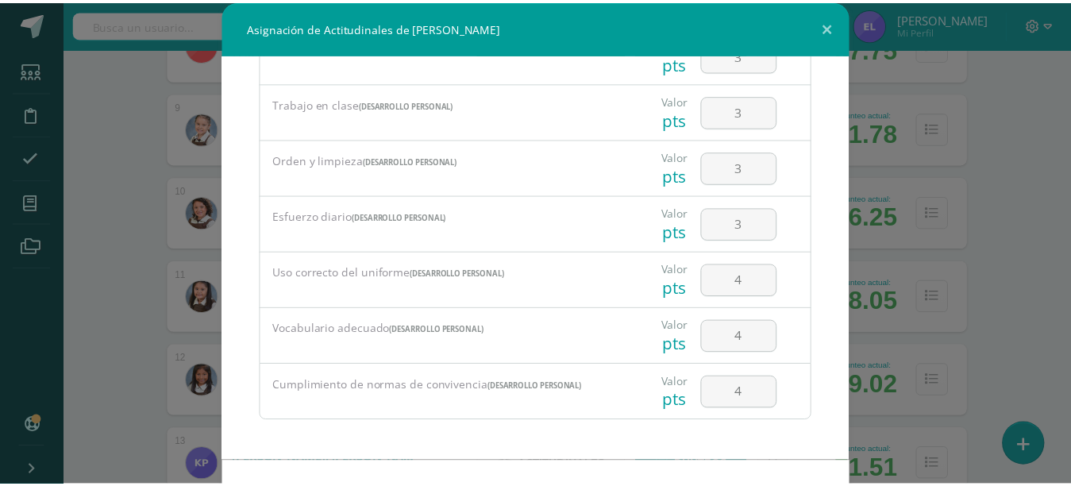
scroll to position [59, 0]
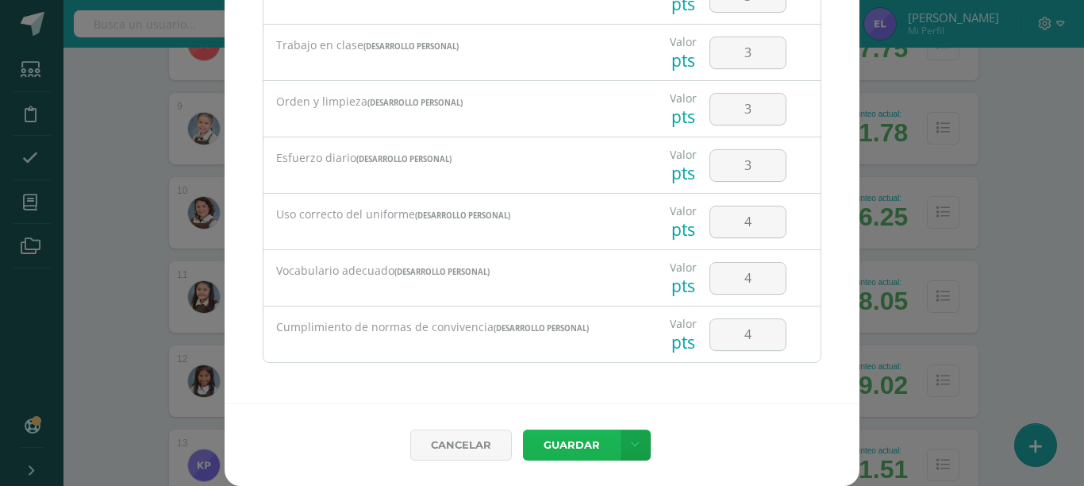
click at [523, 429] on button "Guardar" at bounding box center [571, 444] width 97 height 31
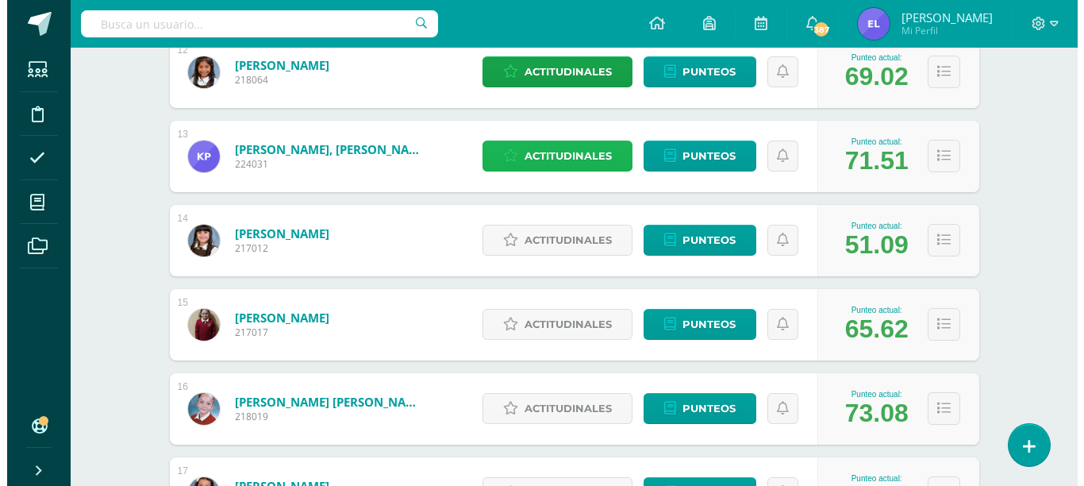
scroll to position [1245, 0]
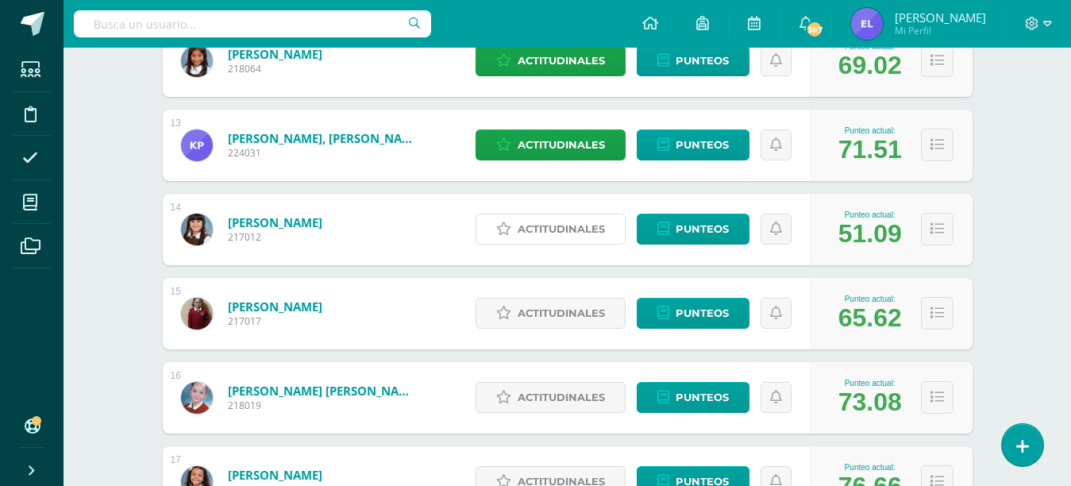
click at [529, 234] on span "Actitudinales" at bounding box center [560, 228] width 87 height 29
click at [532, 233] on div "Respeto (Desarrollo Personal)" at bounding box center [452, 217] width 334 height 38
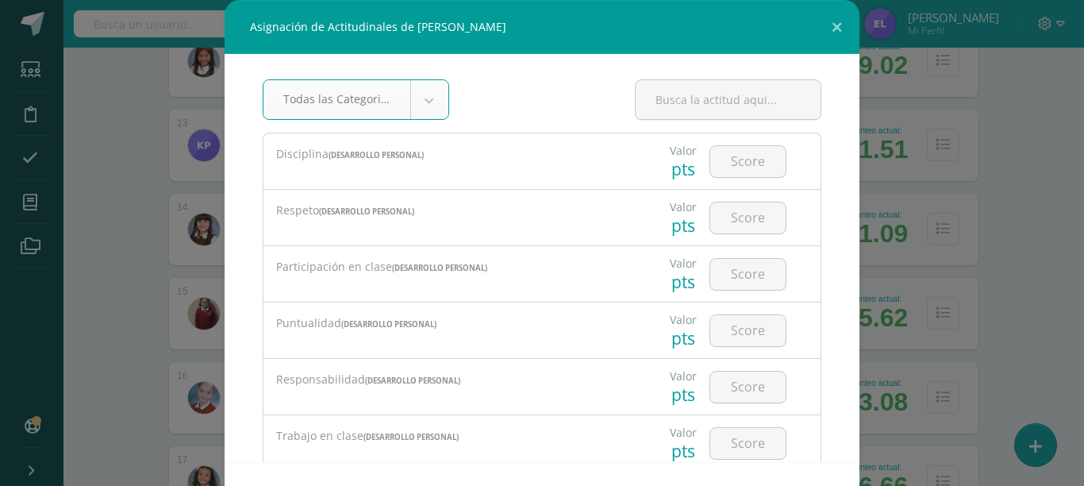
click at [720, 163] on input "number" at bounding box center [747, 161] width 75 height 31
type input "3"
type input "4"
type input "3"
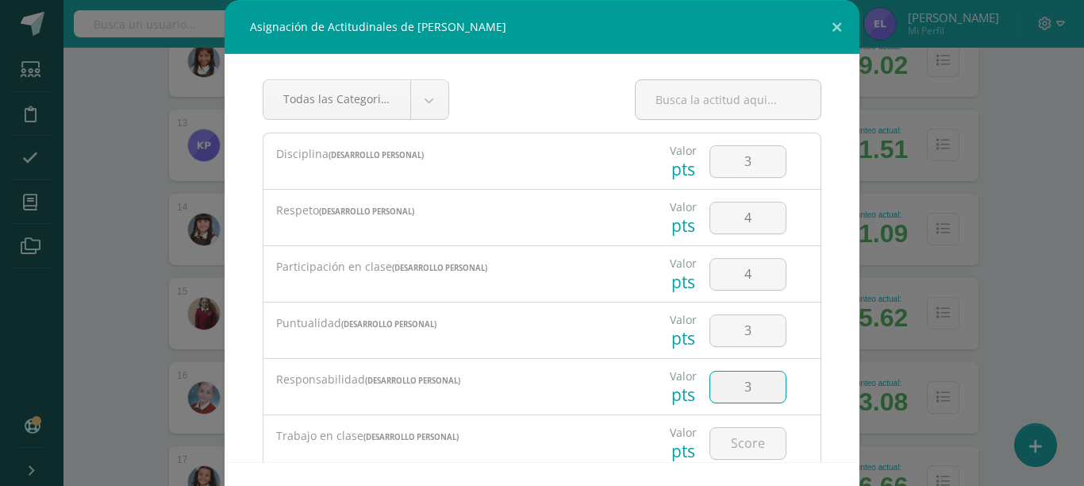
type input "3"
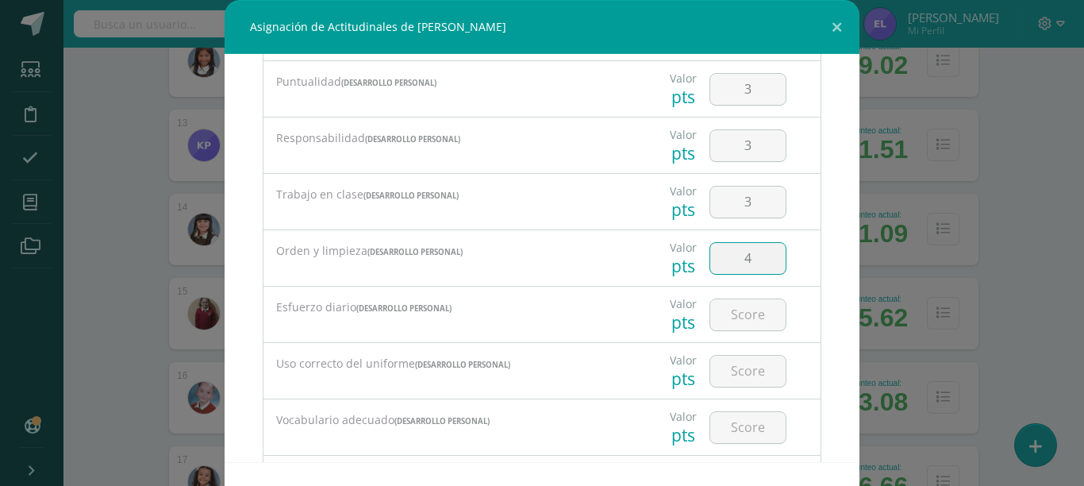
type input "4"
type input "3"
type input "4"
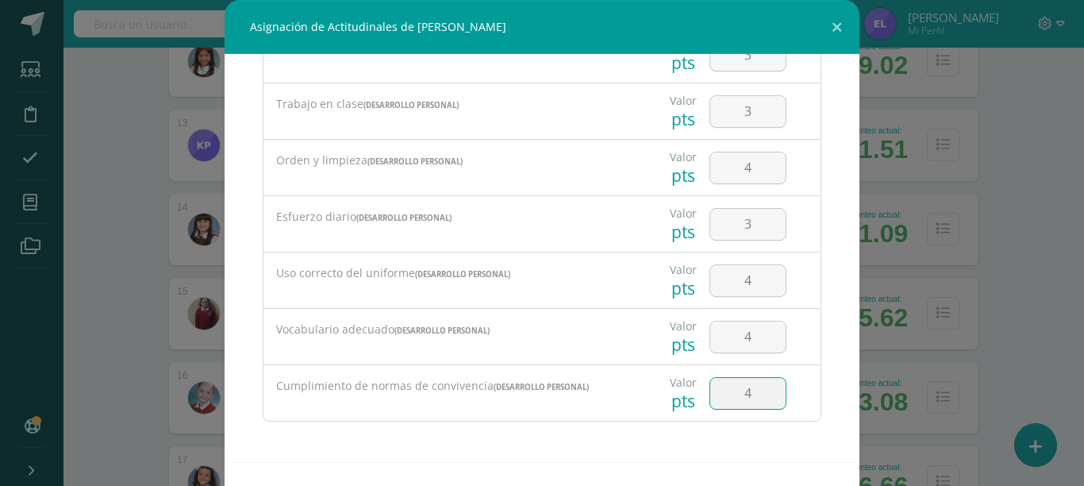
type input "4"
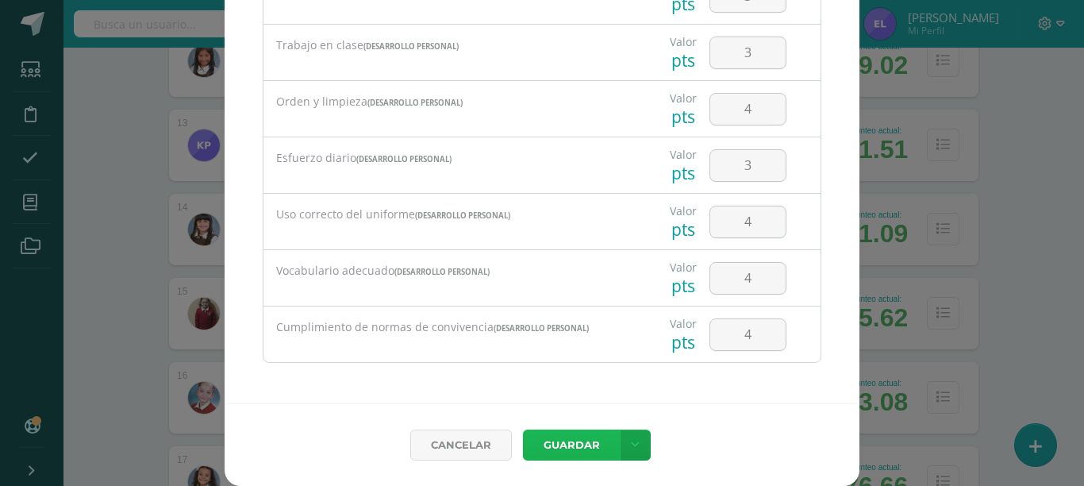
click at [523, 429] on button "Guardar" at bounding box center [571, 444] width 97 height 31
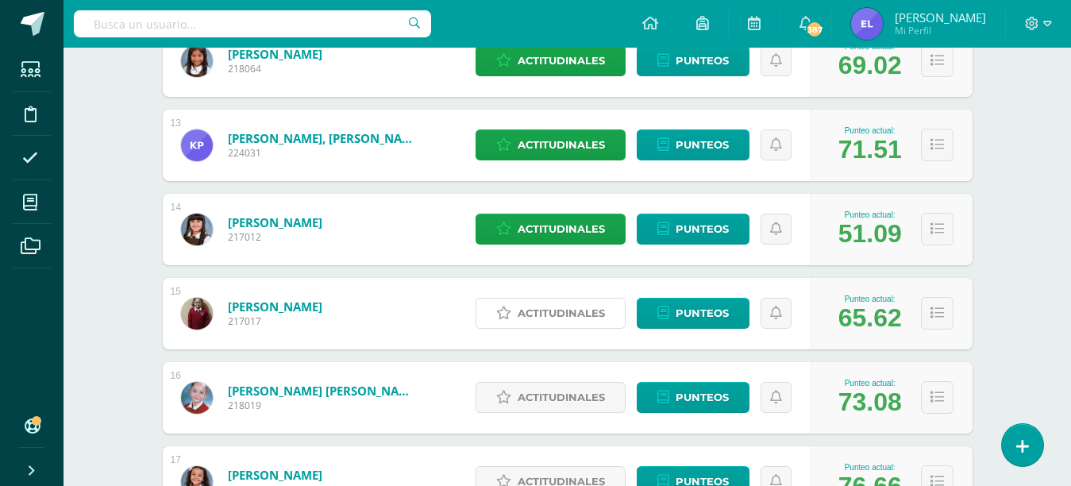
click at [564, 306] on span "Actitudinales" at bounding box center [560, 312] width 87 height 29
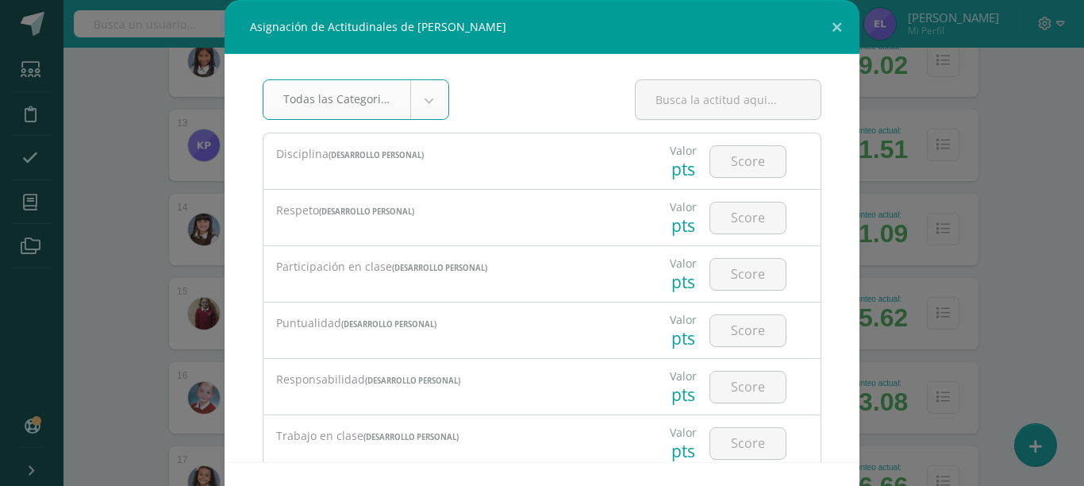
click at [710, 166] on input "number" at bounding box center [747, 161] width 75 height 31
type input "4"
type input "3"
type input "2"
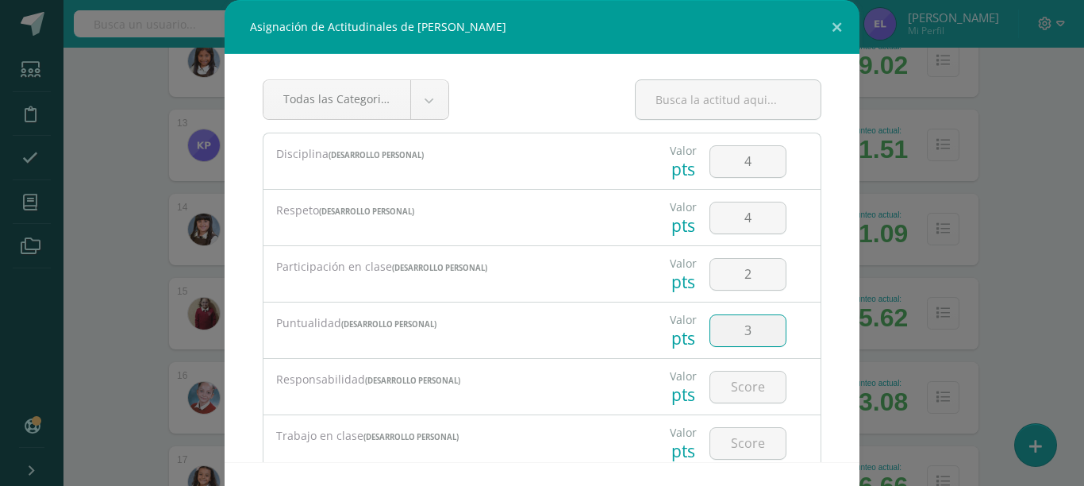
type input "3"
type input "4"
type input "3"
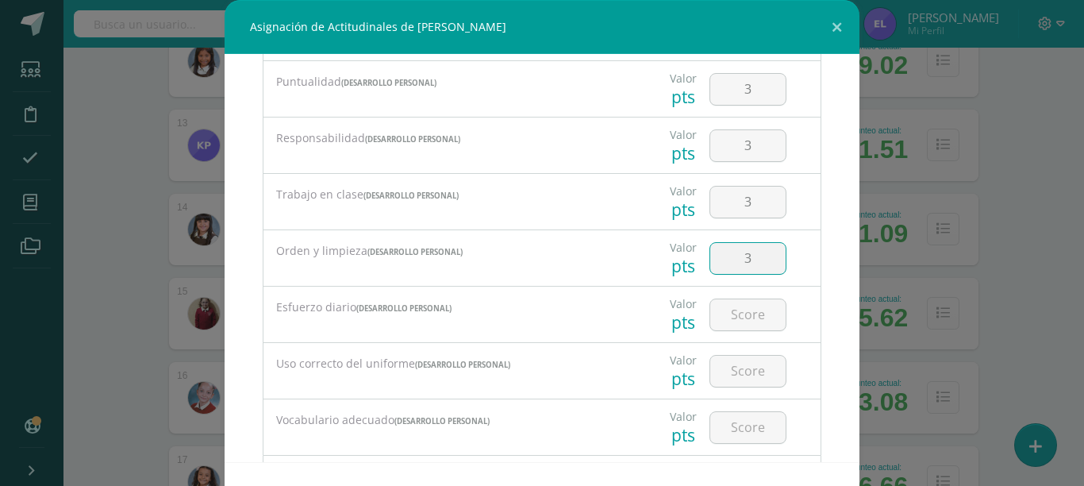
type input "3"
type input "4"
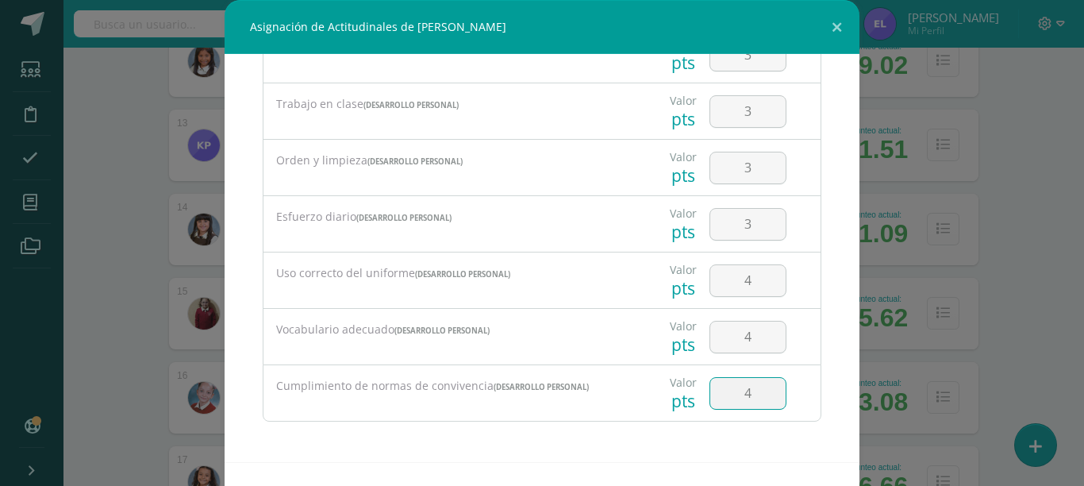
type input "4"
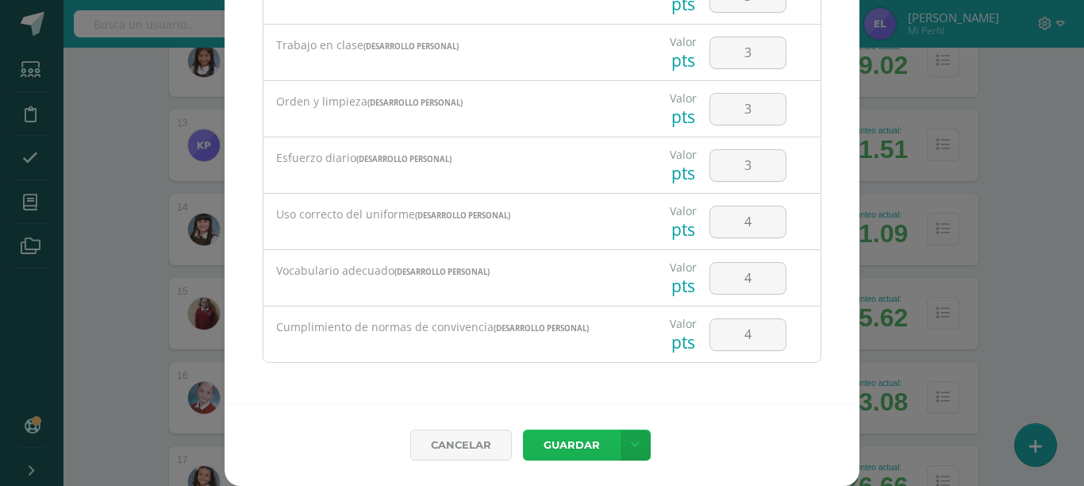
click at [523, 429] on button "Guardar" at bounding box center [571, 444] width 97 height 31
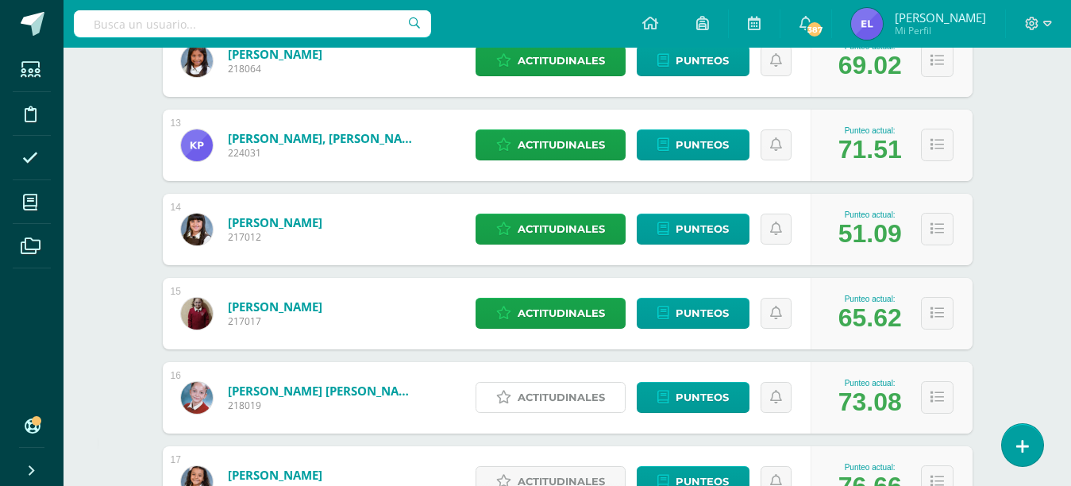
click at [555, 398] on span "Actitudinales" at bounding box center [560, 397] width 87 height 29
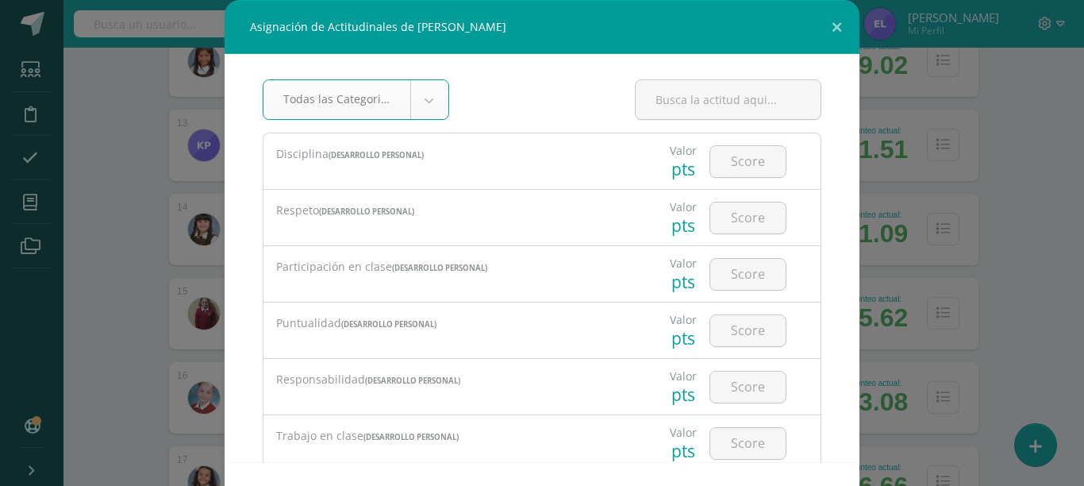
click at [737, 152] on input "number" at bounding box center [747, 161] width 75 height 31
click at [735, 149] on input "number" at bounding box center [747, 161] width 75 height 31
click at [724, 163] on input "number" at bounding box center [747, 161] width 75 height 31
type input "4"
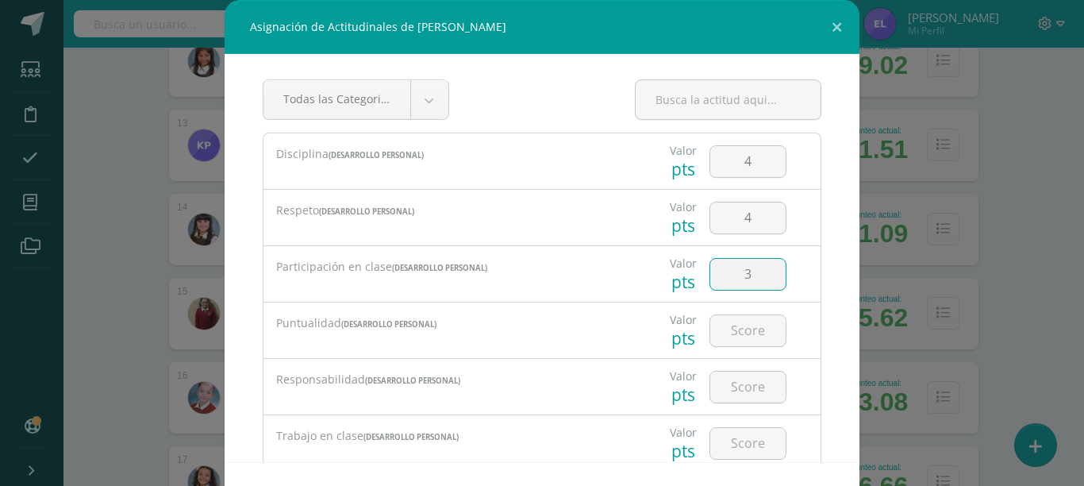
type input "3"
type input "4"
type input "3"
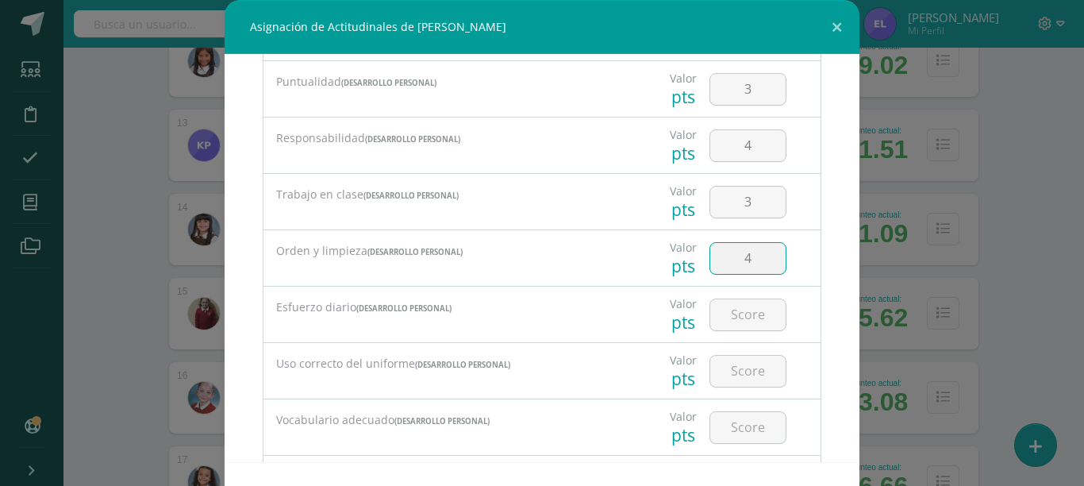
type input "4"
type input "3"
type input "4"
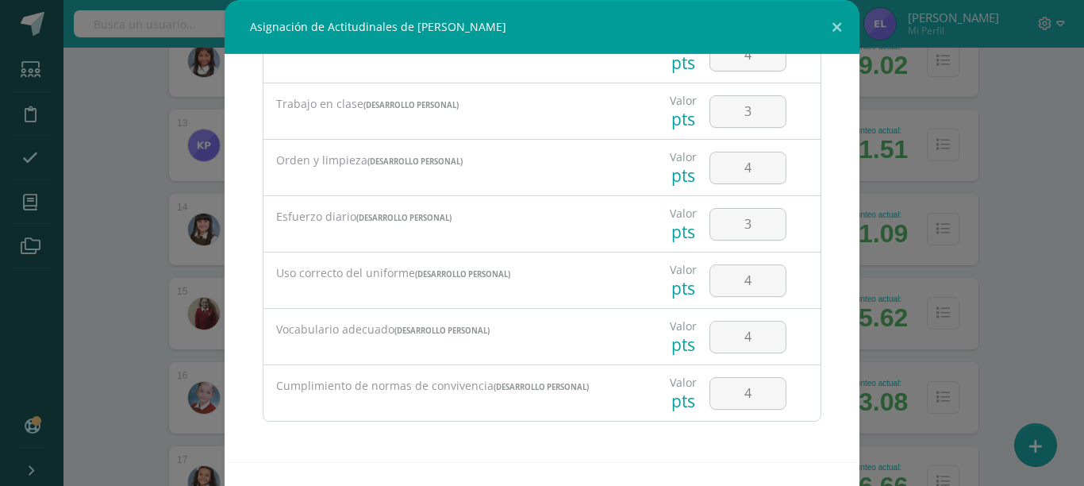
scroll to position [59, 0]
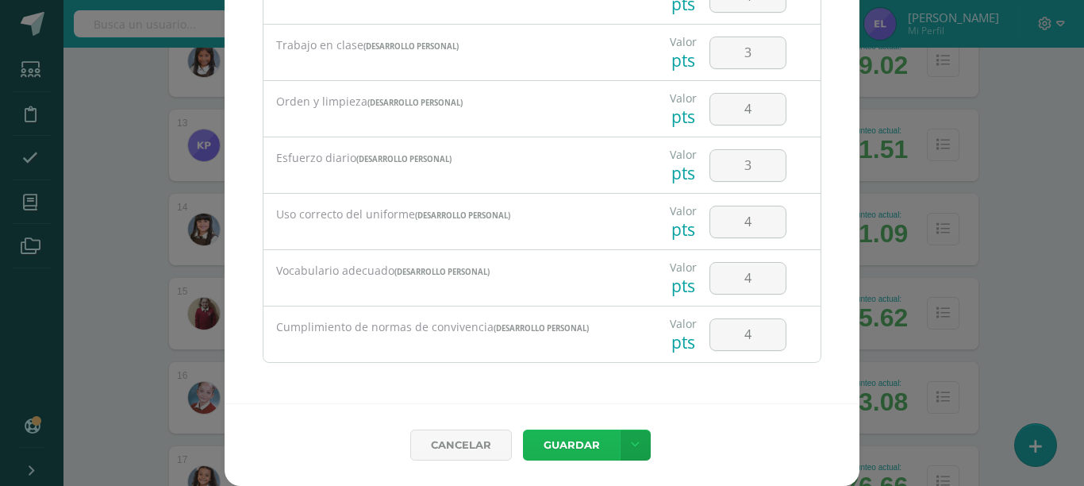
click at [523, 429] on button "Guardar" at bounding box center [571, 444] width 97 height 31
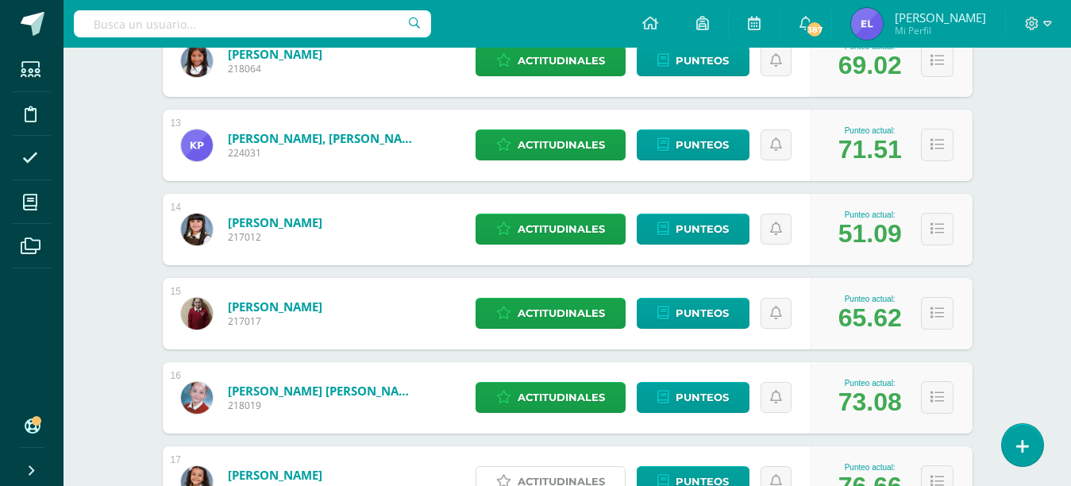
click at [535, 478] on span "Actitudinales" at bounding box center [560, 481] width 87 height 29
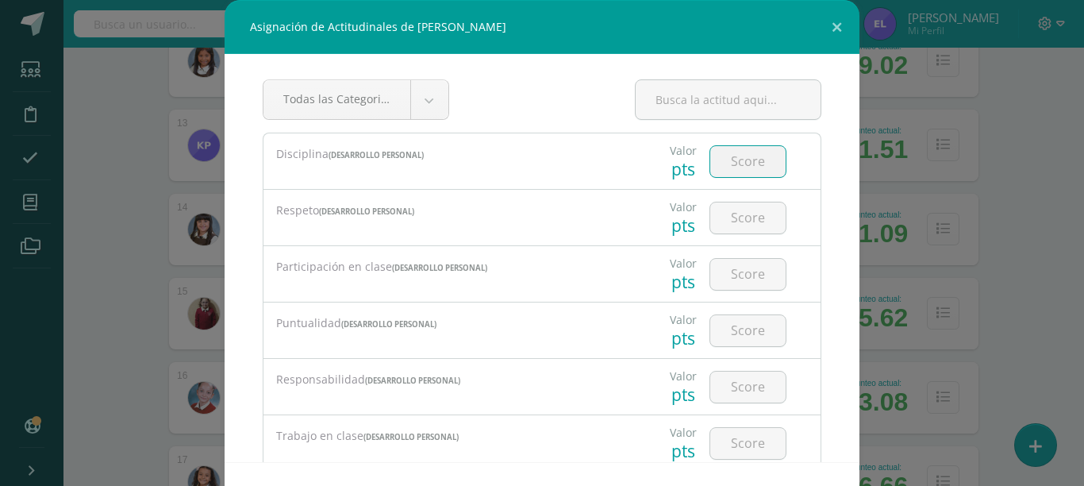
click at [725, 156] on input "number" at bounding box center [747, 161] width 75 height 31
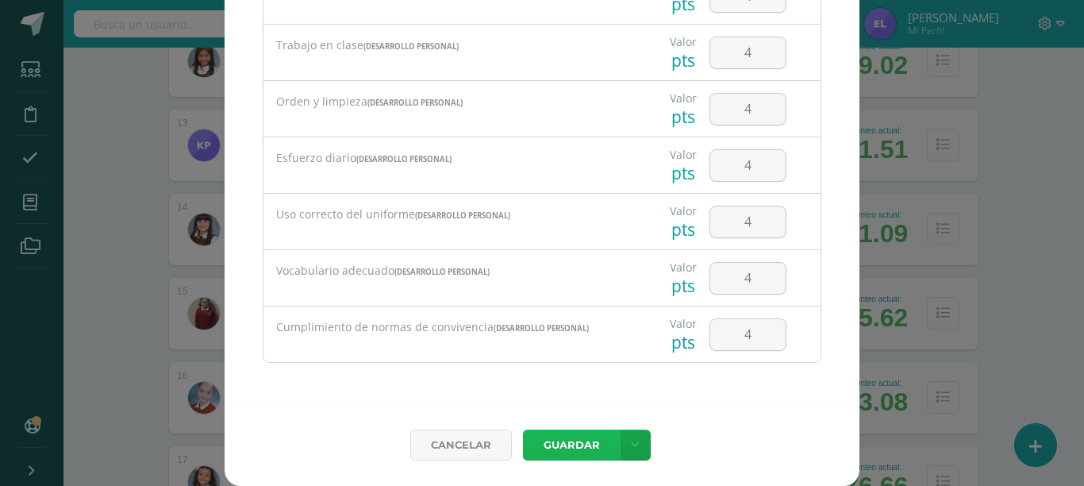
click at [523, 429] on button "Guardar" at bounding box center [571, 444] width 97 height 31
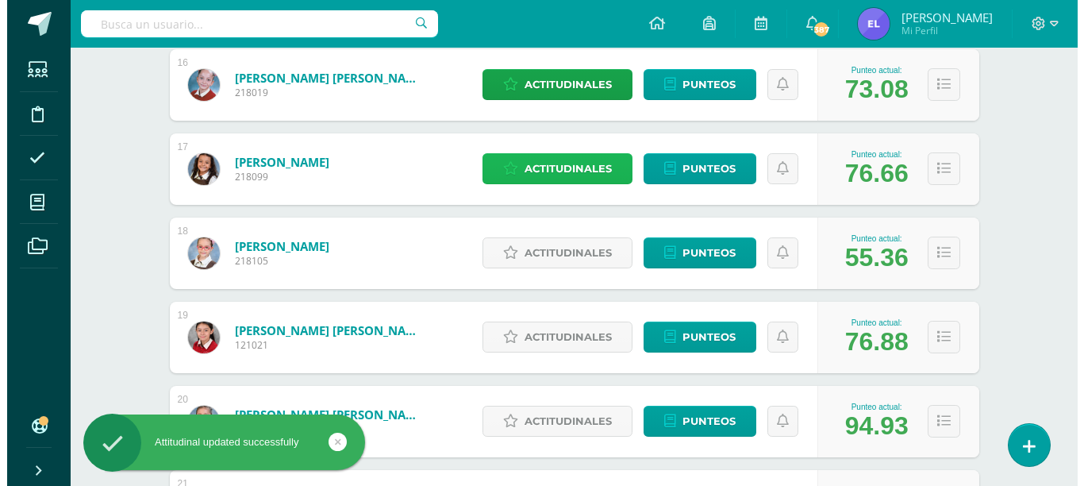
scroll to position [1668, 0]
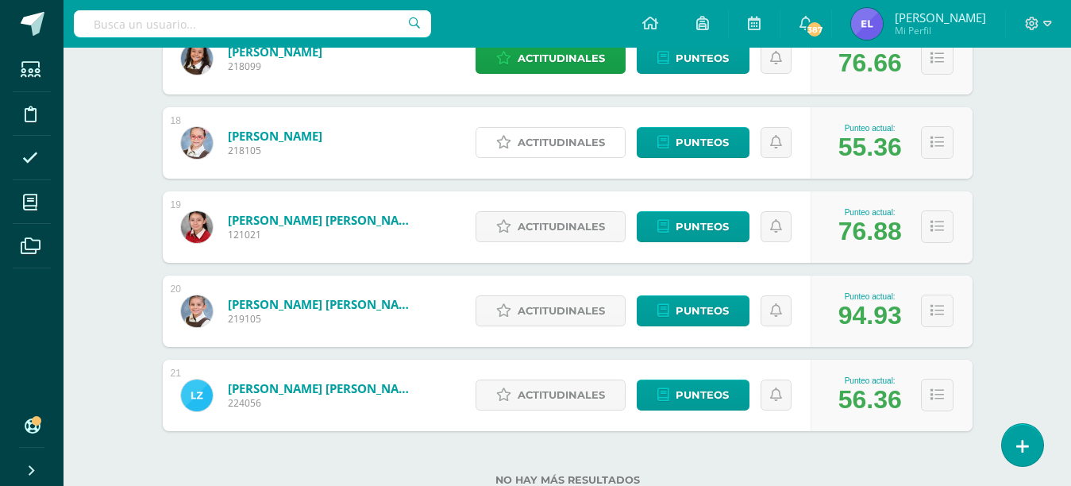
click at [591, 145] on span "Actitudinales" at bounding box center [560, 142] width 87 height 29
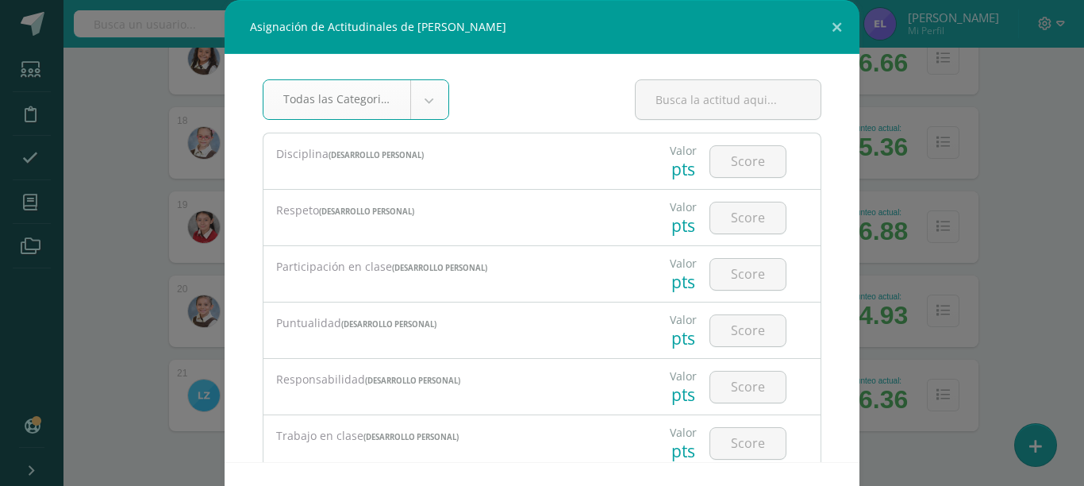
click at [748, 171] on input "number" at bounding box center [747, 161] width 75 height 31
click at [748, 171] on input "4" at bounding box center [747, 161] width 75 height 31
click at [751, 163] on input "44" at bounding box center [747, 161] width 75 height 31
click at [777, 181] on div "Valor pts 4" at bounding box center [727, 161] width 173 height 56
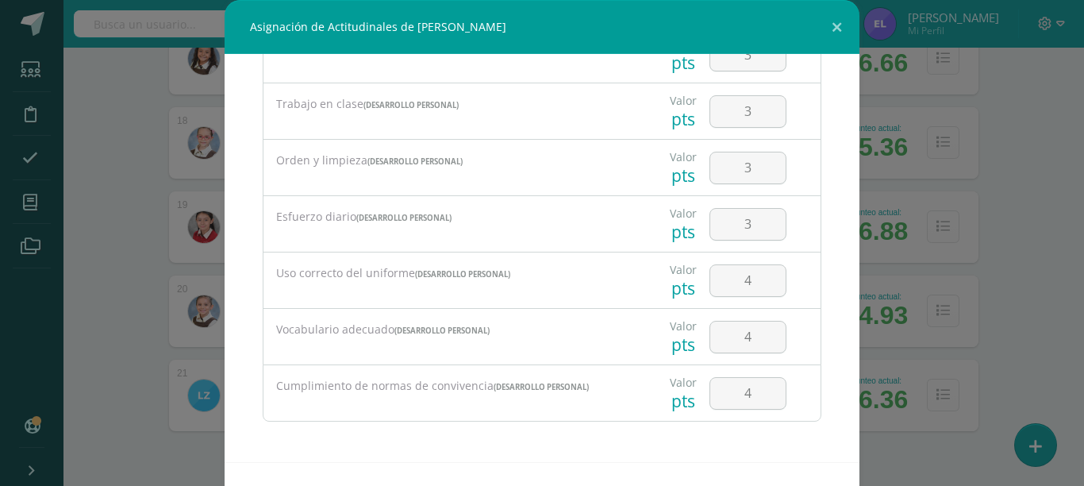
scroll to position [59, 0]
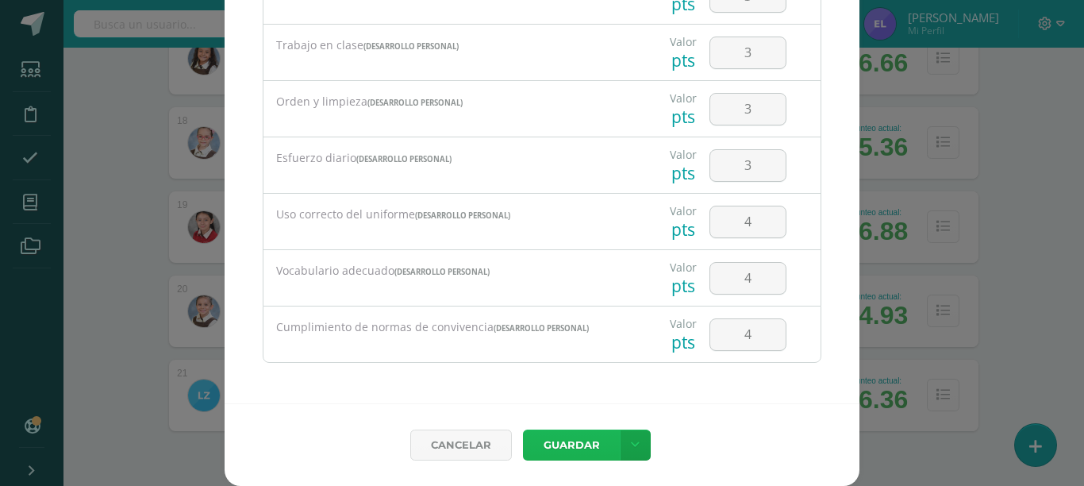
click at [523, 429] on button "Guardar" at bounding box center [571, 444] width 97 height 31
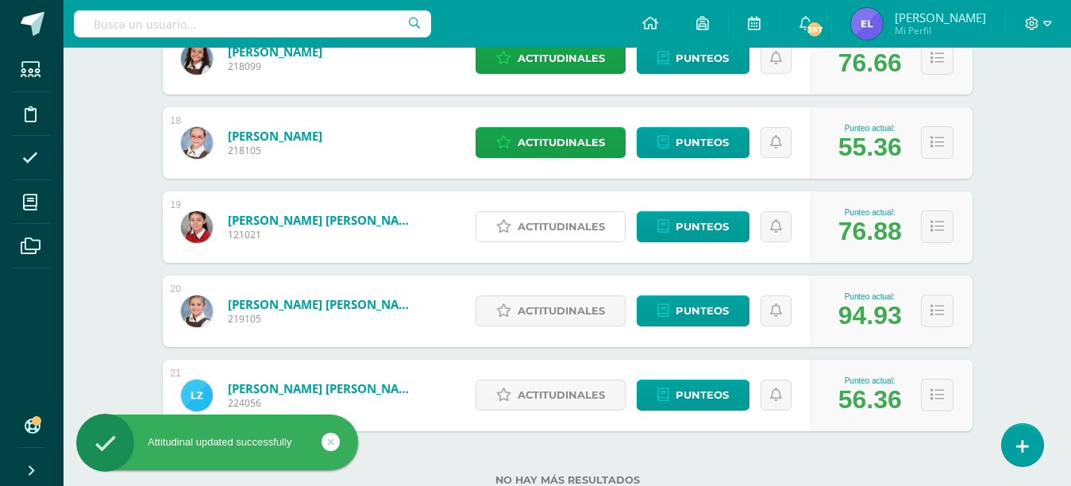
click at [563, 231] on span "Actitudinales" at bounding box center [560, 226] width 87 height 29
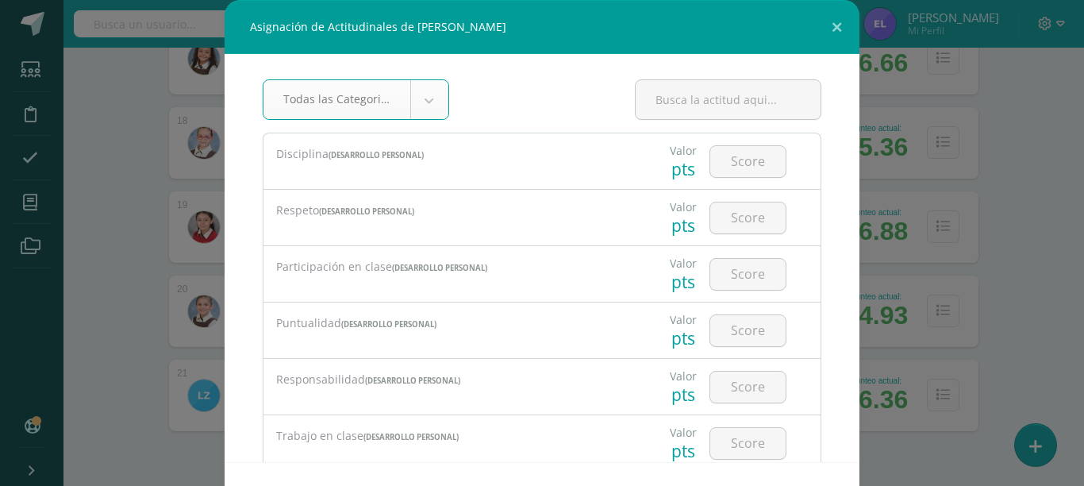
click at [717, 166] on input "number" at bounding box center [747, 161] width 75 height 31
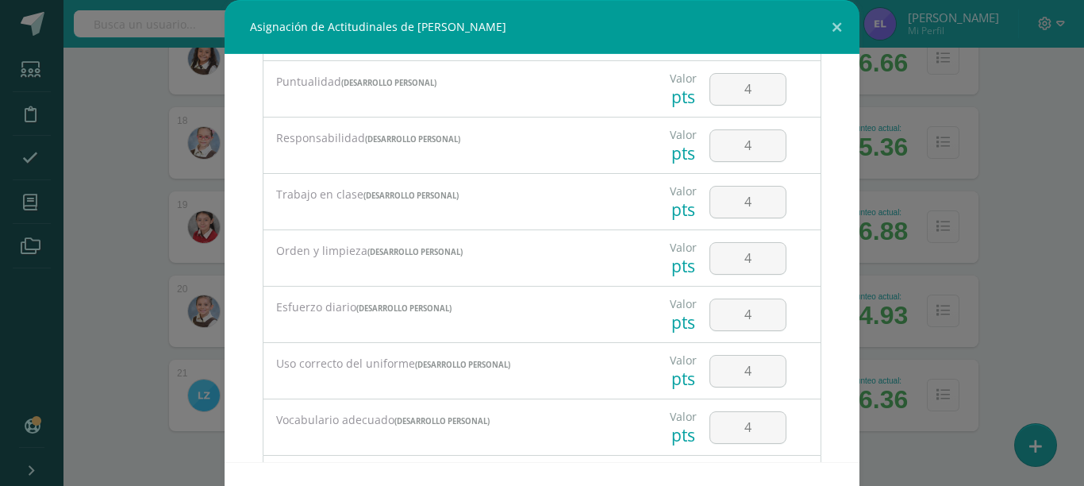
scroll to position [332, 0]
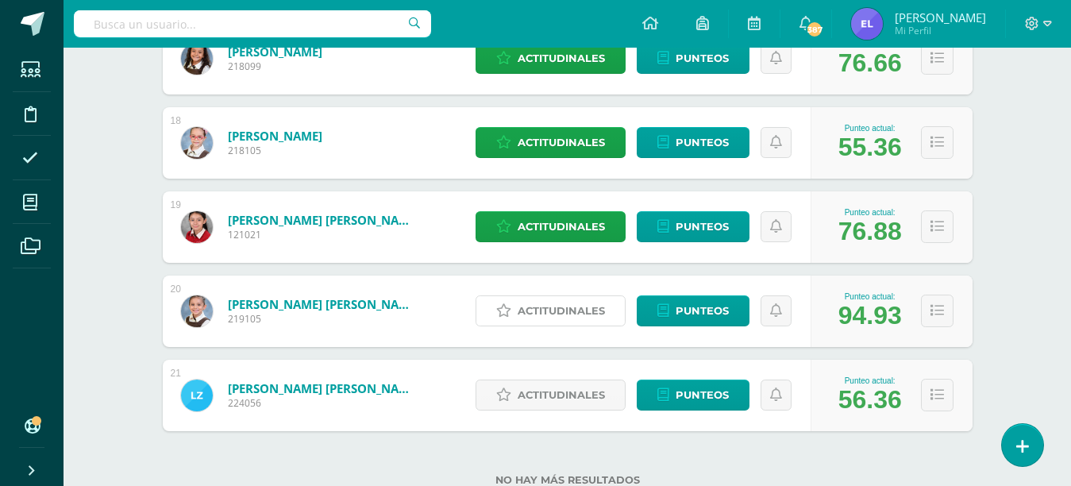
click at [545, 306] on span "Actitudinales" at bounding box center [560, 310] width 87 height 29
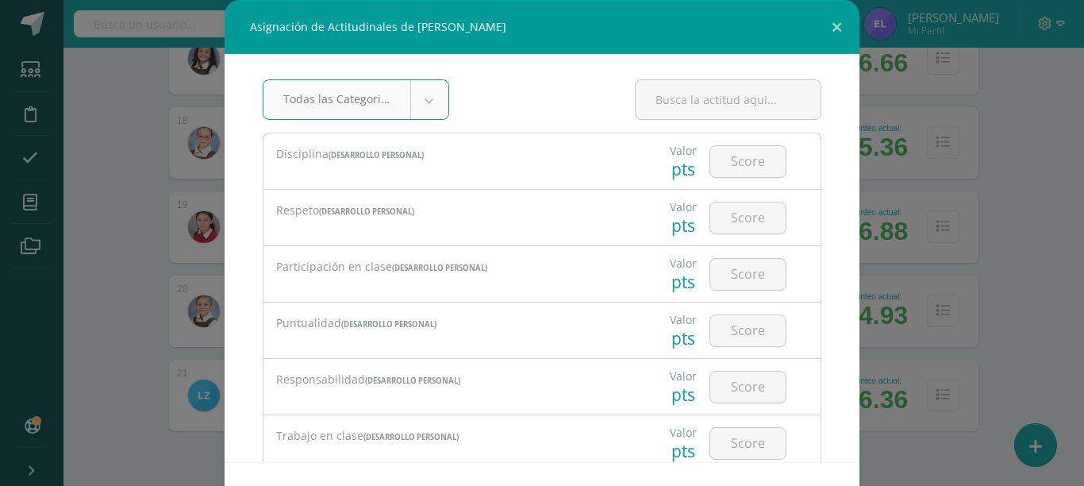
click at [728, 156] on input "number" at bounding box center [747, 161] width 75 height 31
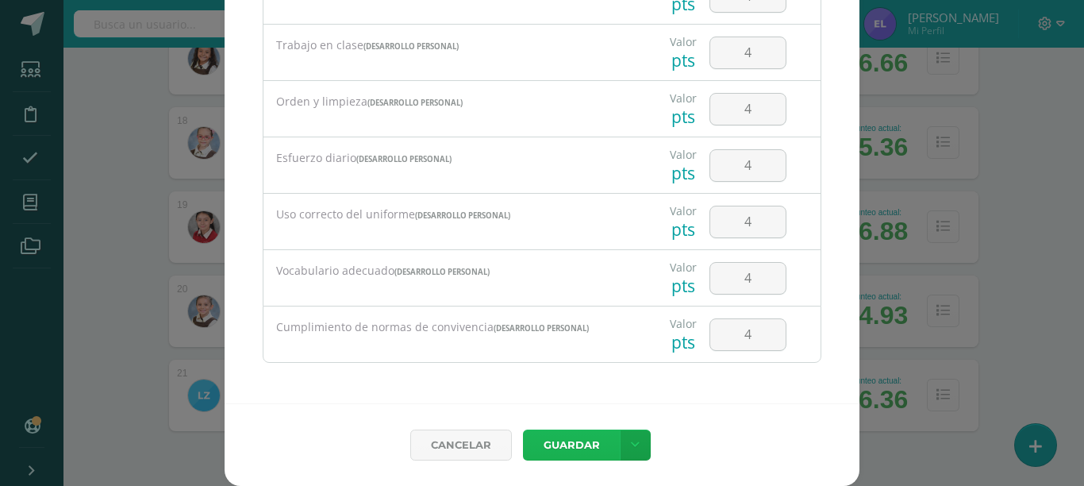
click at [523, 429] on button "Guardar" at bounding box center [571, 444] width 97 height 31
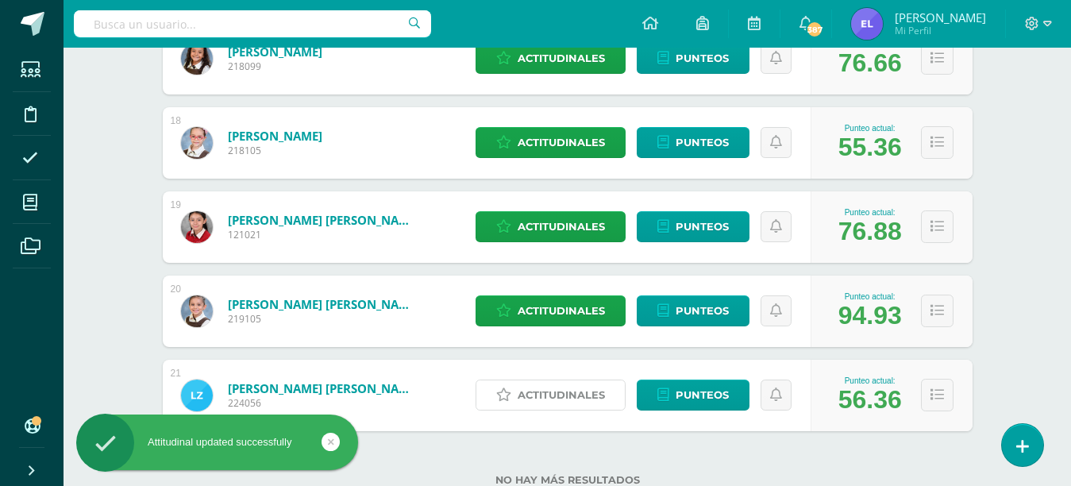
click at [542, 400] on span "Actitudinales" at bounding box center [560, 394] width 87 height 29
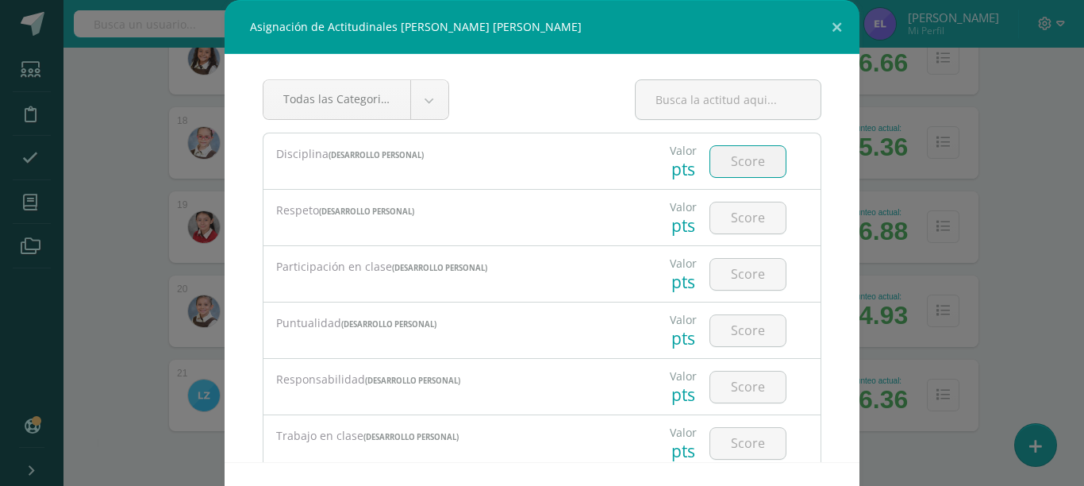
click at [752, 160] on input "number" at bounding box center [747, 161] width 75 height 31
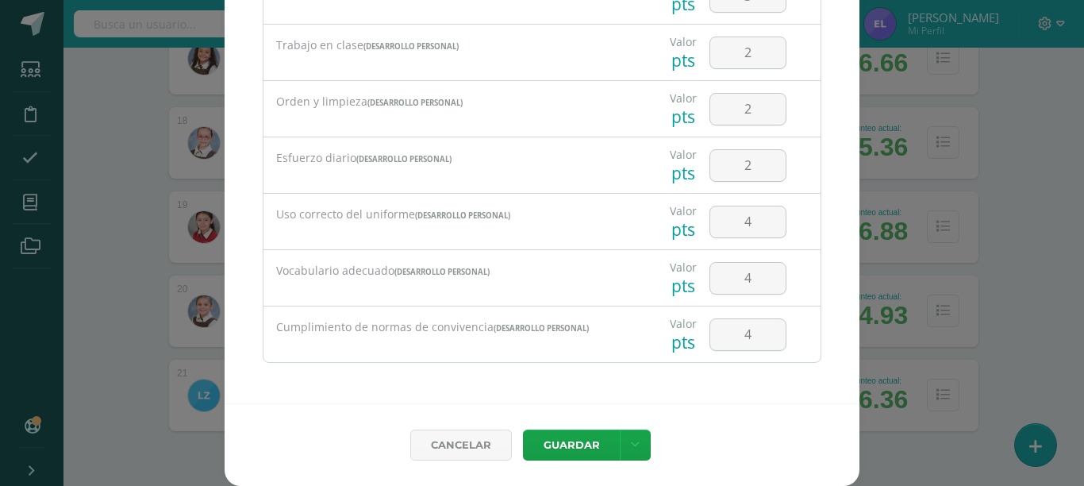
click at [747, 236] on input "4" at bounding box center [747, 221] width 75 height 31
click at [748, 229] on input "4" at bounding box center [747, 221] width 75 height 31
click at [571, 438] on button "Guardar" at bounding box center [571, 444] width 97 height 31
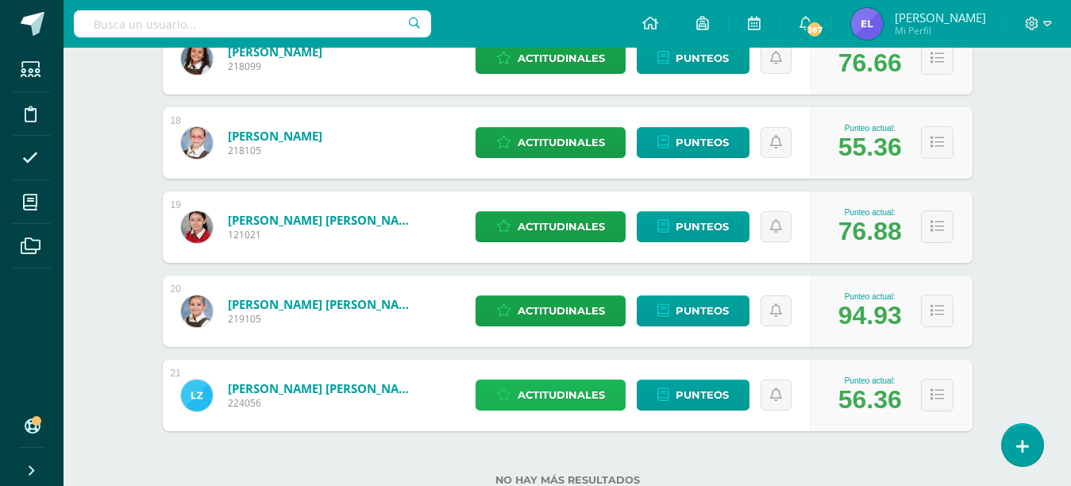
click at [475, 379] on link "Actitudinales" at bounding box center [550, 394] width 150 height 31
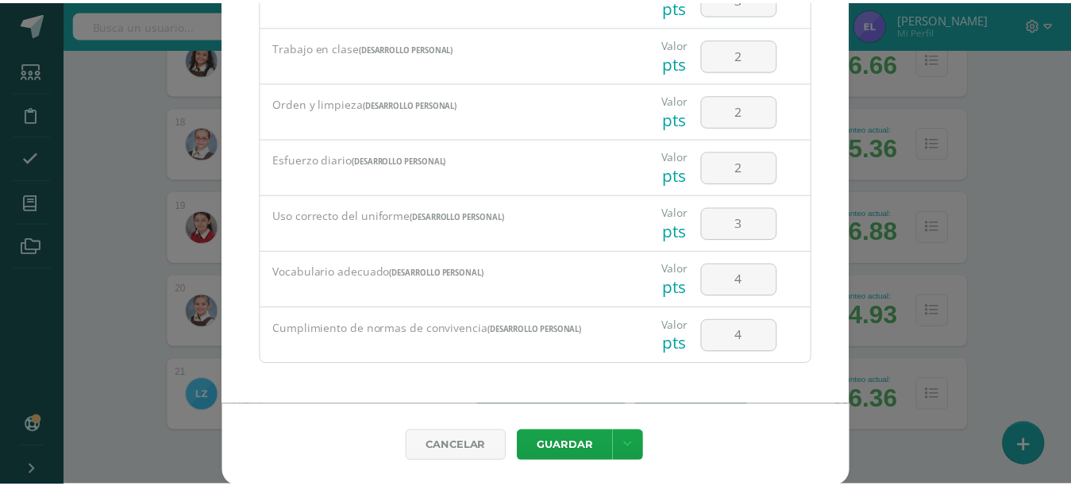
scroll to position [58, 0]
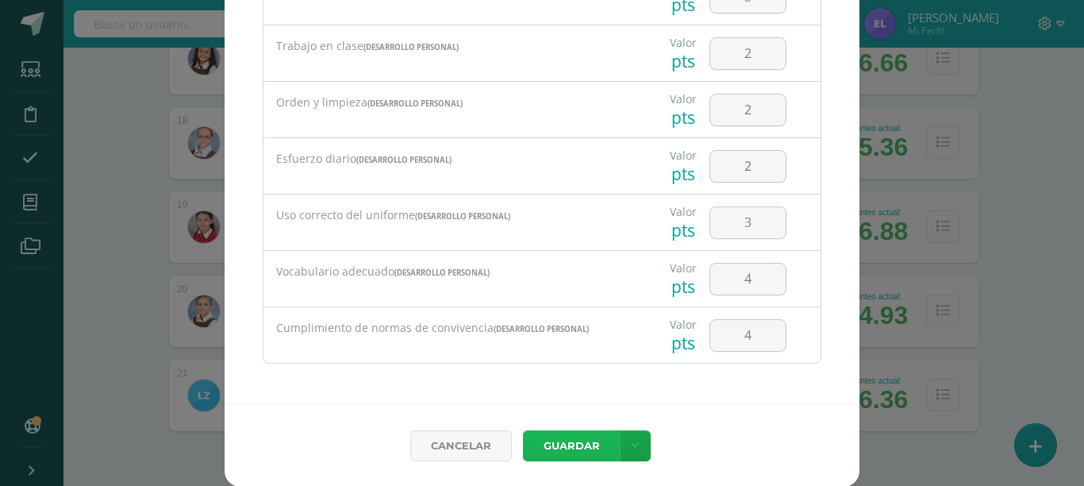
click at [563, 445] on button "Guardar" at bounding box center [571, 445] width 97 height 31
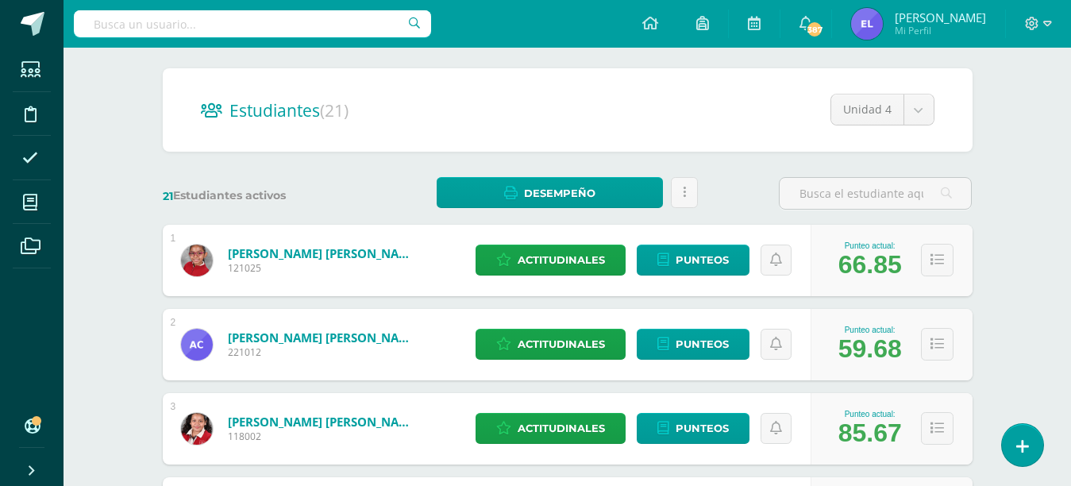
scroll to position [0, 0]
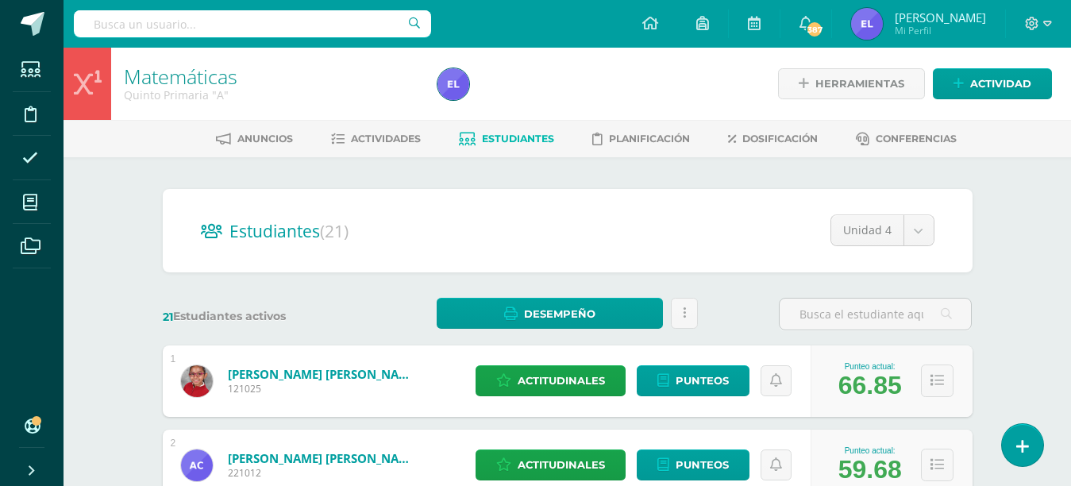
click at [392, 141] on span "Actividades" at bounding box center [386, 139] width 70 height 12
